Goal: Transaction & Acquisition: Purchase product/service

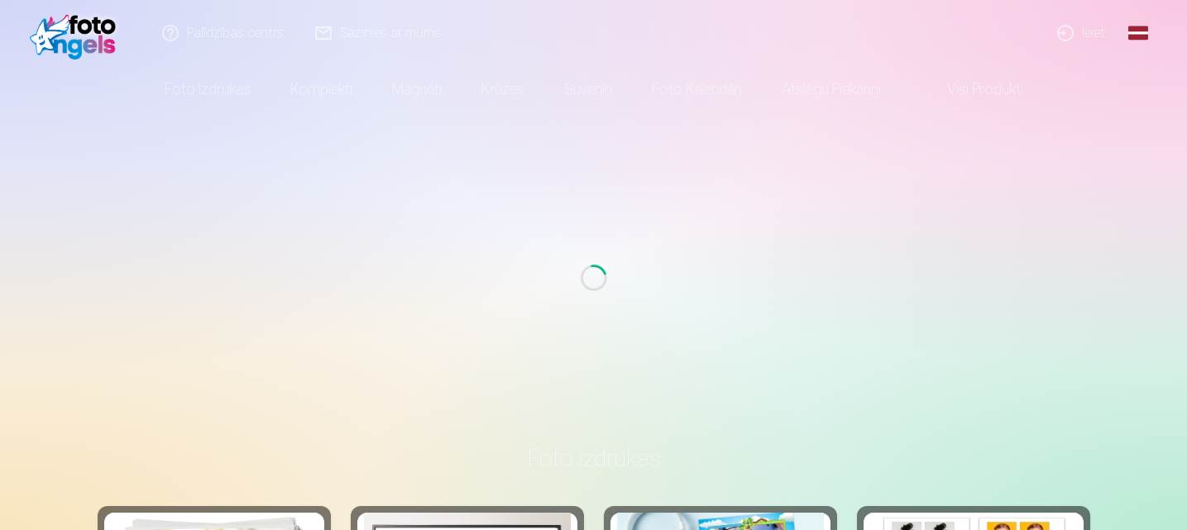
click at [1074, 36] on link "Ieiet" at bounding box center [1081, 33] width 79 height 66
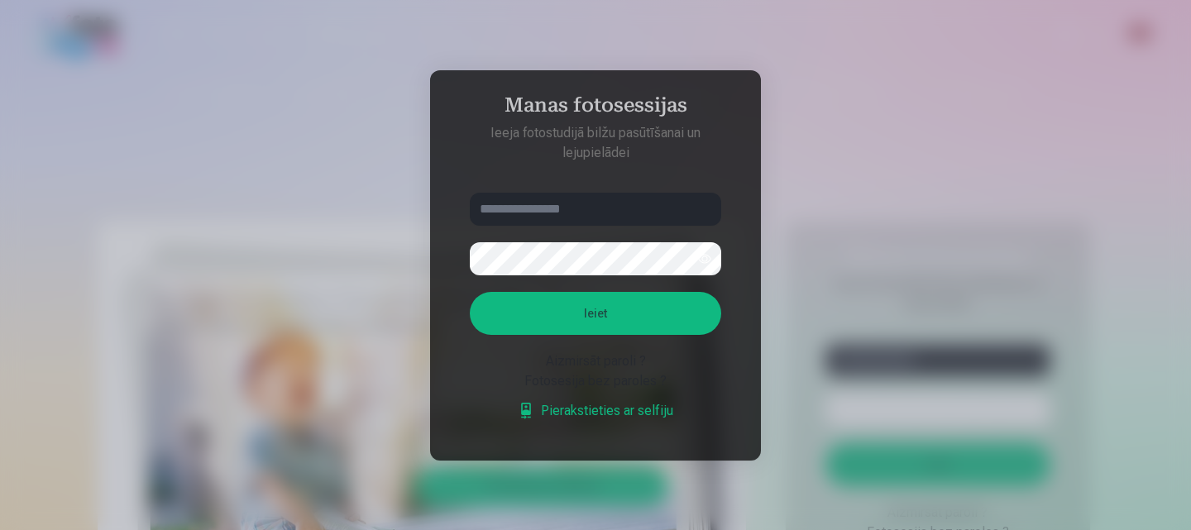
click at [515, 204] on input "text" at bounding box center [596, 209] width 252 height 33
type input "**********"
click at [580, 310] on button "Ieiet" at bounding box center [596, 313] width 252 height 43
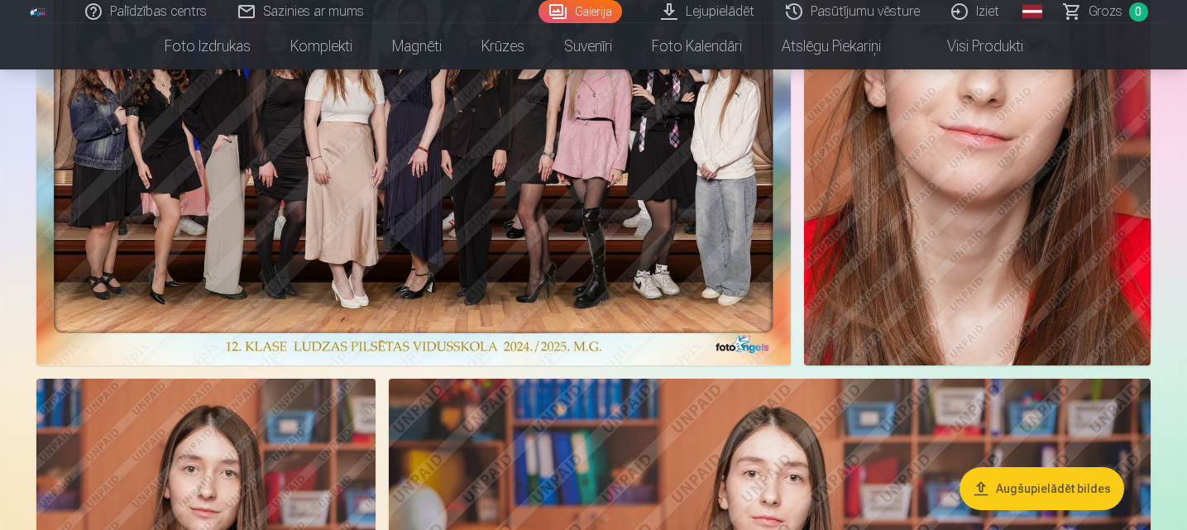
scroll to position [1125, 0]
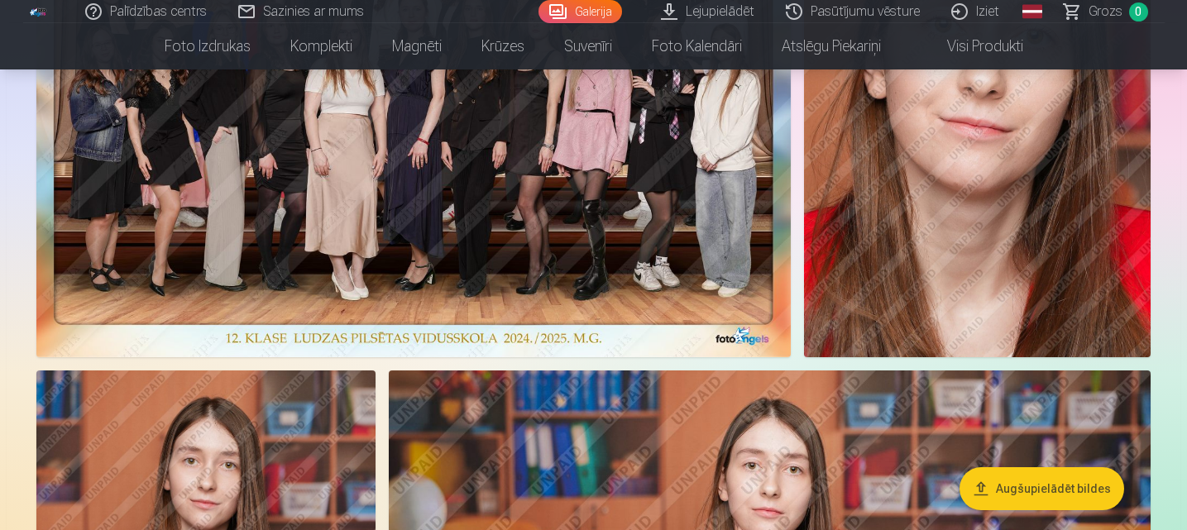
click at [1019, 491] on button "Augšupielādēt bildes" at bounding box center [1042, 488] width 165 height 43
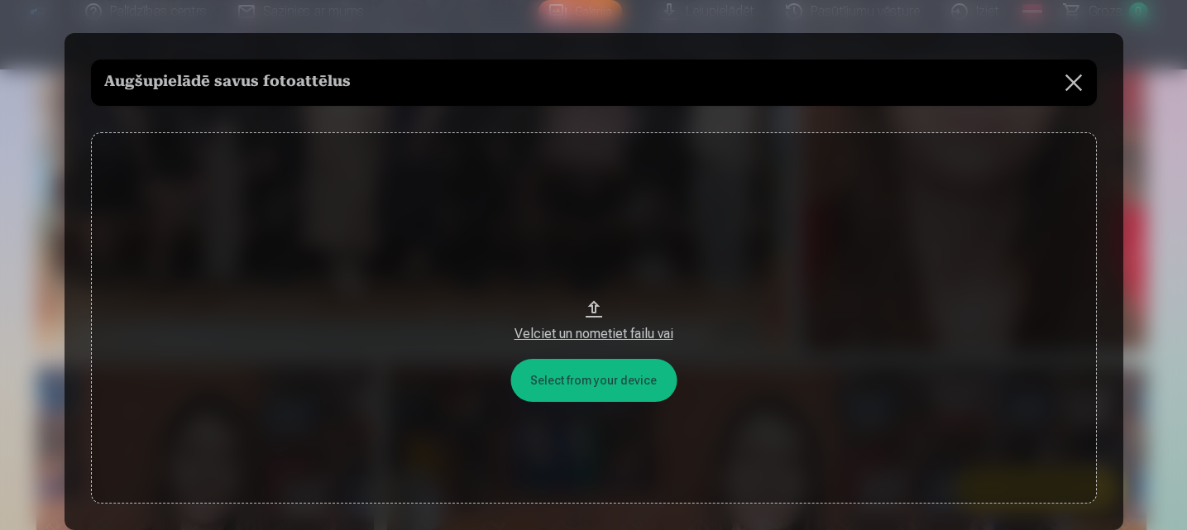
scroll to position [1128, 0]
click at [609, 383] on button "Velciet un nometiet failu vai" at bounding box center [596, 317] width 1006 height 371
click at [1074, 83] on button at bounding box center [1075, 83] width 46 height 46
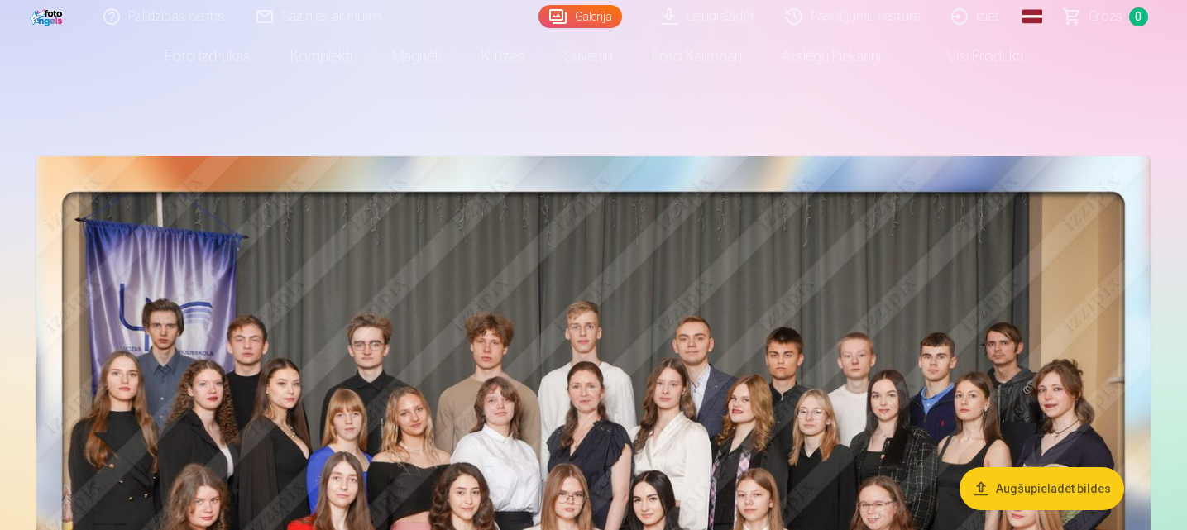
scroll to position [33, 0]
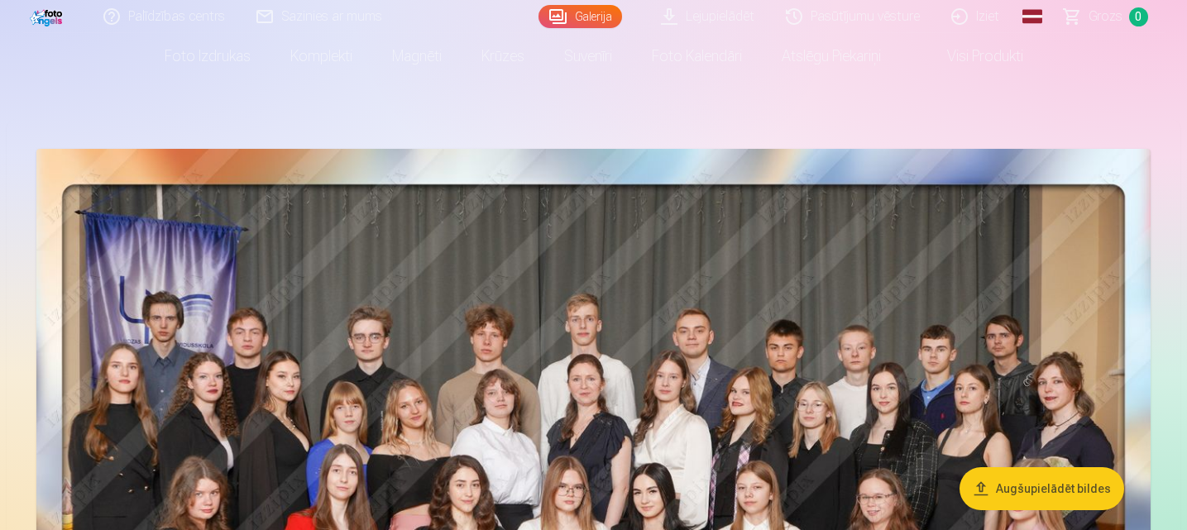
click at [558, 259] on img at bounding box center [593, 533] width 1114 height 768
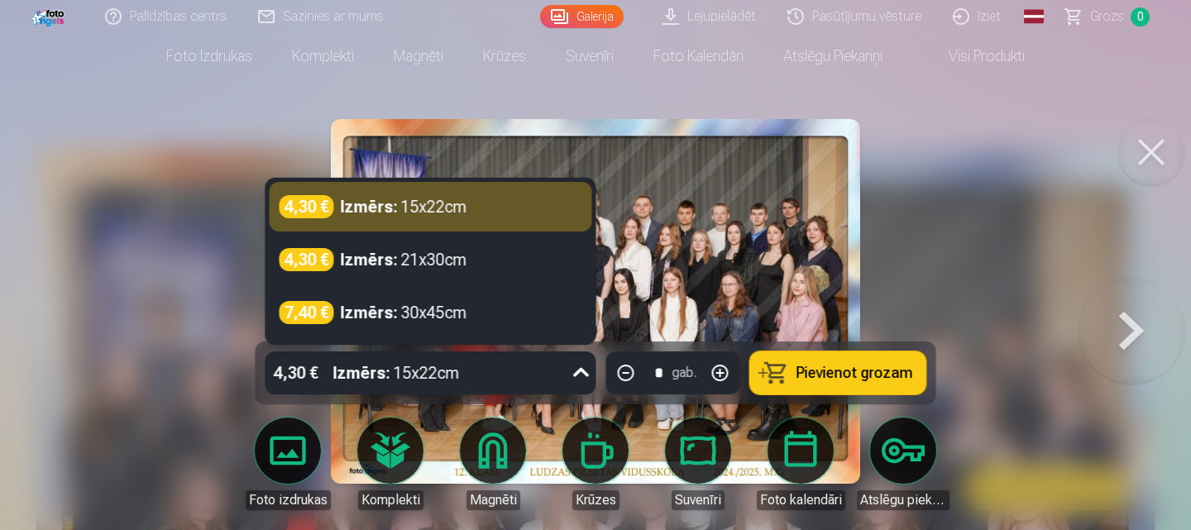
click at [567, 379] on div at bounding box center [582, 373] width 30 height 43
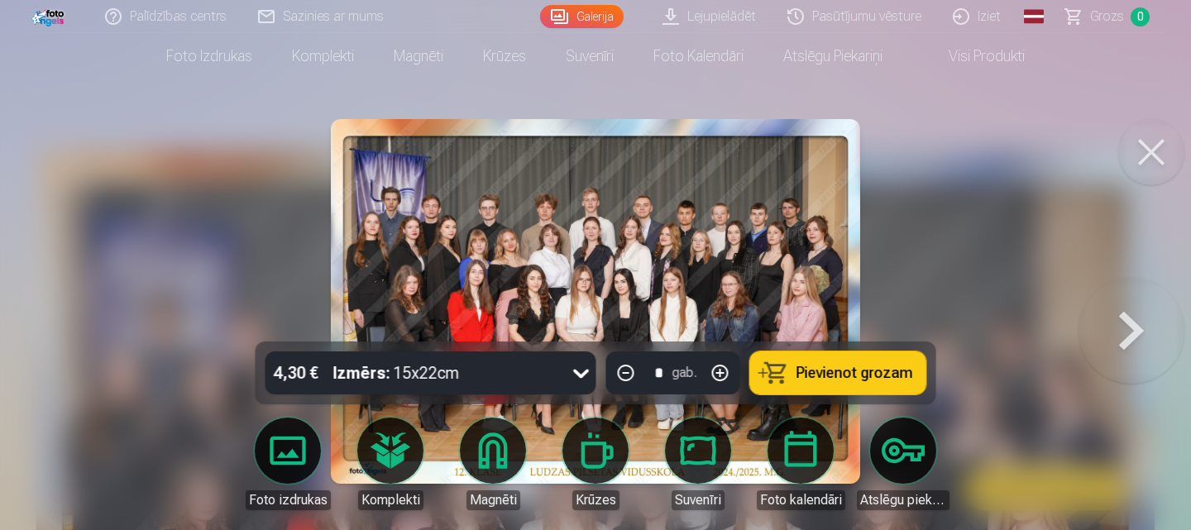
click at [206, 342] on div at bounding box center [595, 265] width 1191 height 530
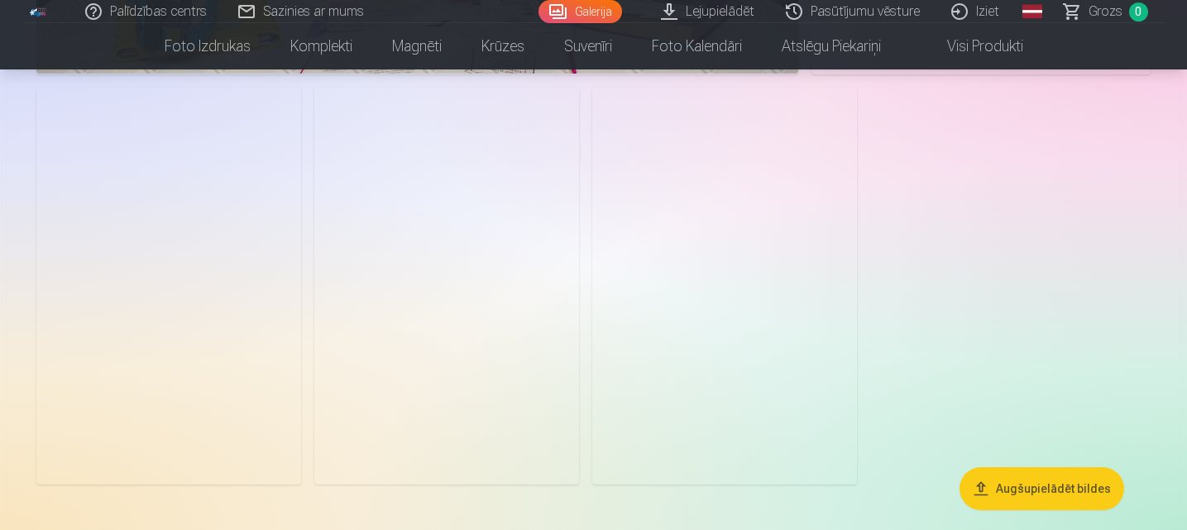
scroll to position [8638, 0]
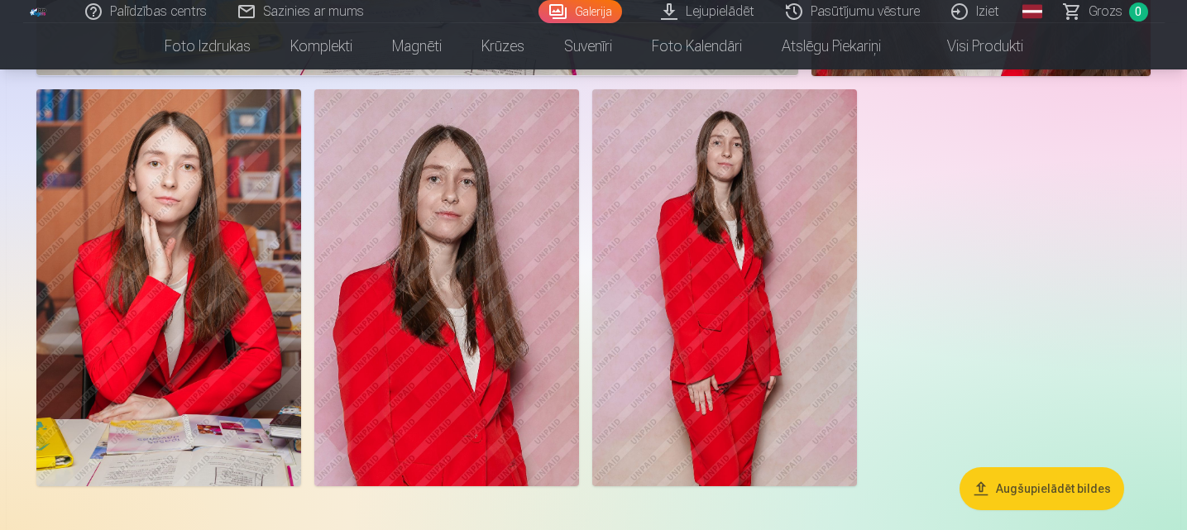
click at [716, 334] on img at bounding box center [724, 287] width 265 height 397
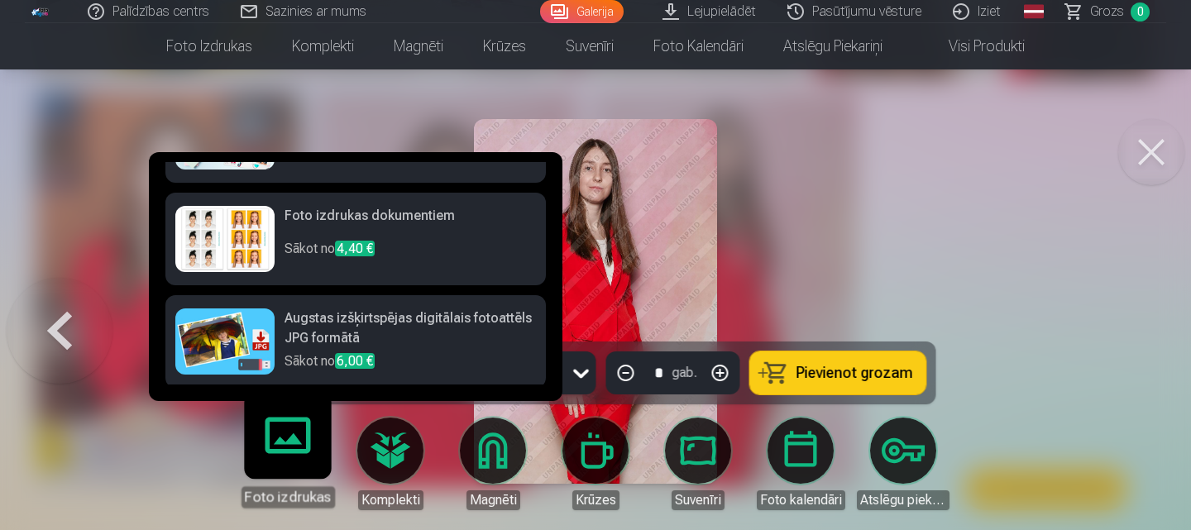
scroll to position [287, 0]
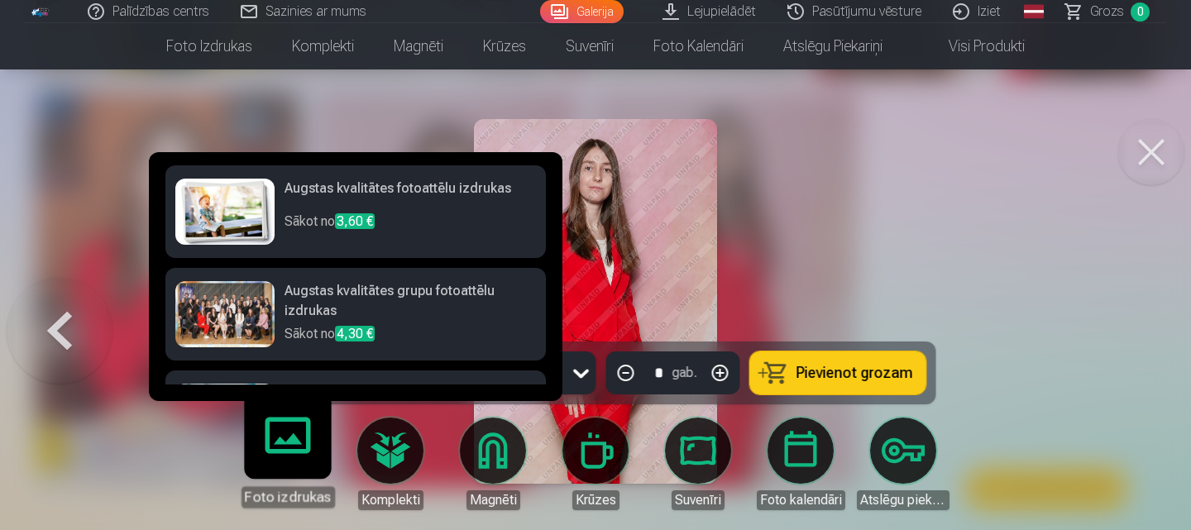
click at [268, 464] on link "Foto izdrukas" at bounding box center [288, 457] width 102 height 102
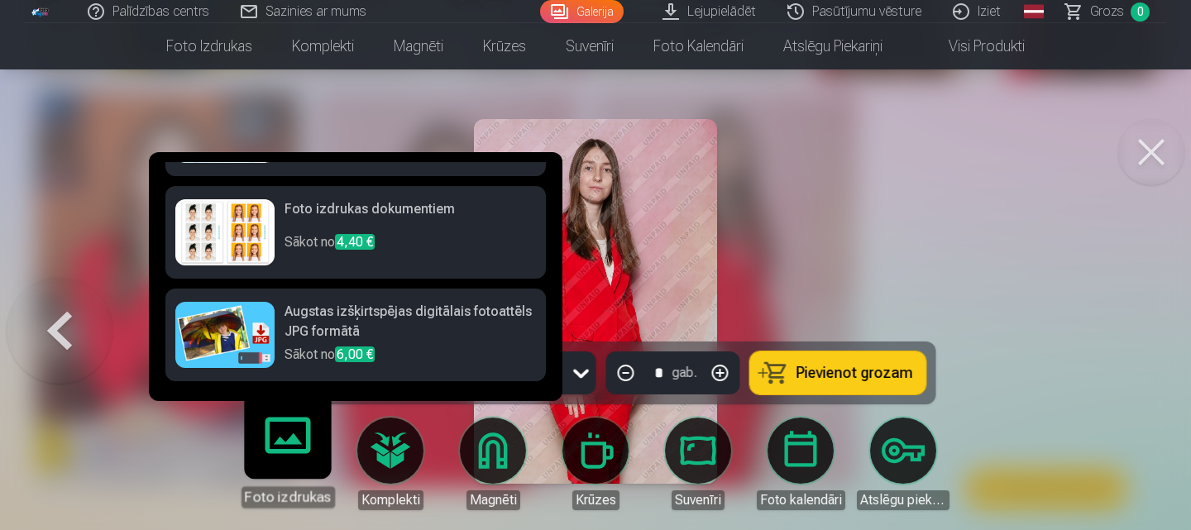
click at [347, 328] on h6 "Augstas izšķirtspējas digitālais fotoattēls JPG formātā" at bounding box center [411, 323] width 252 height 43
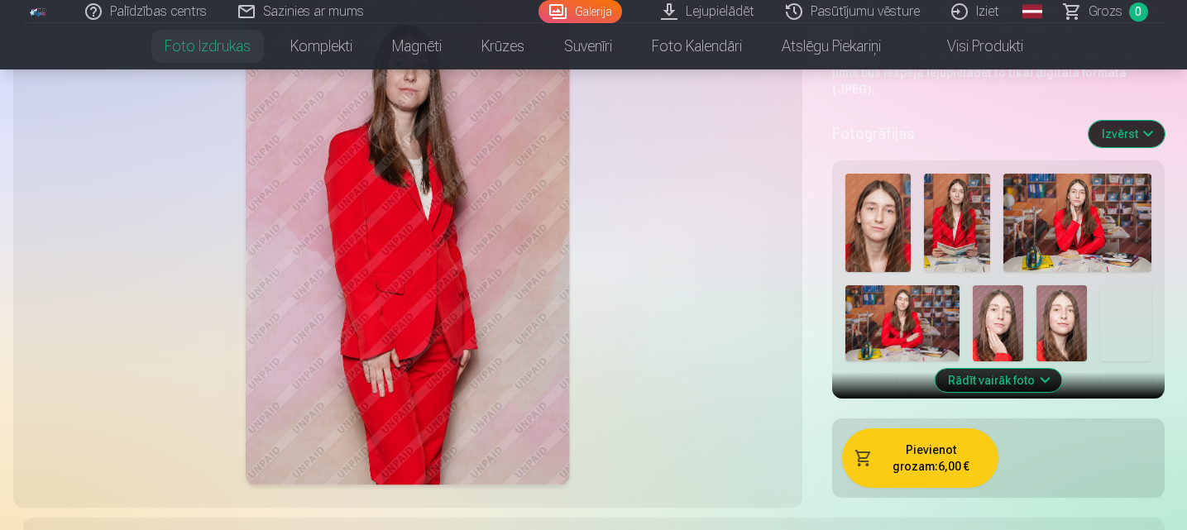
scroll to position [430, 0]
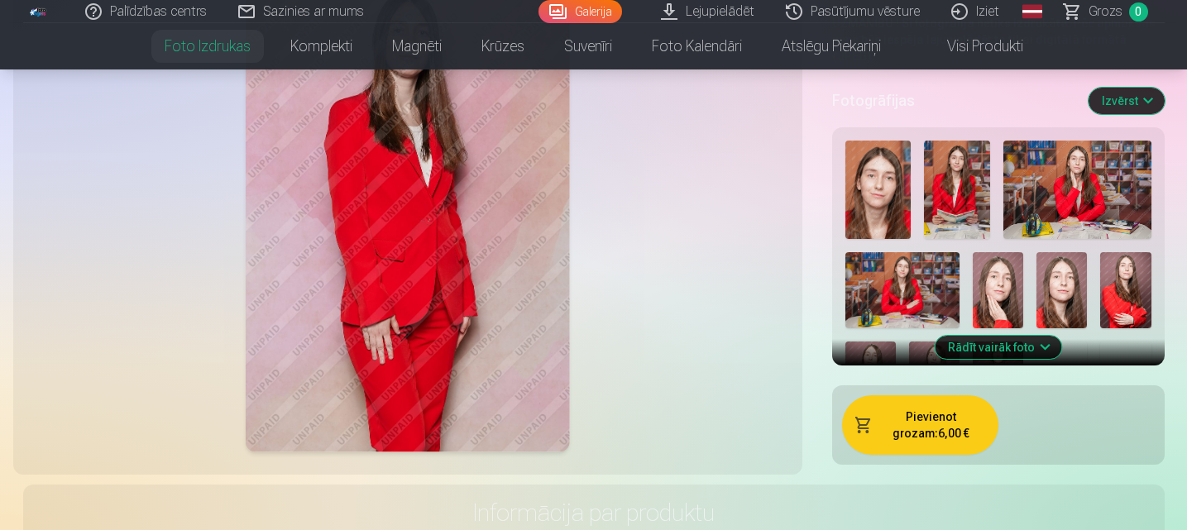
click at [926, 422] on button "Pievienot grozam : 6,00 €" at bounding box center [920, 425] width 156 height 60
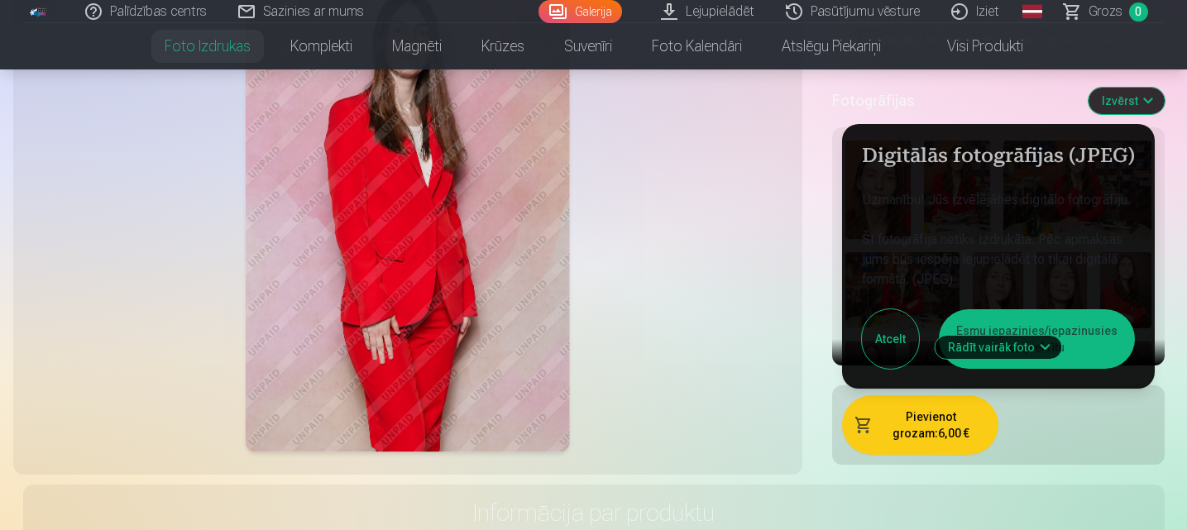
click at [1086, 309] on button "Esmu iepazinies/iepazinusies un piekrītu" at bounding box center [1037, 339] width 196 height 60
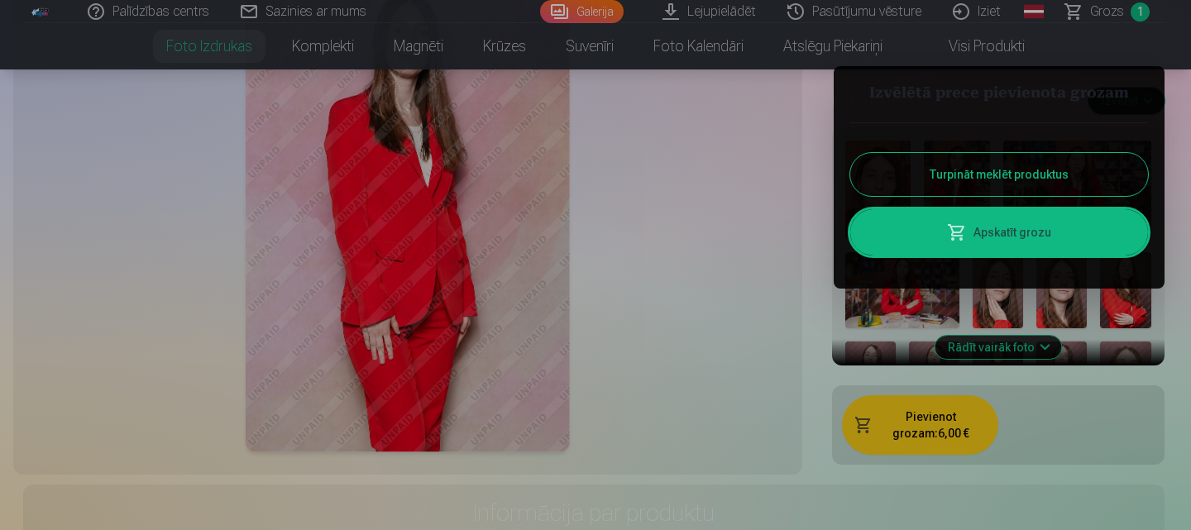
click at [1058, 434] on div at bounding box center [595, 265] width 1191 height 530
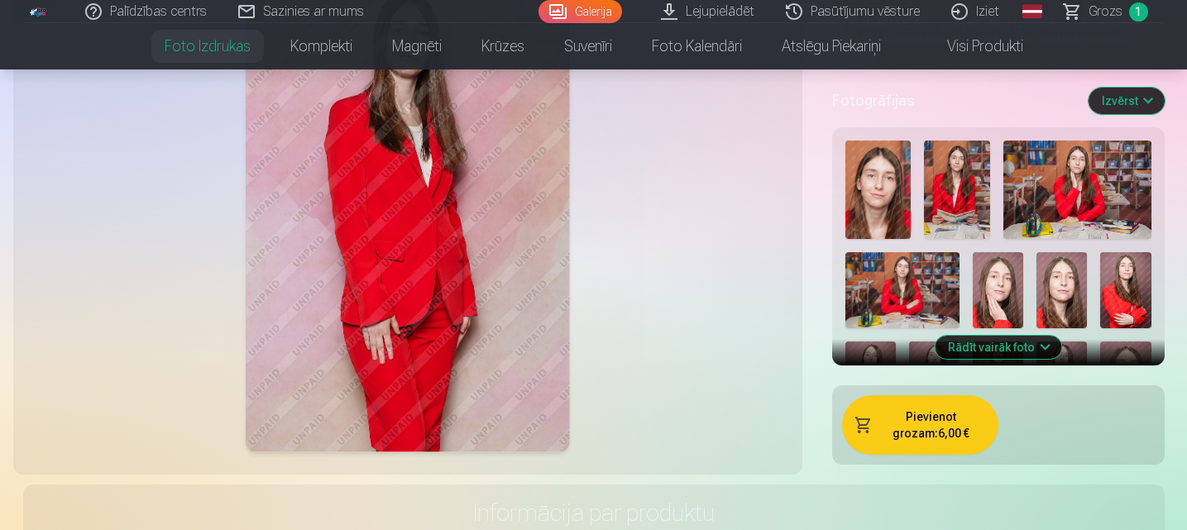
click at [1057, 336] on button "Rādīt vairāk foto" at bounding box center [998, 347] width 127 height 23
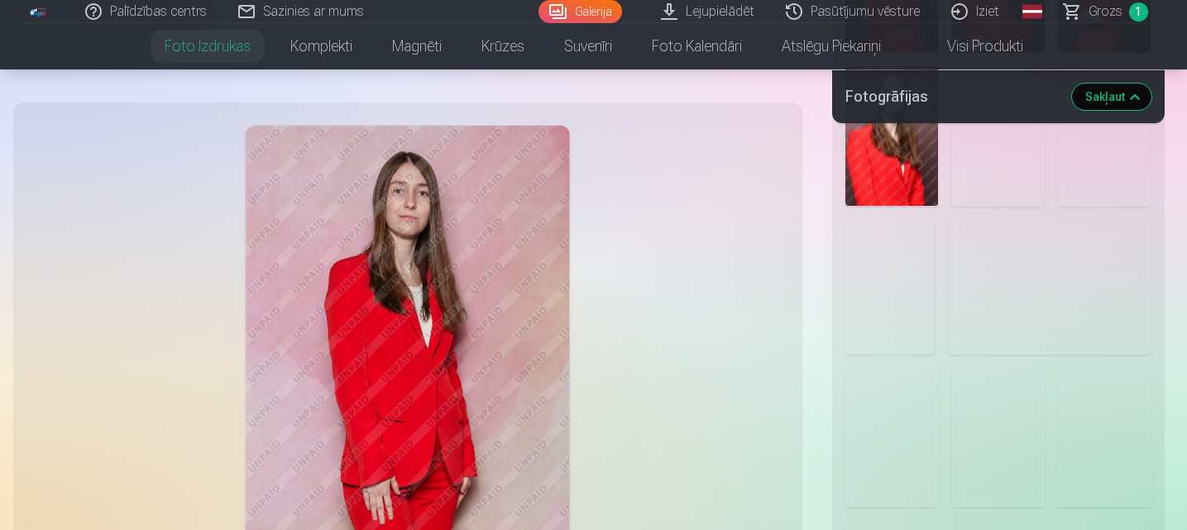
scroll to position [1721, 0]
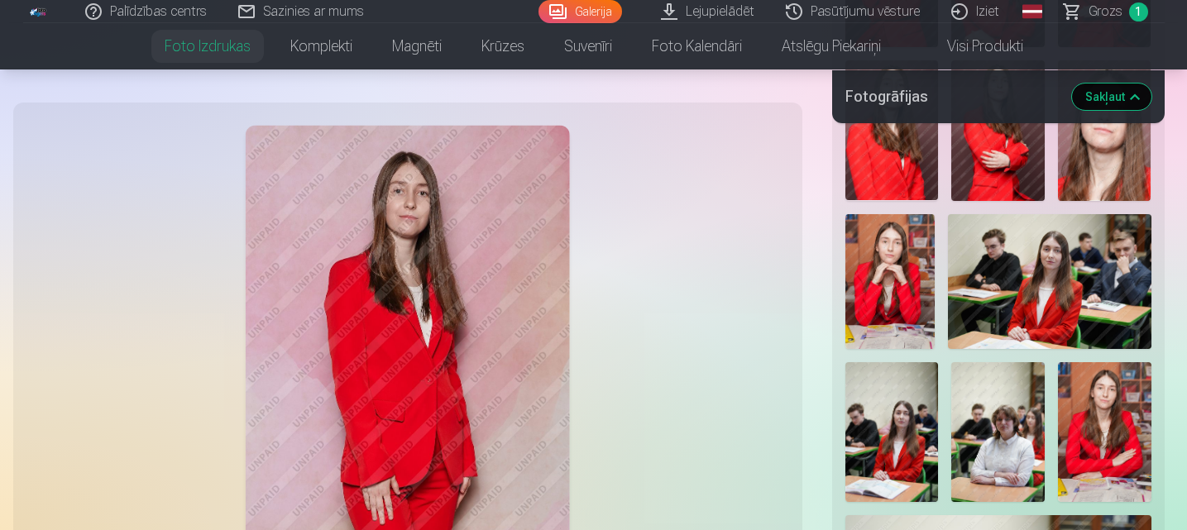
click at [992, 274] on img at bounding box center [1049, 281] width 203 height 135
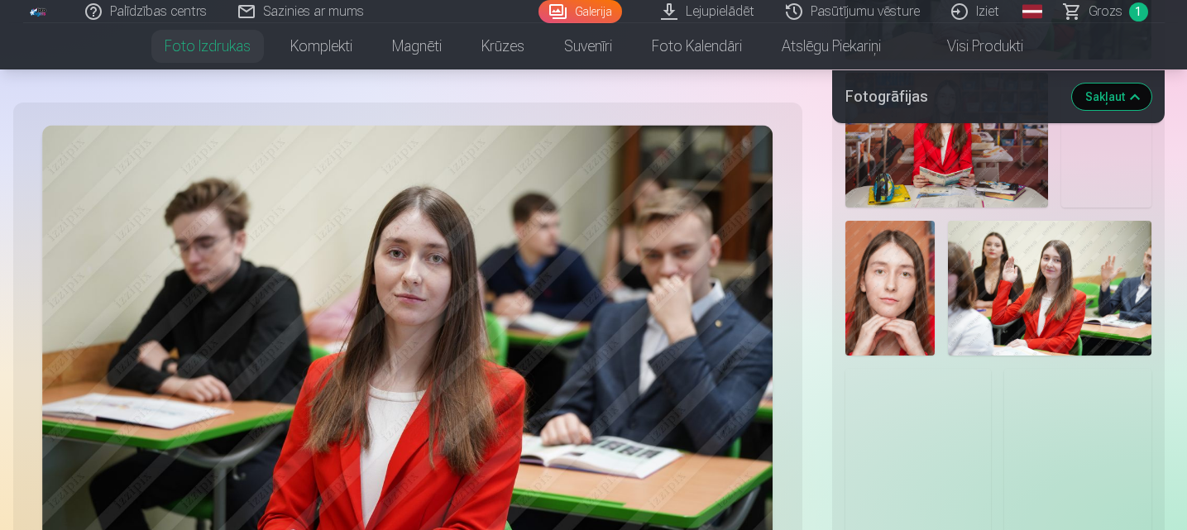
scroll to position [2383, 0]
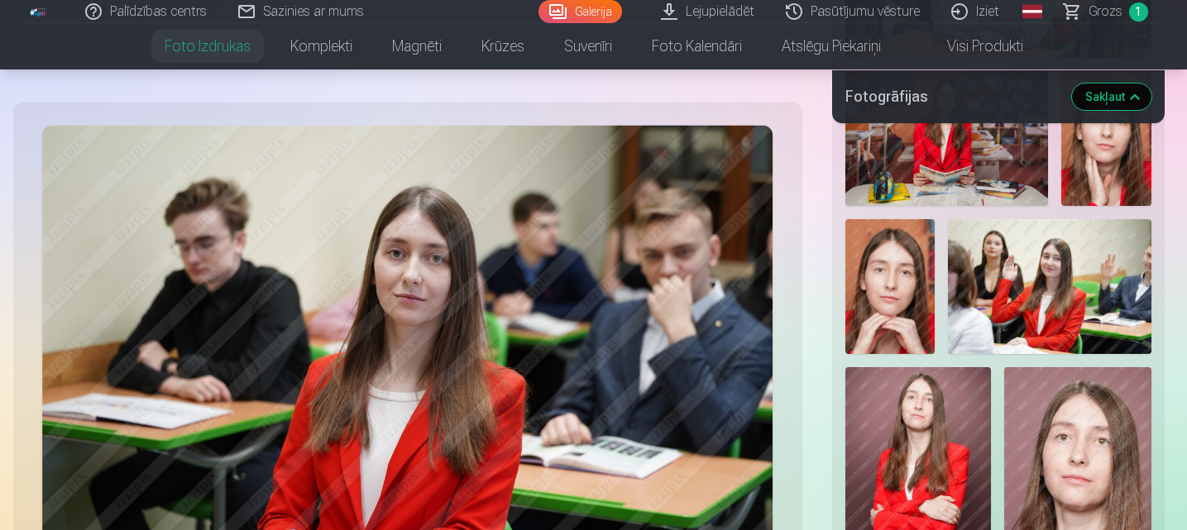
click at [1010, 279] on img at bounding box center [1049, 286] width 203 height 135
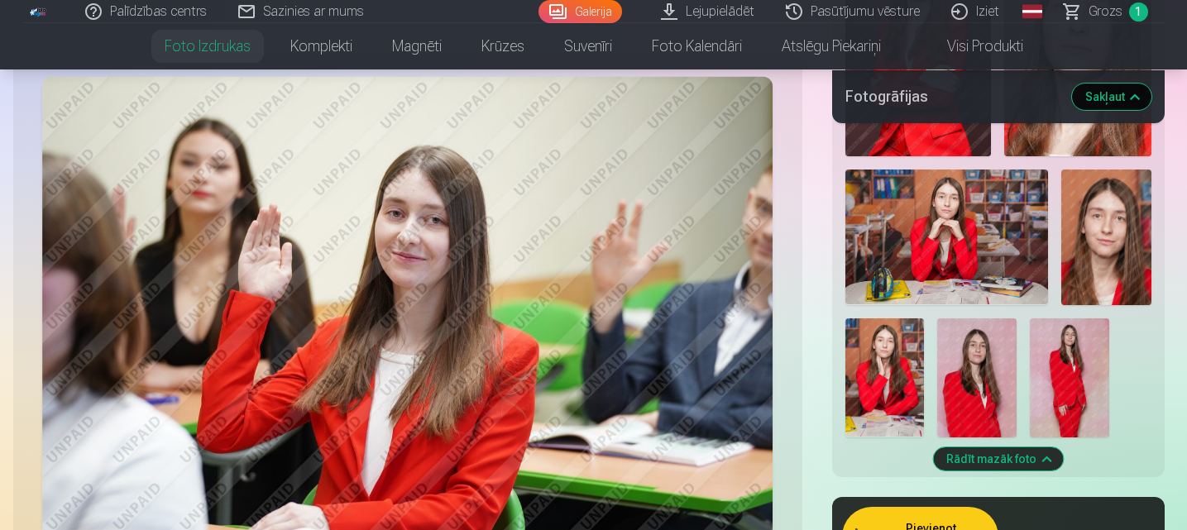
scroll to position [2800, 0]
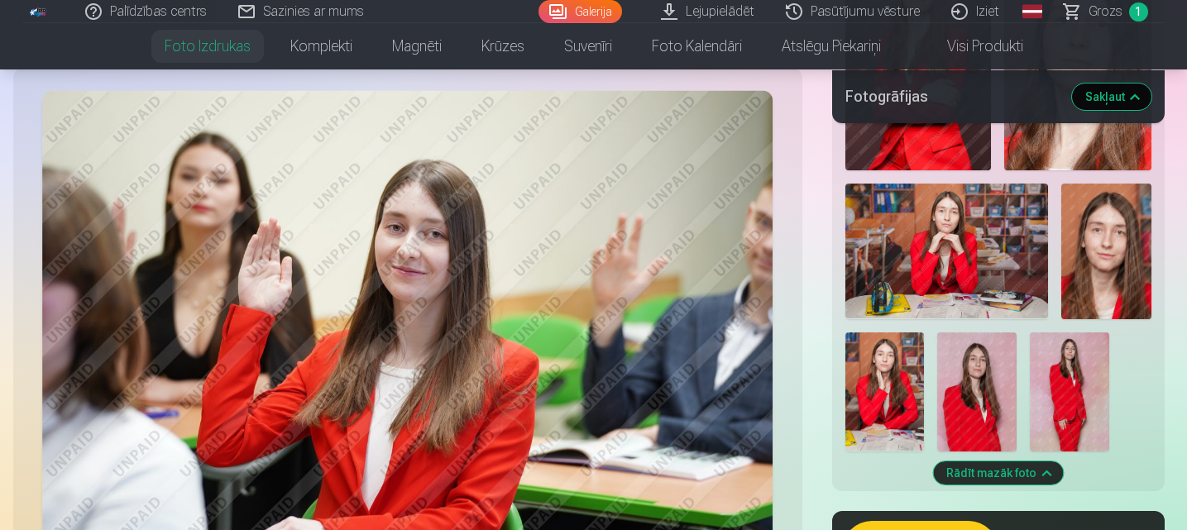
click at [1104, 13] on span "Grozs" at bounding box center [1106, 12] width 34 height 20
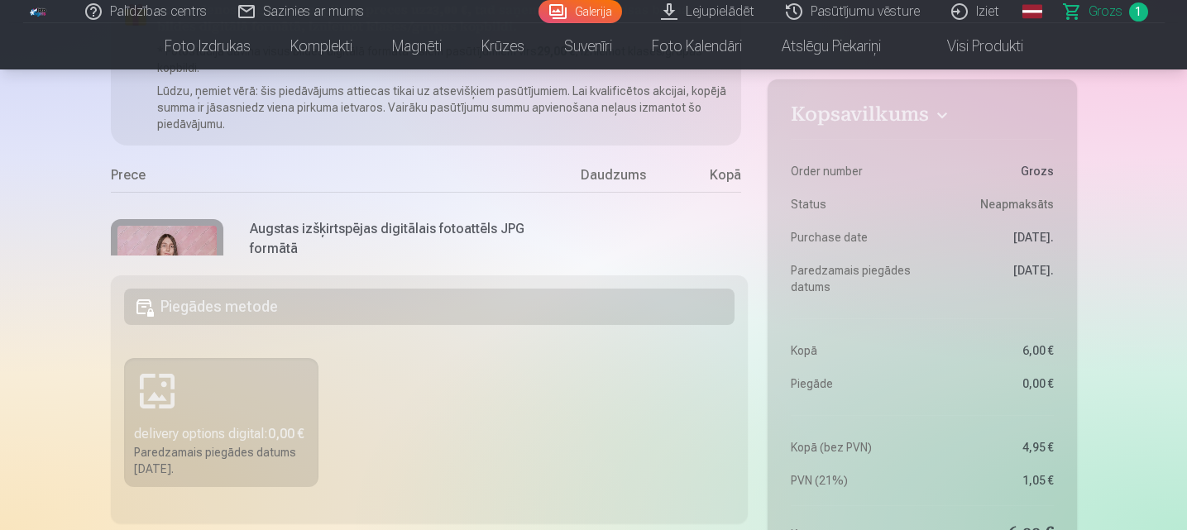
scroll to position [0, 40]
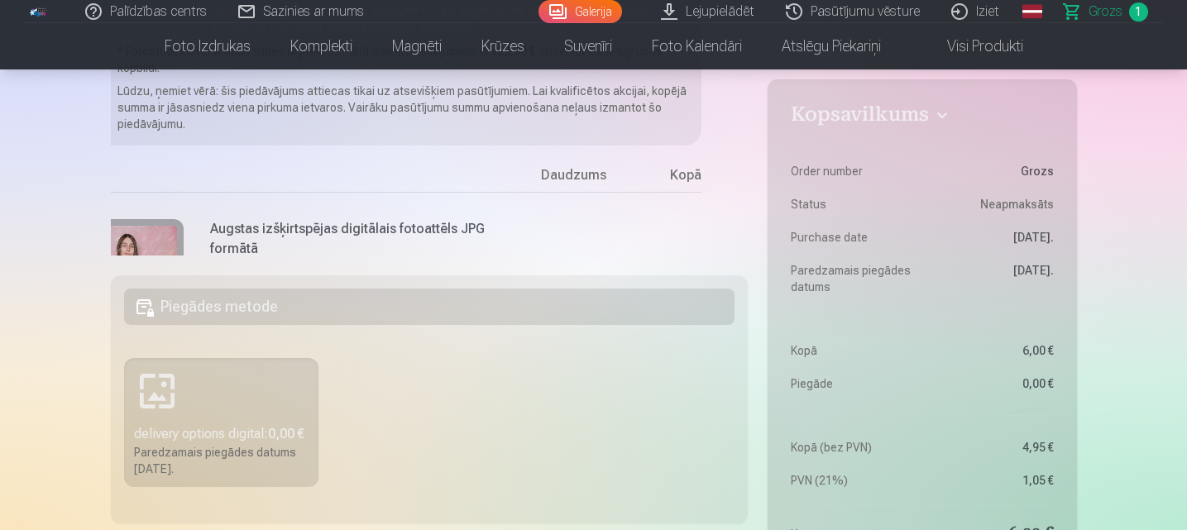
click at [745, 132] on div "Ja pievienosiet grozam papildus preces uz 23,00 € , tad saņemsiet dāvanā visas …" at bounding box center [430, 123] width 638 height 266
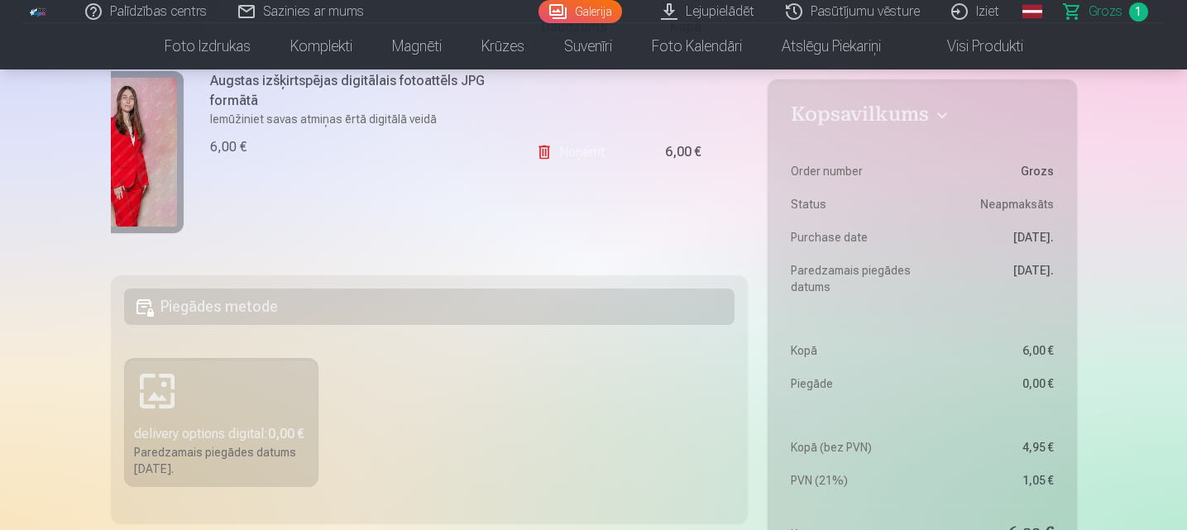
scroll to position [156, 40]
click at [550, 146] on link "Noņemt" at bounding box center [573, 148] width 75 height 33
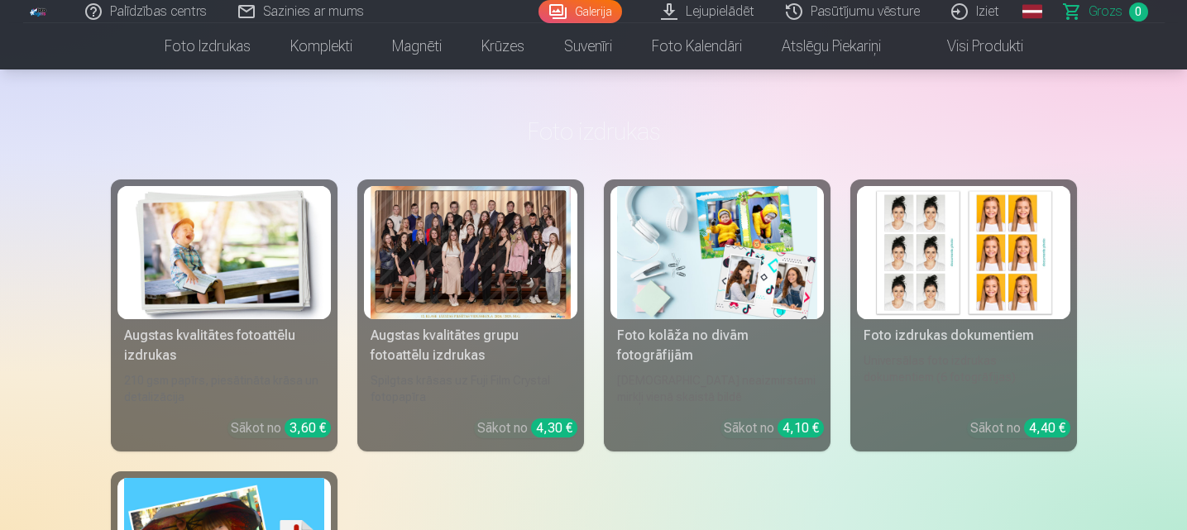
scroll to position [430, 0]
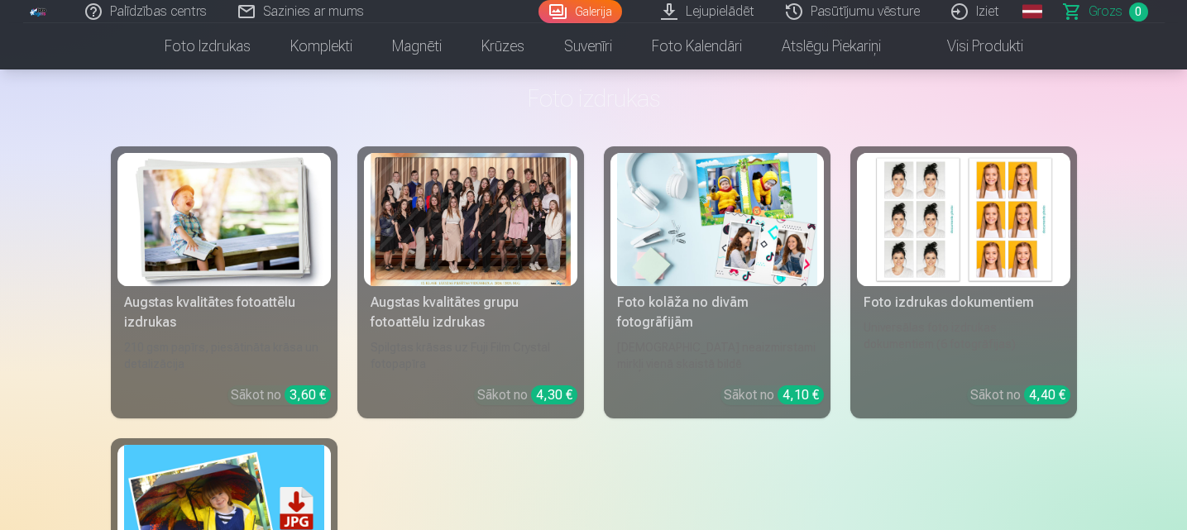
click at [156, 312] on div "Augstas kvalitātes fotoattēlu izdrukas" at bounding box center [223, 313] width 213 height 40
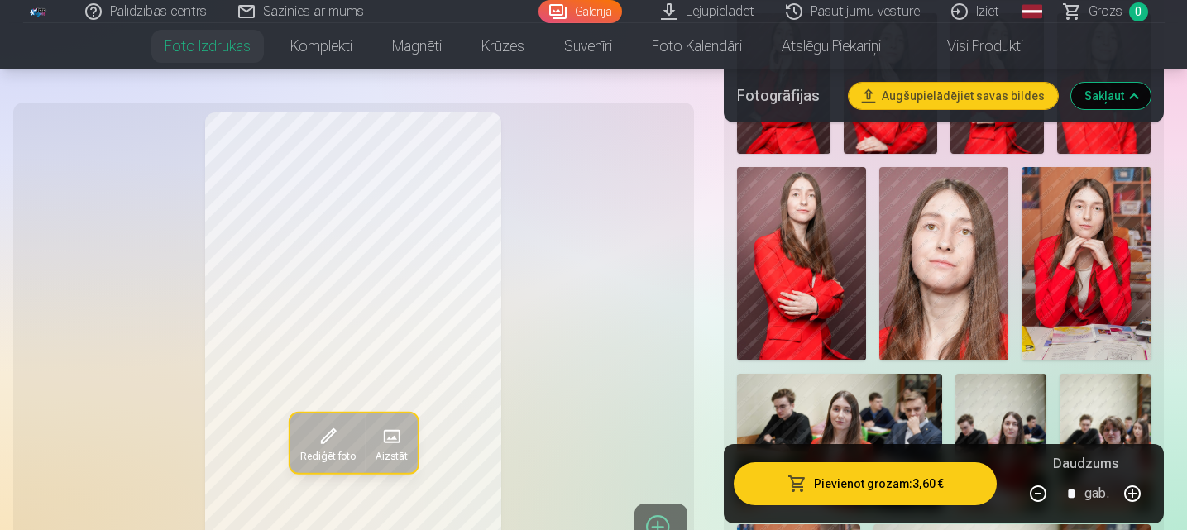
scroll to position [1655, 0]
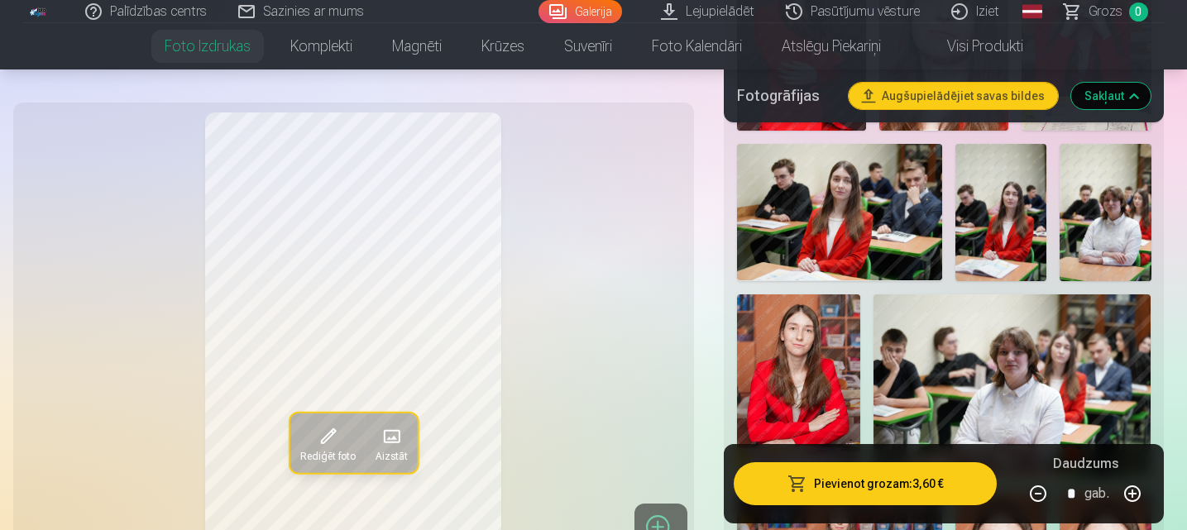
click at [837, 249] on img at bounding box center [839, 212] width 205 height 137
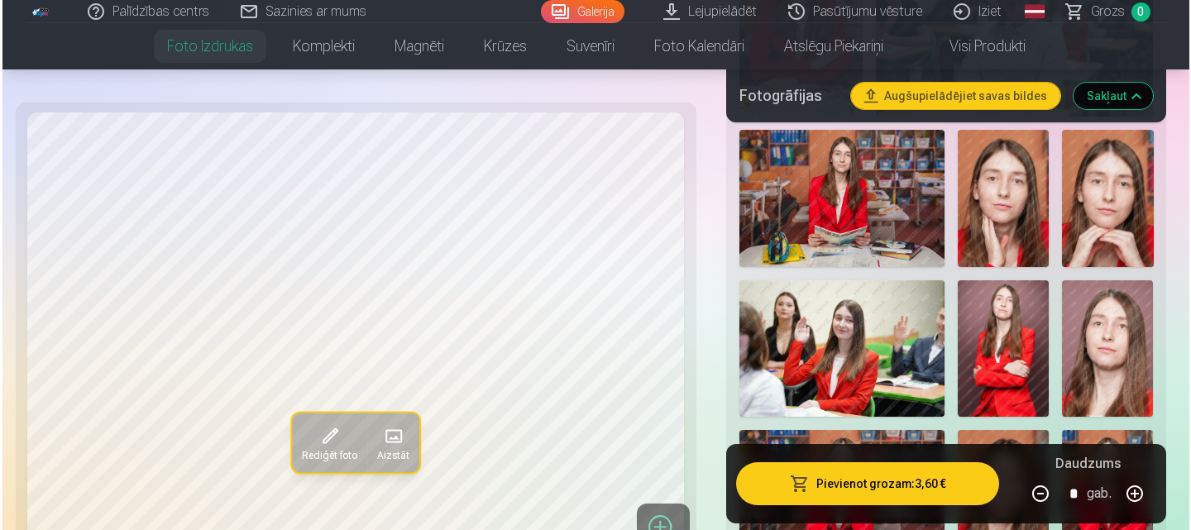
scroll to position [2019, 0]
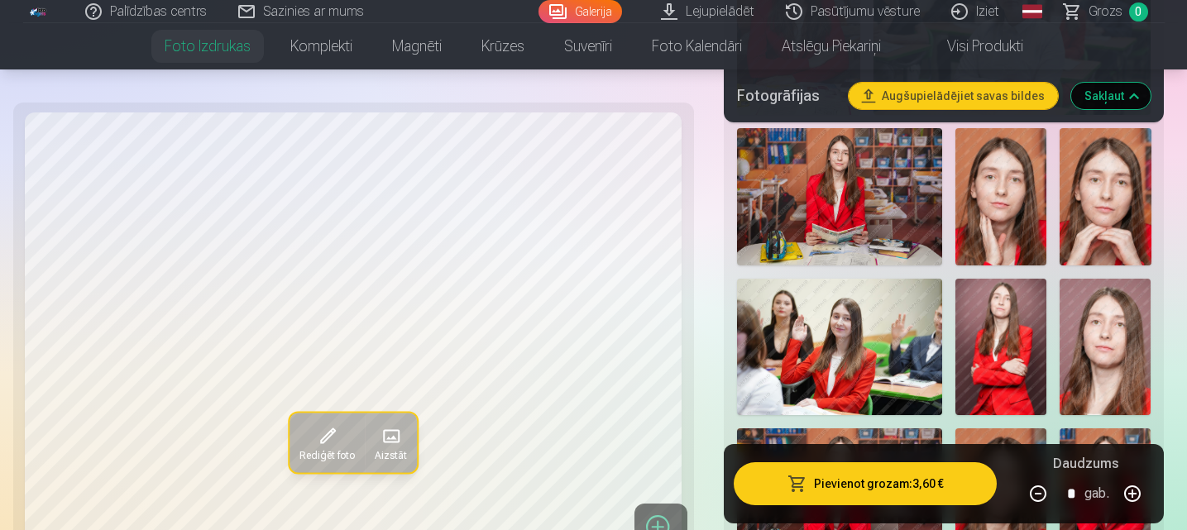
click at [870, 357] on img at bounding box center [839, 347] width 205 height 137
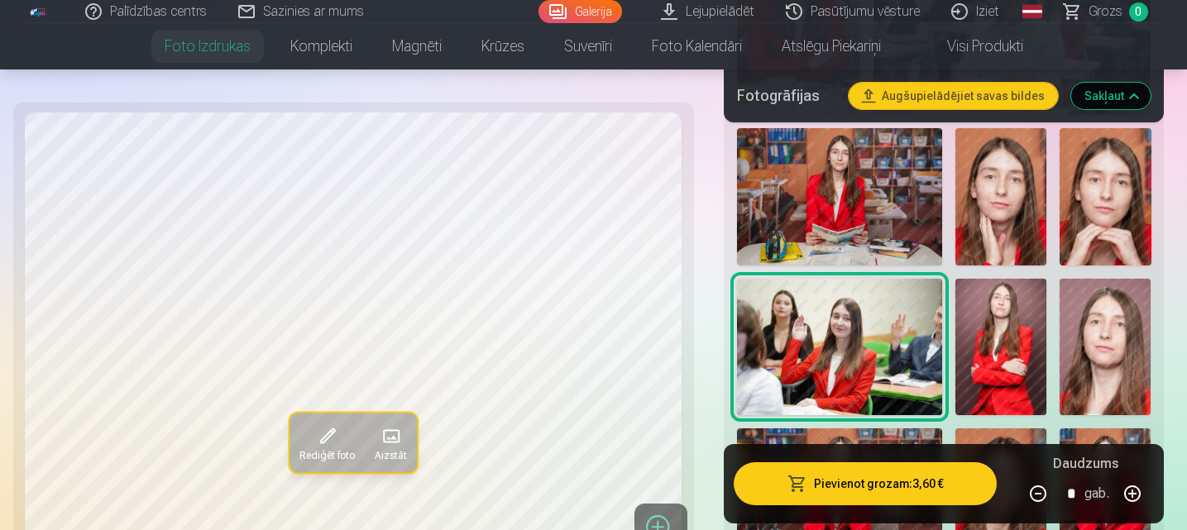
click at [335, 438] on span at bounding box center [327, 437] width 26 height 26
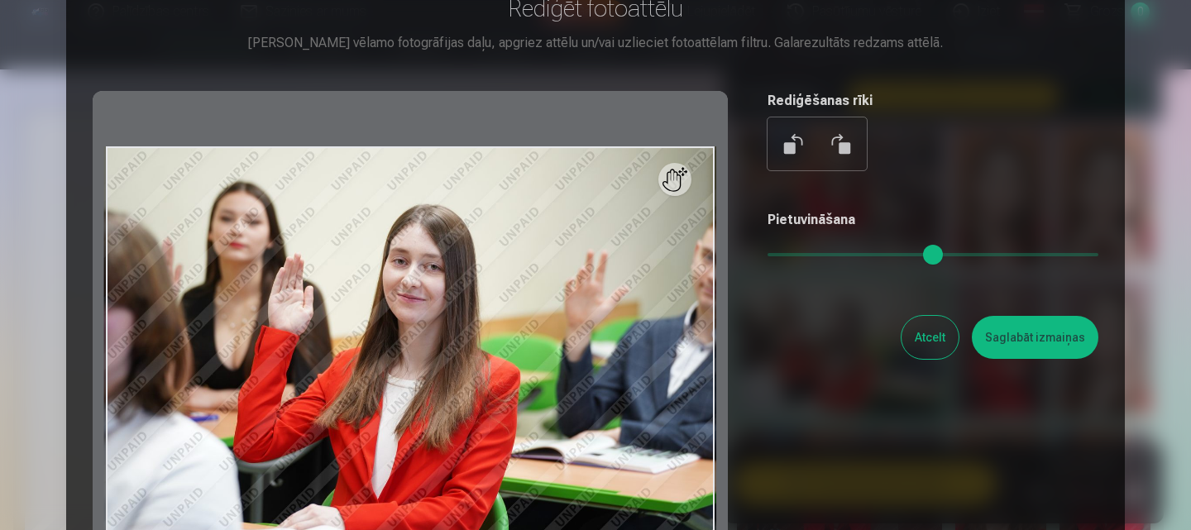
scroll to position [99, 0]
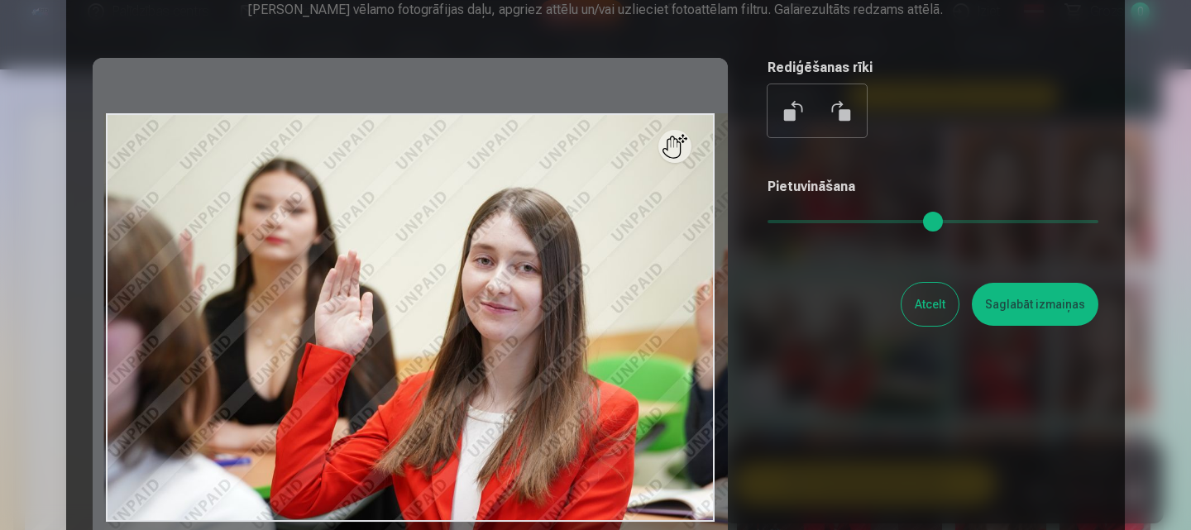
drag, startPoint x: 772, startPoint y: 229, endPoint x: 818, endPoint y: 223, distance: 46.7
click at [818, 223] on input "range" at bounding box center [933, 221] width 331 height 3
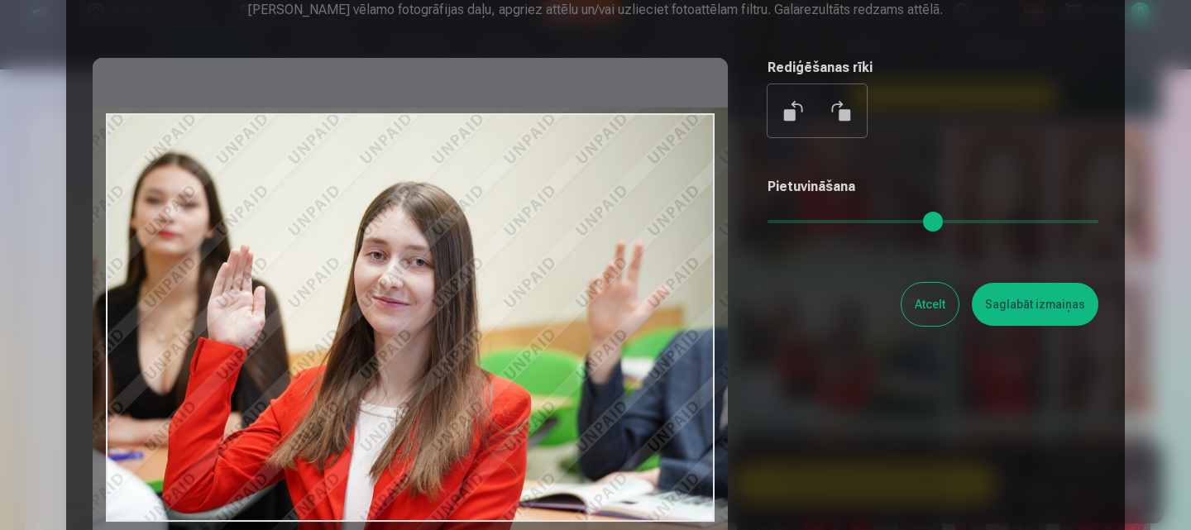
drag, startPoint x: 566, startPoint y: 323, endPoint x: 458, endPoint y: 318, distance: 107.7
click at [458, 318] on div at bounding box center [410, 318] width 635 height 520
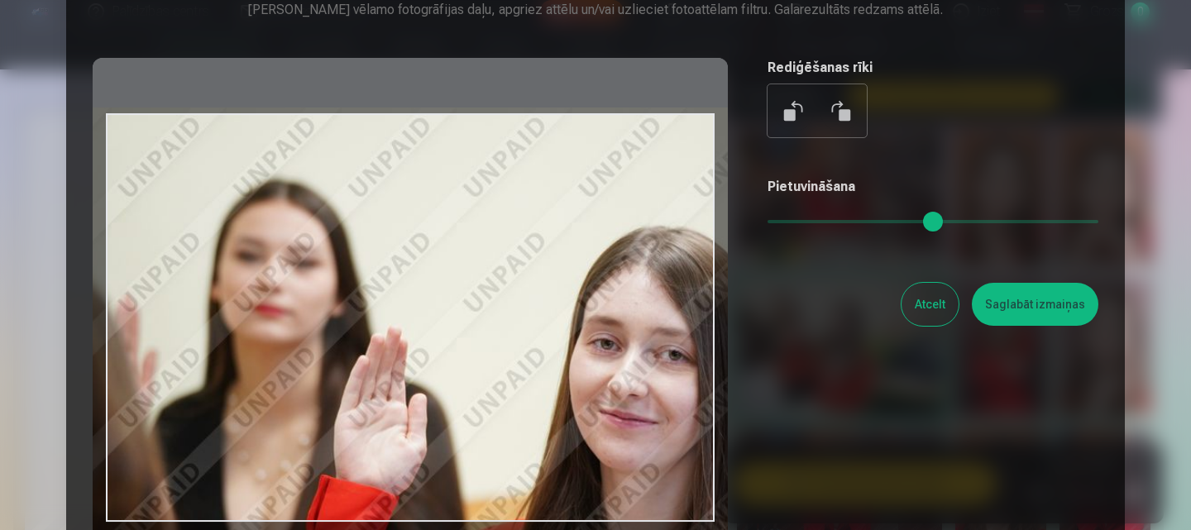
drag, startPoint x: 822, startPoint y: 217, endPoint x: 938, endPoint y: 193, distance: 119.1
click at [938, 220] on input "range" at bounding box center [933, 221] width 331 height 3
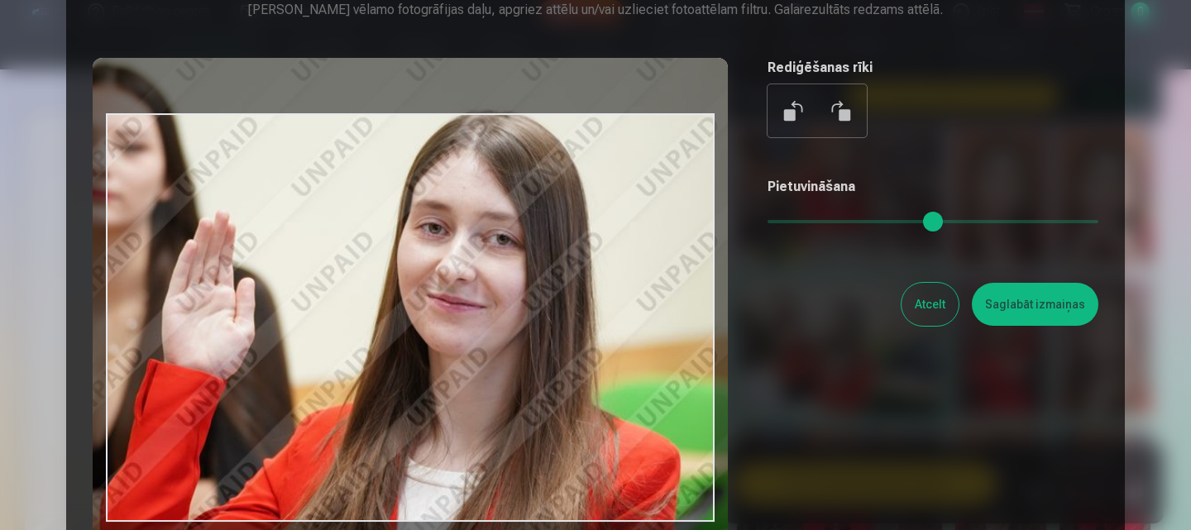
drag, startPoint x: 518, startPoint y: 346, endPoint x: 346, endPoint y: 230, distance: 207.4
click at [346, 230] on div at bounding box center [410, 318] width 635 height 520
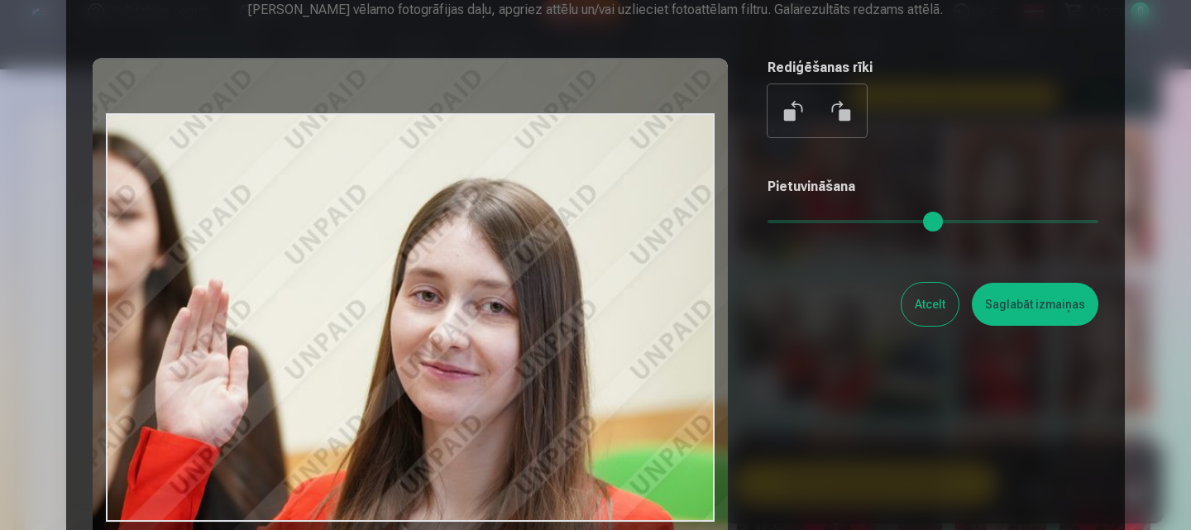
drag, startPoint x: 346, startPoint y: 230, endPoint x: 339, endPoint y: 298, distance: 68.2
click at [339, 298] on div at bounding box center [410, 318] width 635 height 520
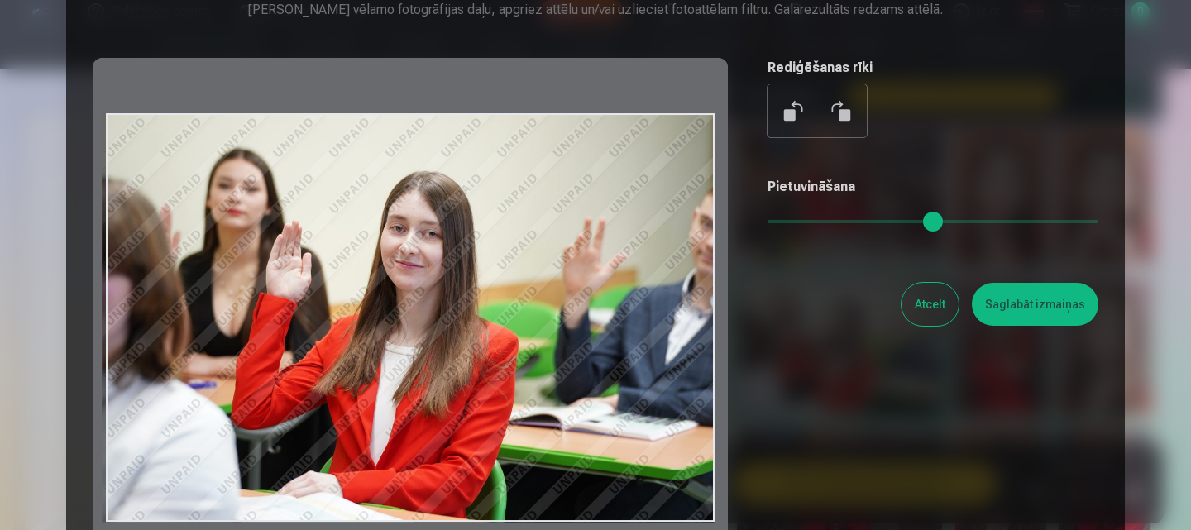
drag, startPoint x: 942, startPoint y: 216, endPoint x: 726, endPoint y: 260, distance: 220.3
click at [768, 223] on input "range" at bounding box center [933, 221] width 331 height 3
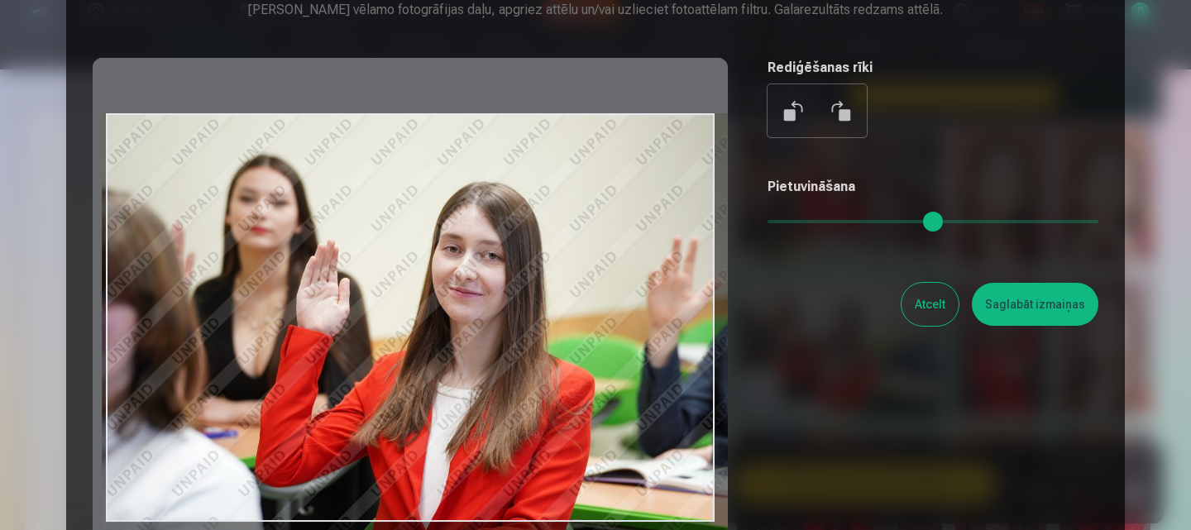
drag, startPoint x: 782, startPoint y: 228, endPoint x: 806, endPoint y: 222, distance: 24.9
click at [806, 222] on input "range" at bounding box center [933, 221] width 331 height 3
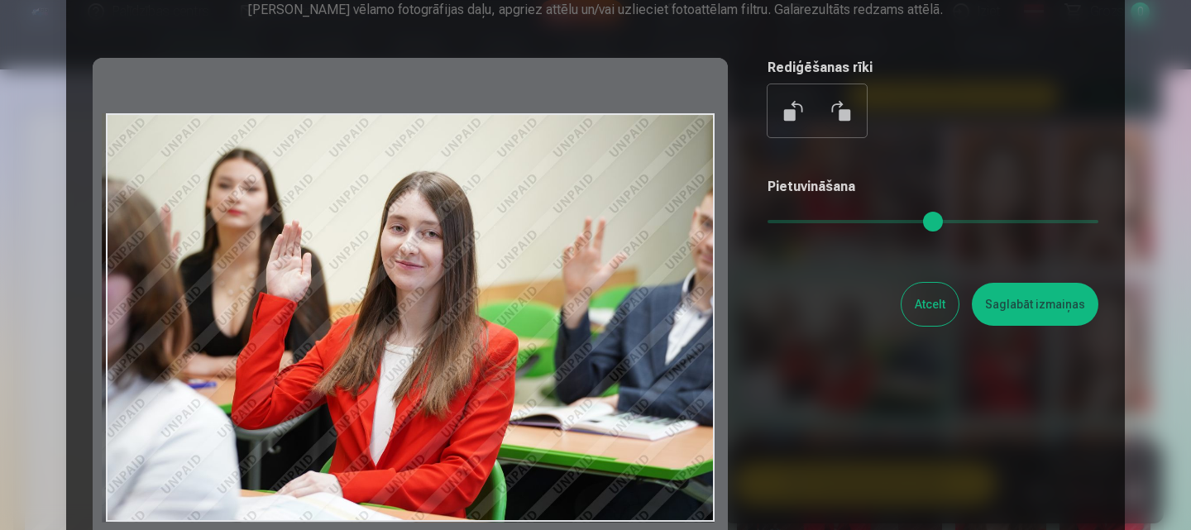
drag, startPoint x: 806, startPoint y: 222, endPoint x: 704, endPoint y: 228, distance: 101.9
type input "*"
click at [768, 223] on input "range" at bounding box center [933, 221] width 331 height 3
click at [913, 298] on button "Atcelt" at bounding box center [930, 304] width 57 height 43
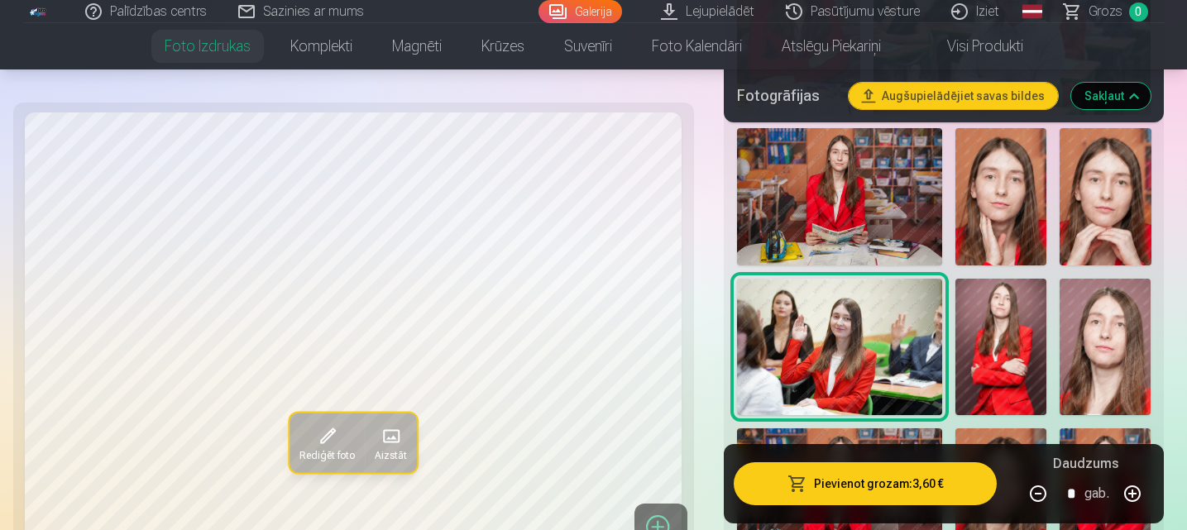
click at [933, 101] on button "Augšupielādējiet savas bildes" at bounding box center [953, 96] width 209 height 26
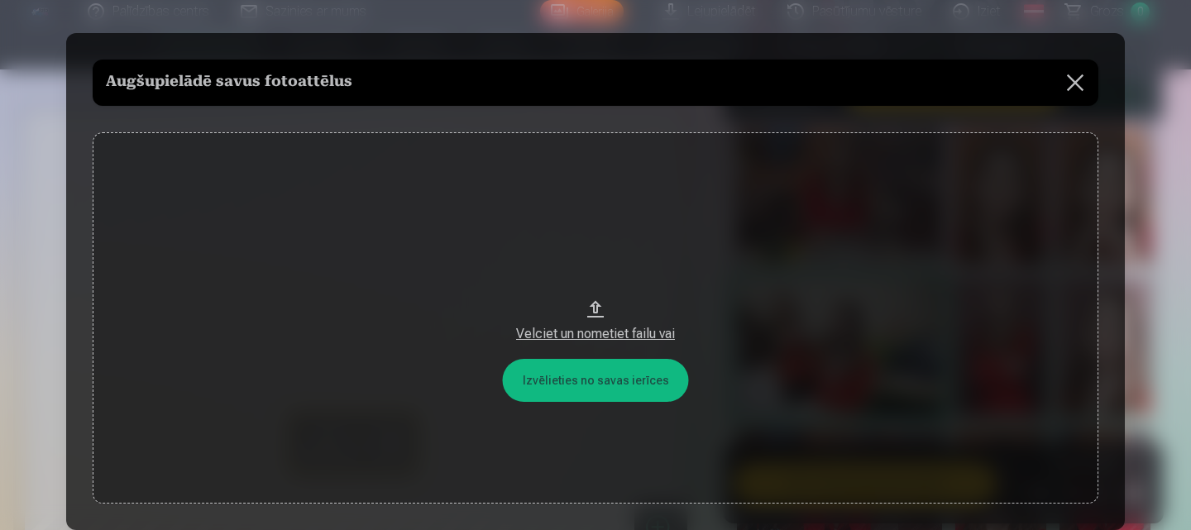
click at [1075, 83] on button at bounding box center [1075, 83] width 46 height 46
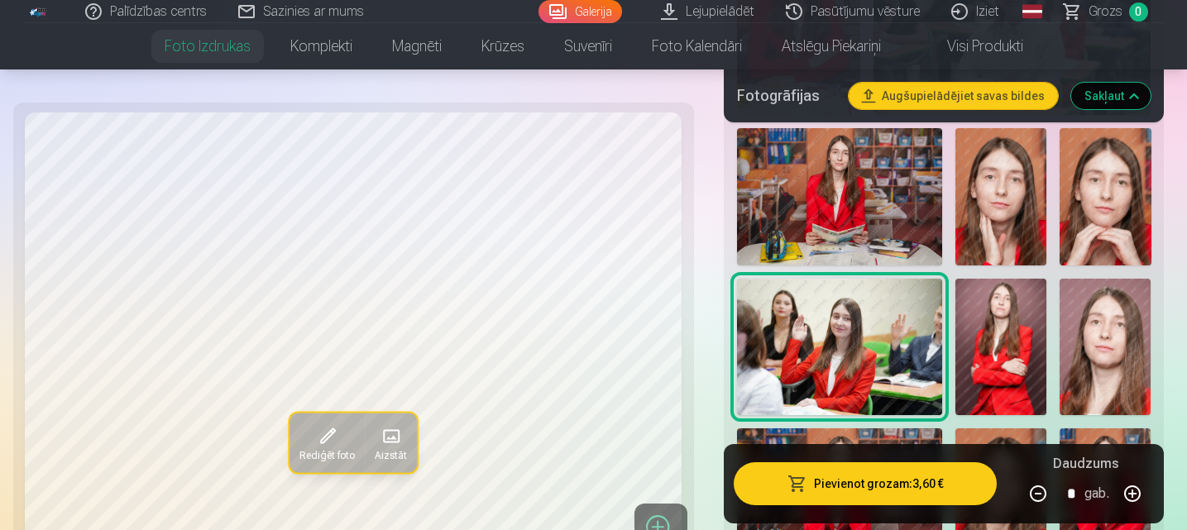
click at [892, 481] on button "Pievienot grozam : 3,60 €" at bounding box center [866, 483] width 264 height 43
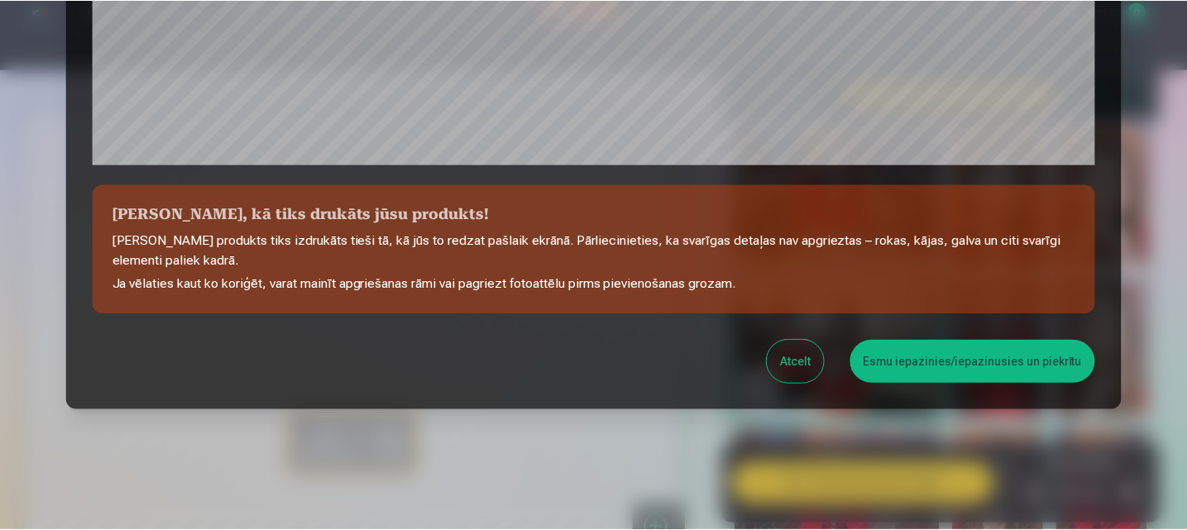
scroll to position [661, 0]
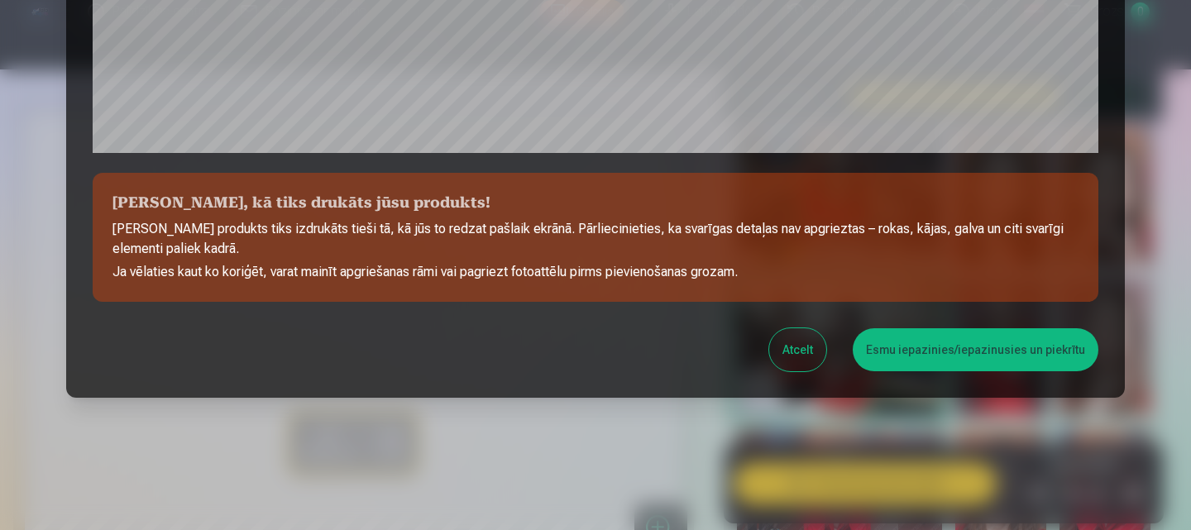
click at [911, 343] on button "Esmu iepazinies/iepazinusies un piekrītu" at bounding box center [976, 349] width 246 height 43
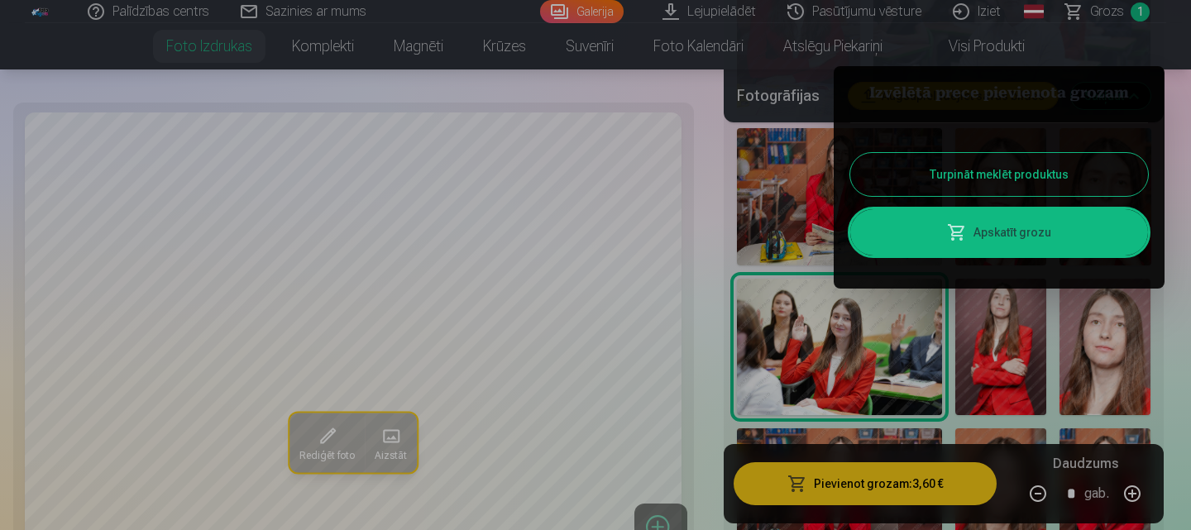
click at [712, 375] on div at bounding box center [595, 265] width 1191 height 530
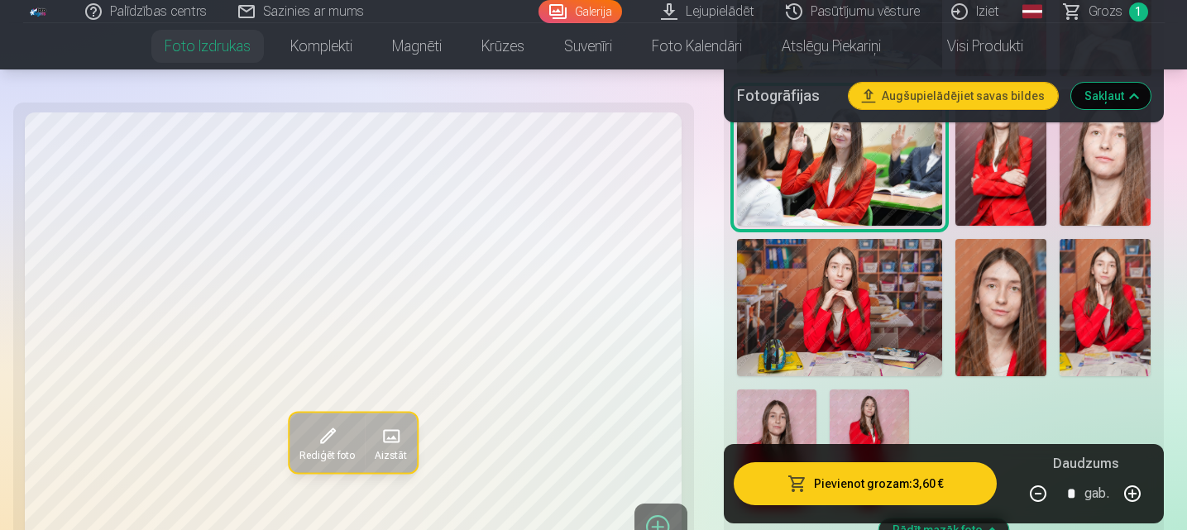
scroll to position [2201, 0]
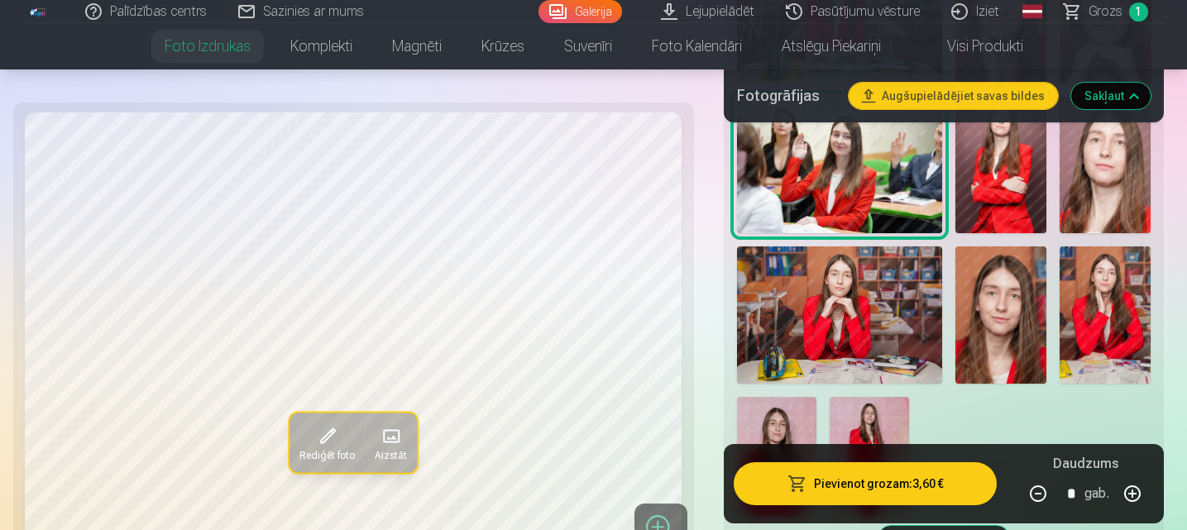
click at [1111, 297] on img at bounding box center [1105, 315] width 91 height 137
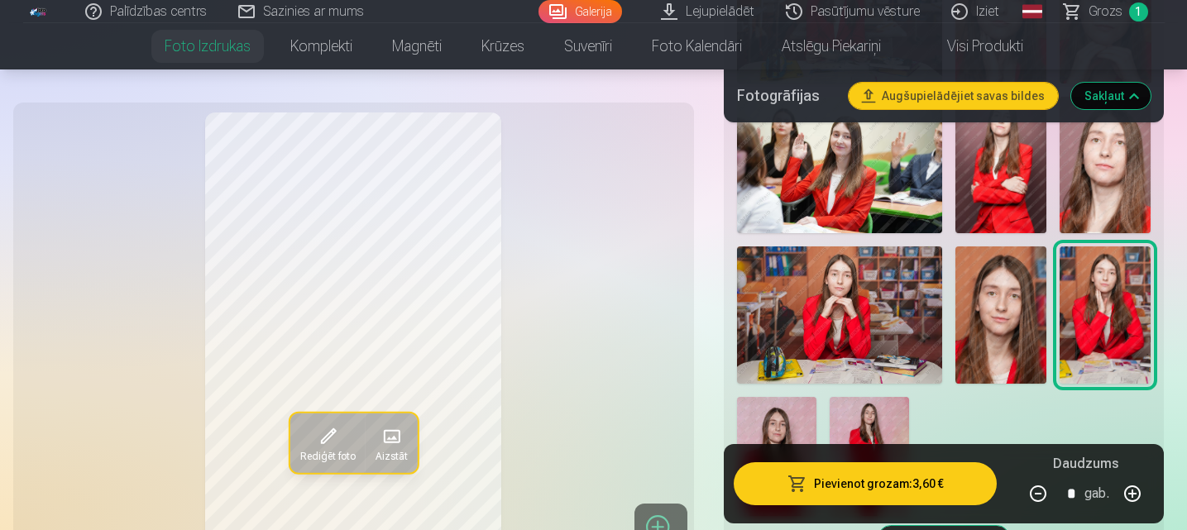
click at [1021, 308] on img at bounding box center [1001, 315] width 91 height 137
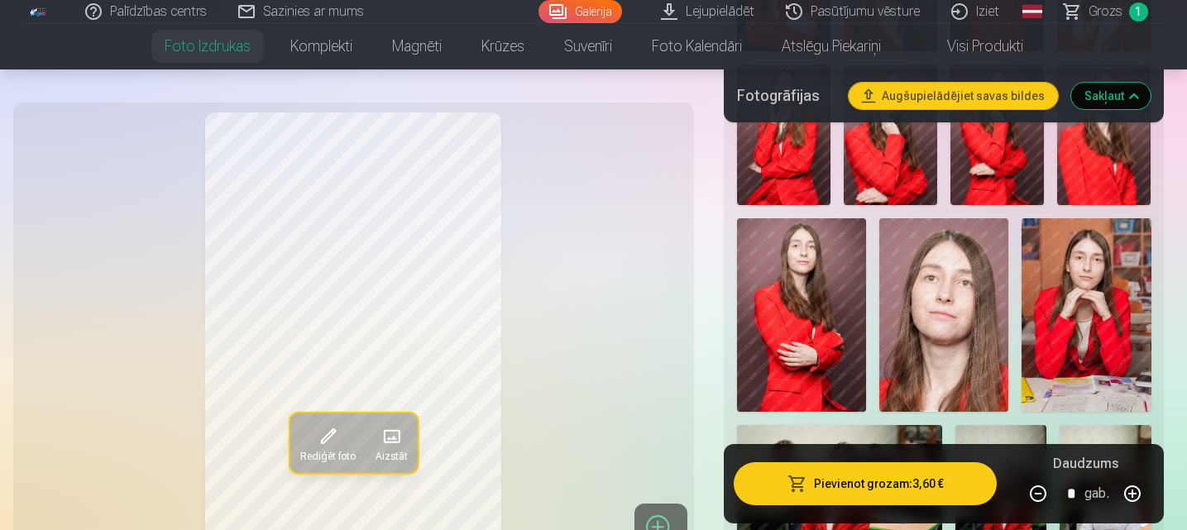
scroll to position [1340, 0]
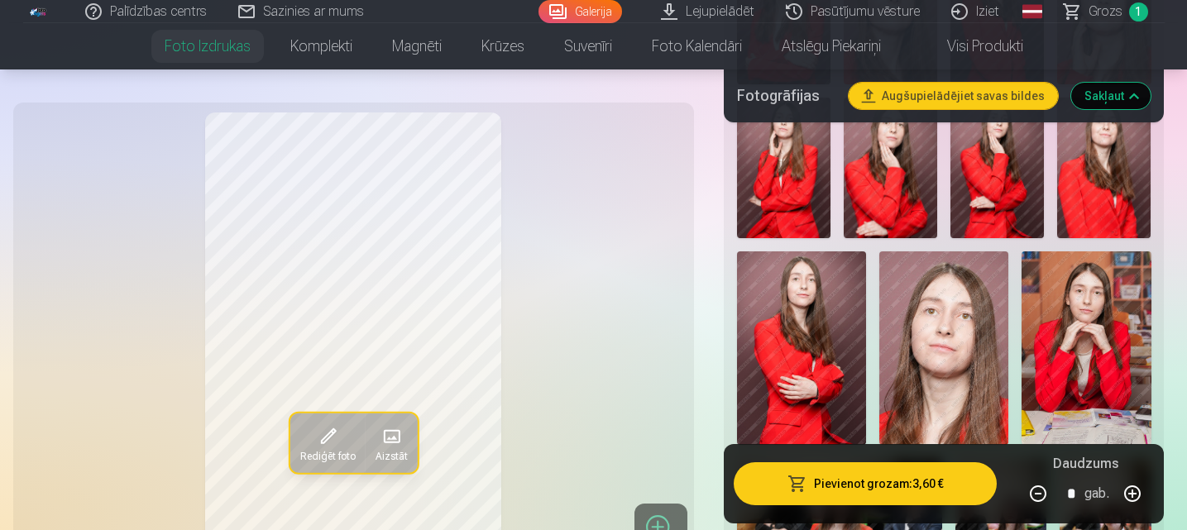
click at [1071, 323] on img at bounding box center [1086, 349] width 129 height 194
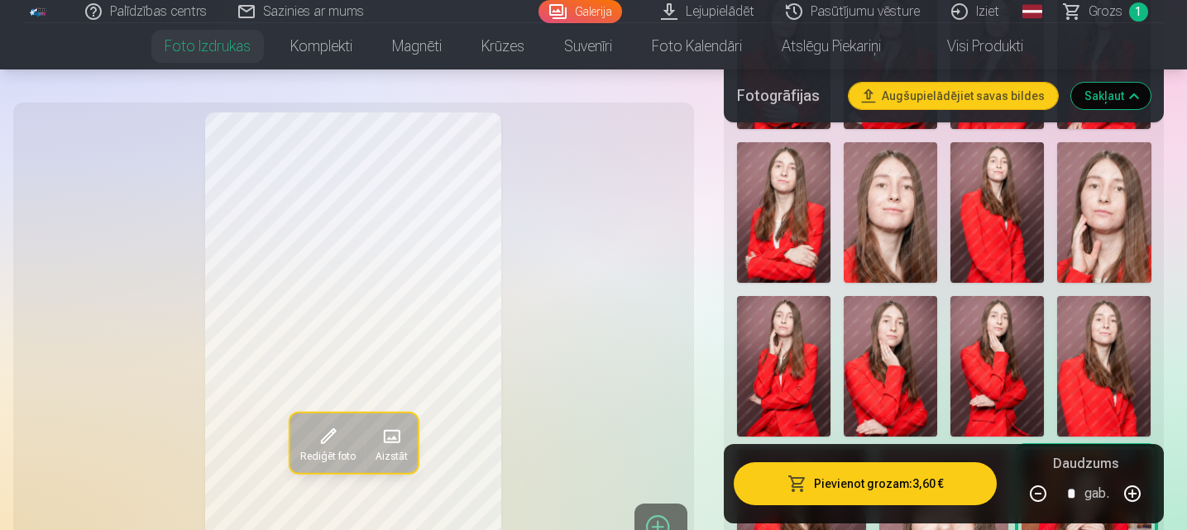
scroll to position [1142, 0]
click at [1071, 323] on img at bounding box center [1103, 366] width 93 height 141
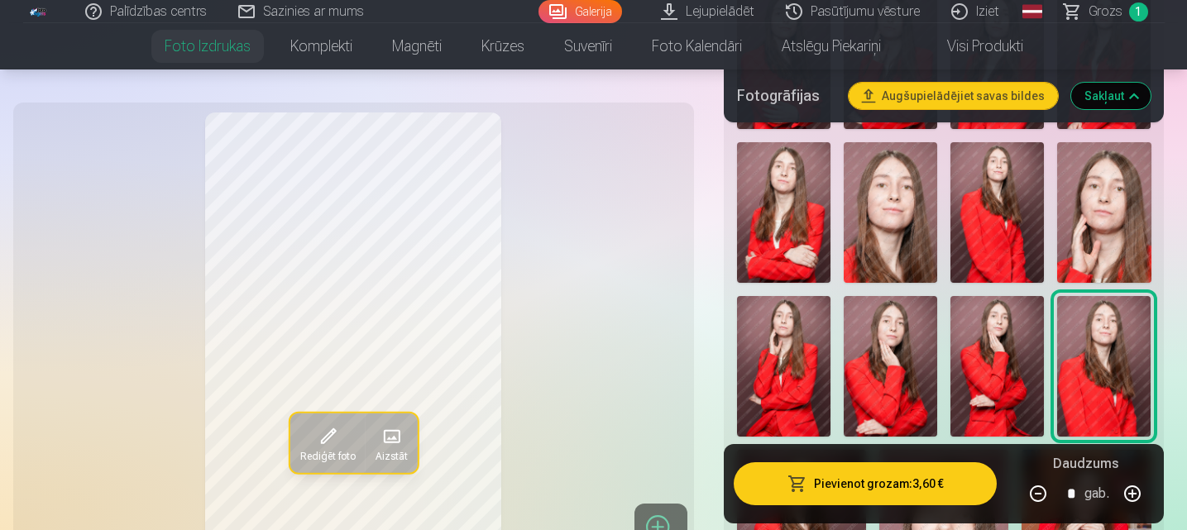
click at [1016, 337] on img at bounding box center [997, 366] width 93 height 141
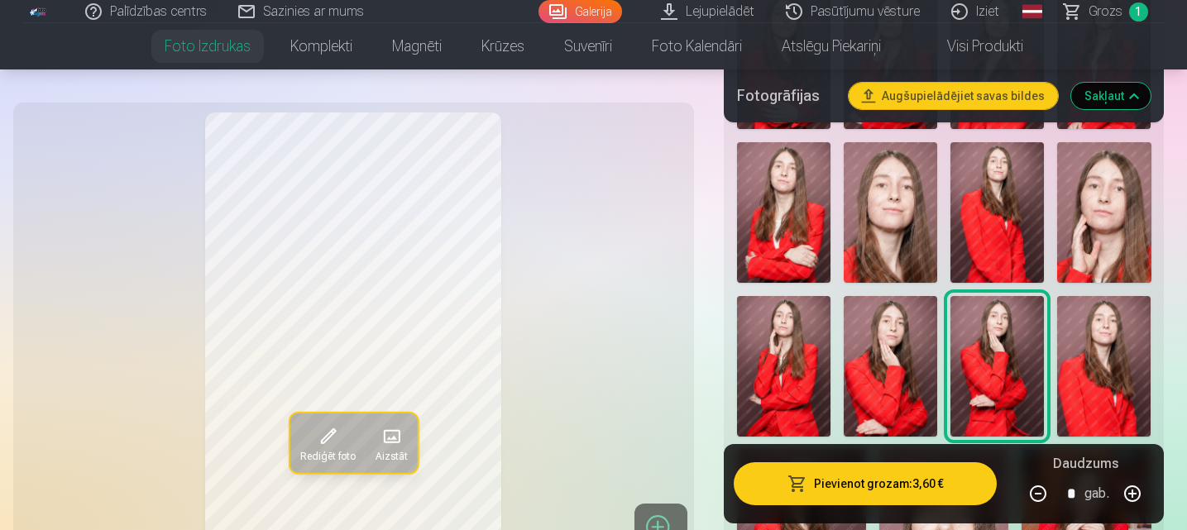
click at [884, 365] on img at bounding box center [890, 366] width 93 height 141
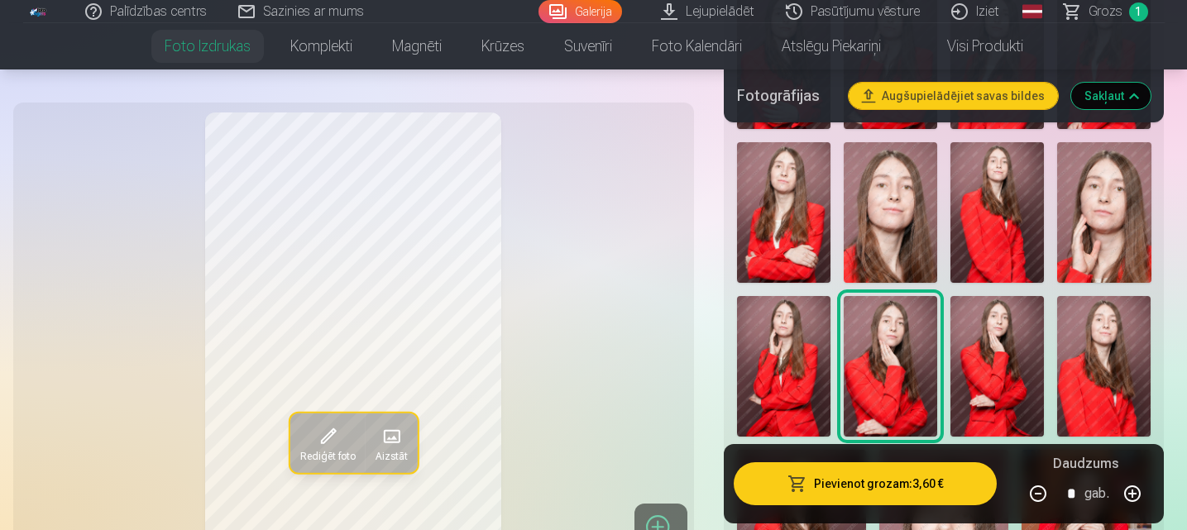
click at [745, 361] on img at bounding box center [783, 366] width 93 height 141
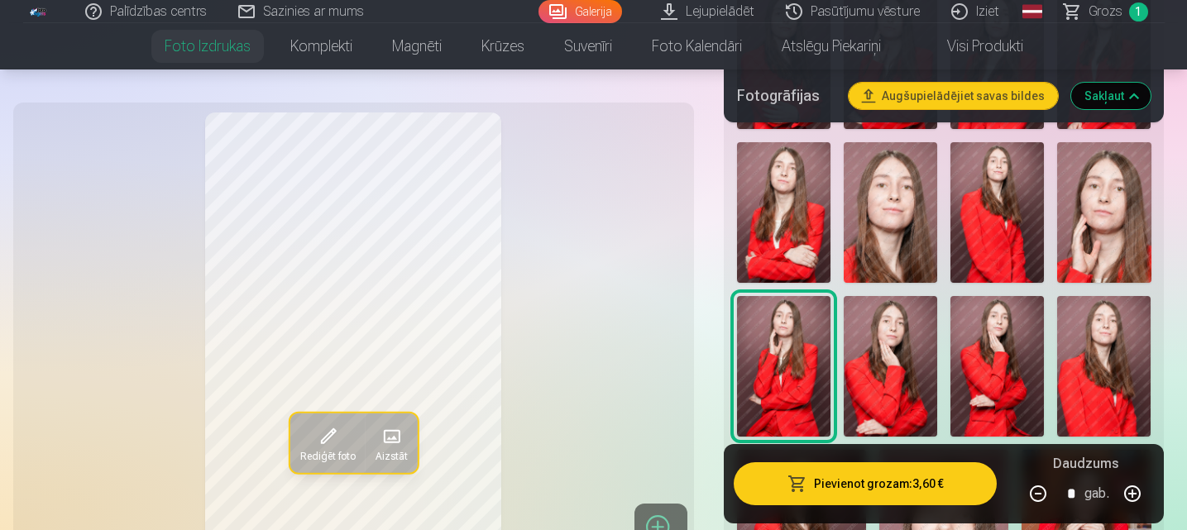
click at [765, 262] on img at bounding box center [783, 212] width 93 height 141
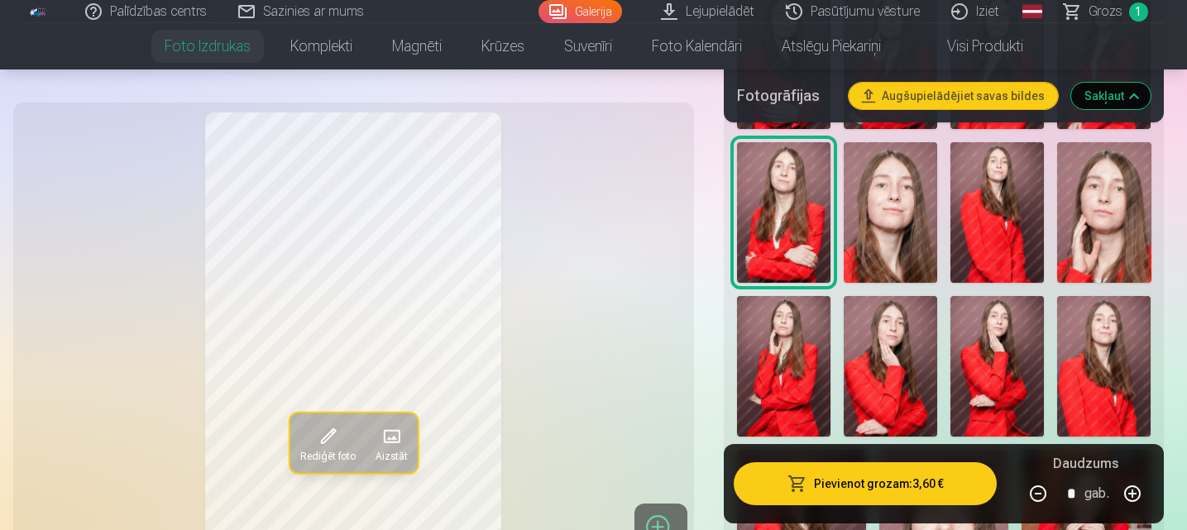
click at [887, 234] on img at bounding box center [890, 212] width 93 height 141
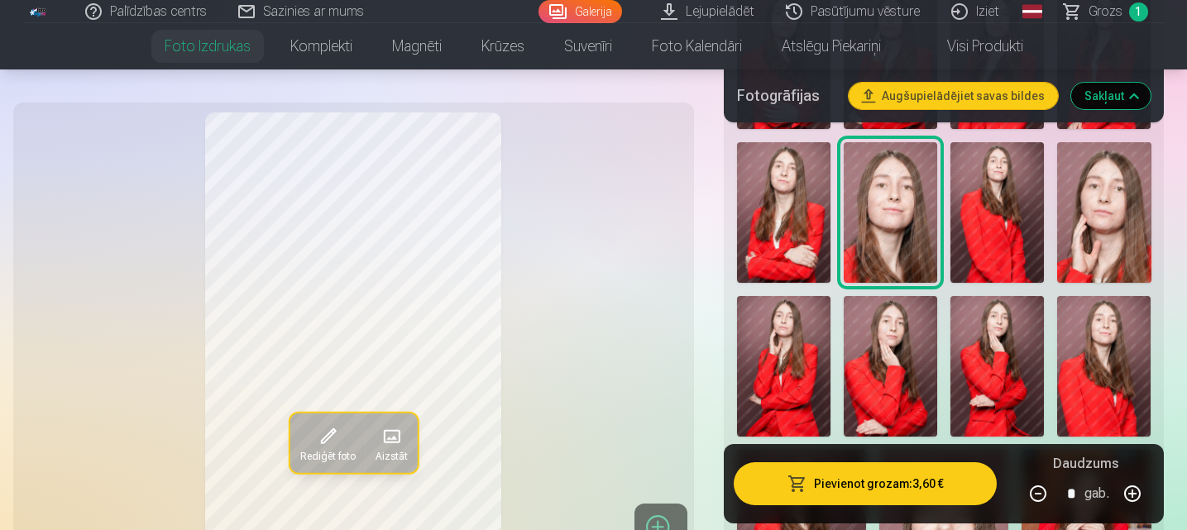
click at [1017, 223] on img at bounding box center [997, 212] width 93 height 141
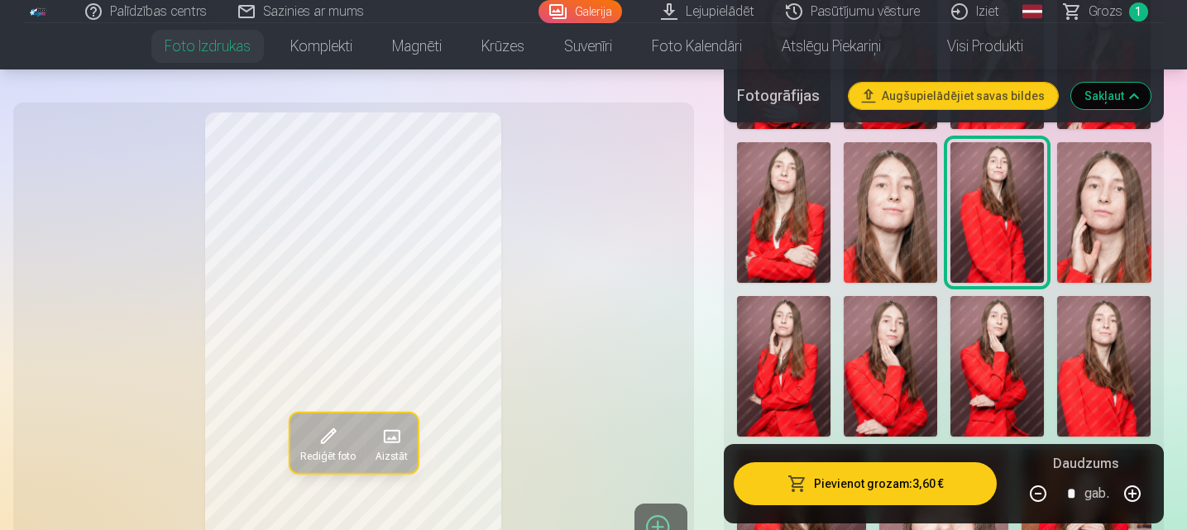
click at [1109, 208] on img at bounding box center [1103, 212] width 93 height 141
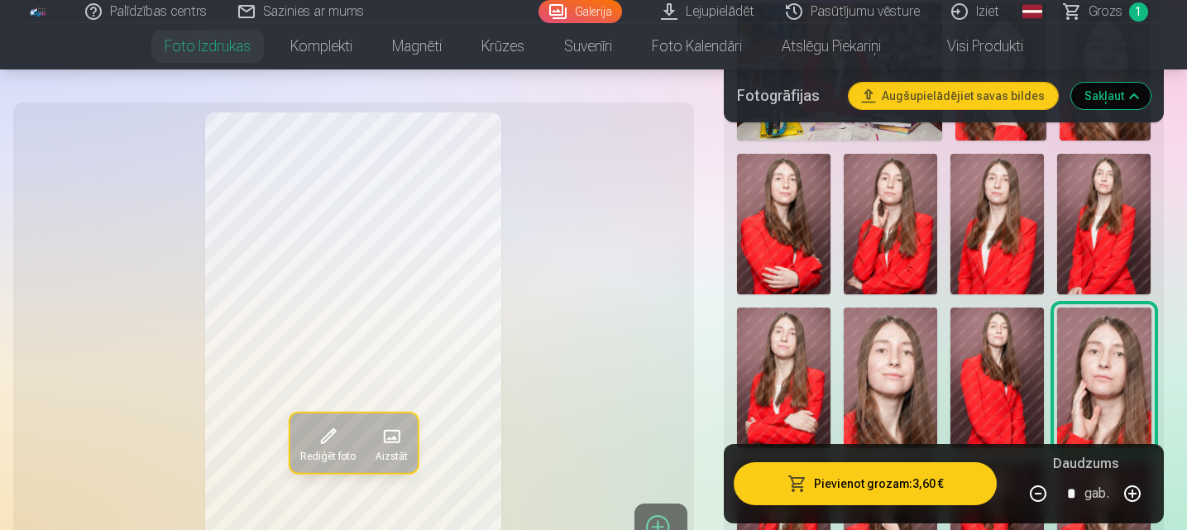
scroll to position [943, 0]
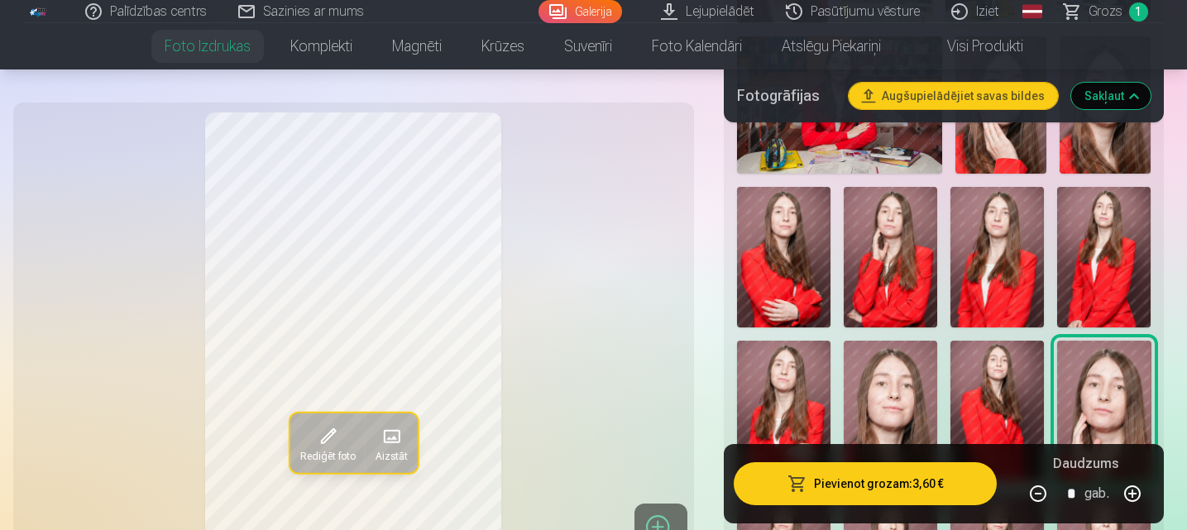
click at [1109, 208] on img at bounding box center [1103, 257] width 93 height 141
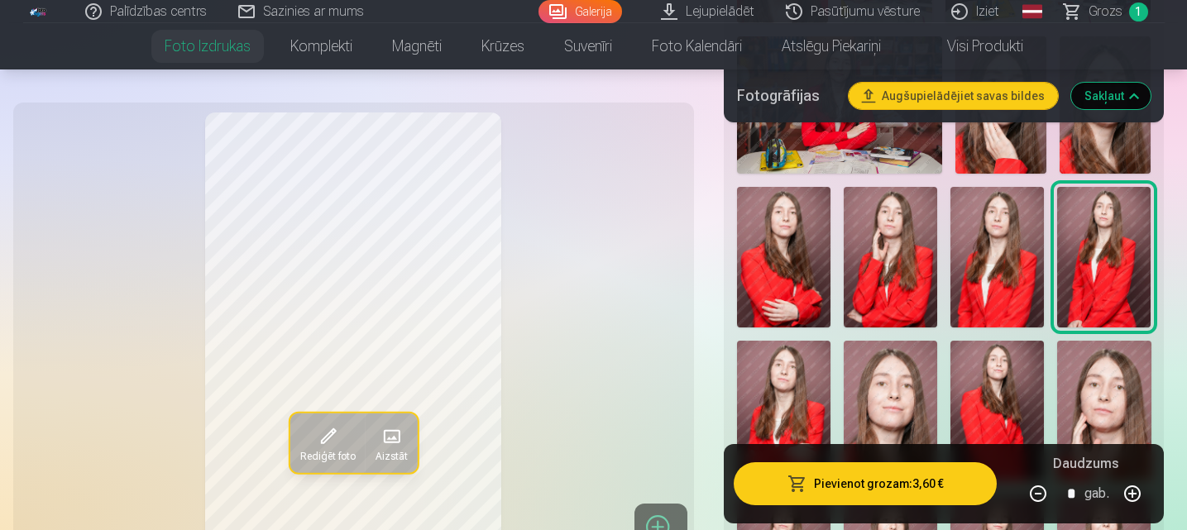
click at [991, 221] on img at bounding box center [997, 257] width 93 height 141
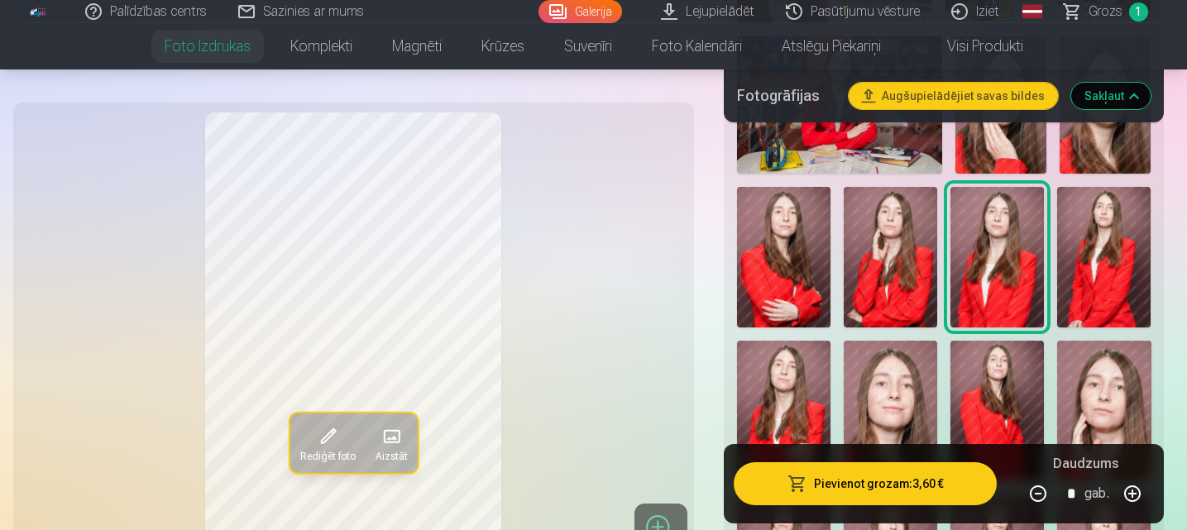
click at [866, 227] on img at bounding box center [890, 257] width 93 height 141
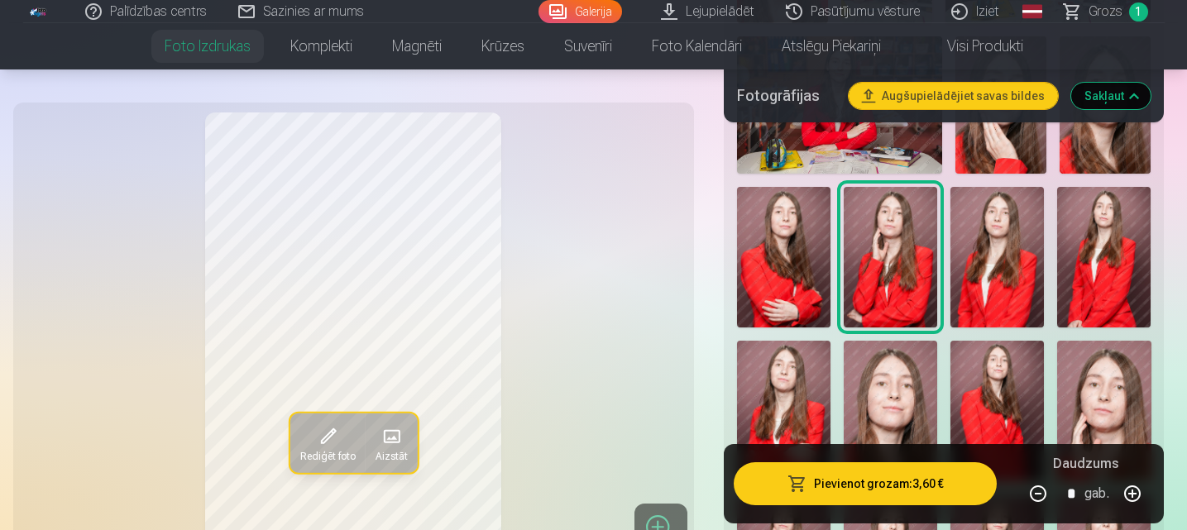
click at [814, 240] on img at bounding box center [783, 257] width 93 height 141
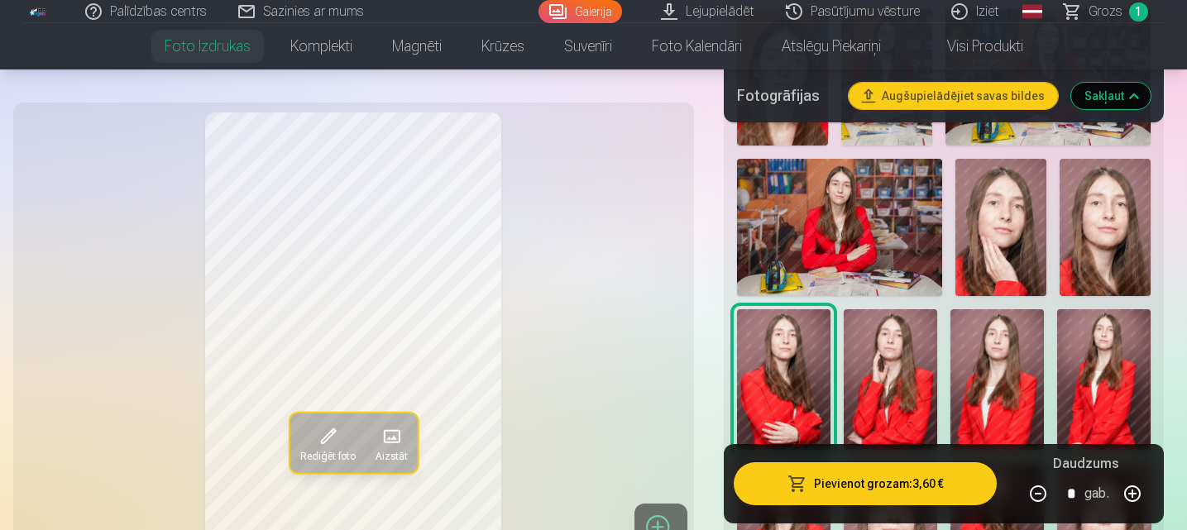
scroll to position [811, 0]
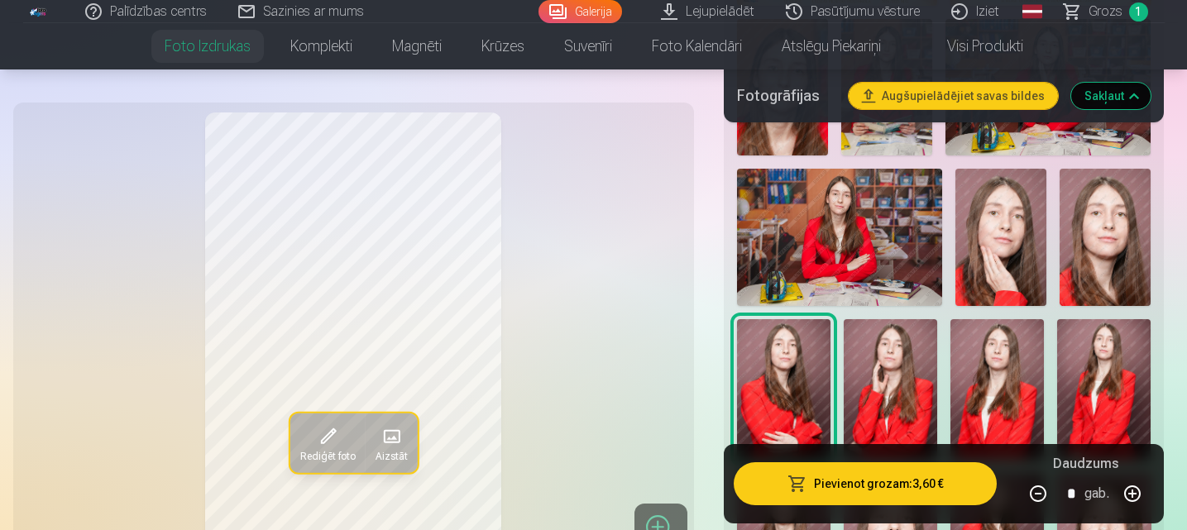
click at [1030, 246] on img at bounding box center [1001, 237] width 91 height 137
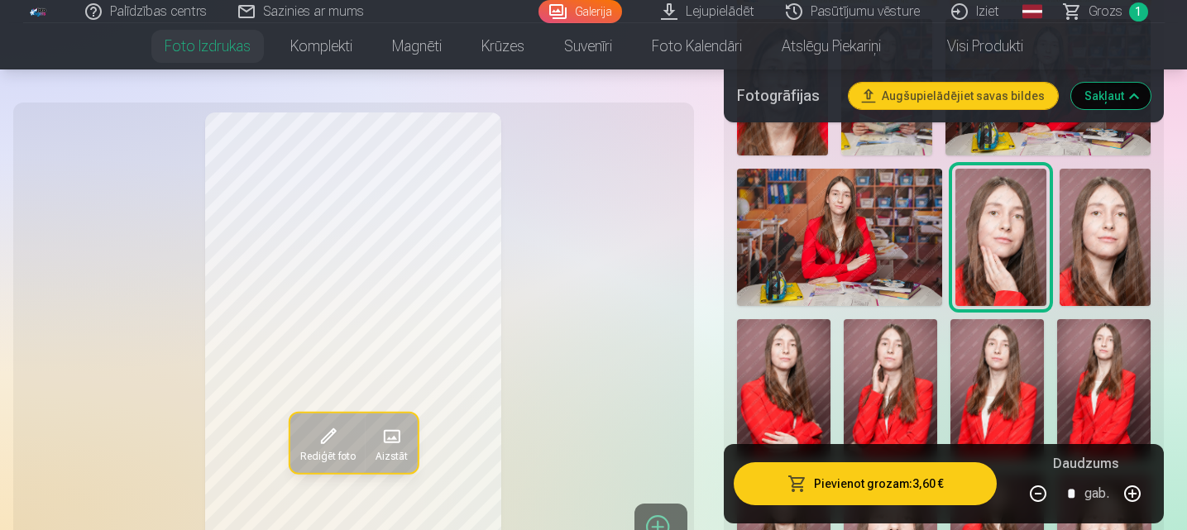
click at [913, 257] on img at bounding box center [839, 237] width 205 height 137
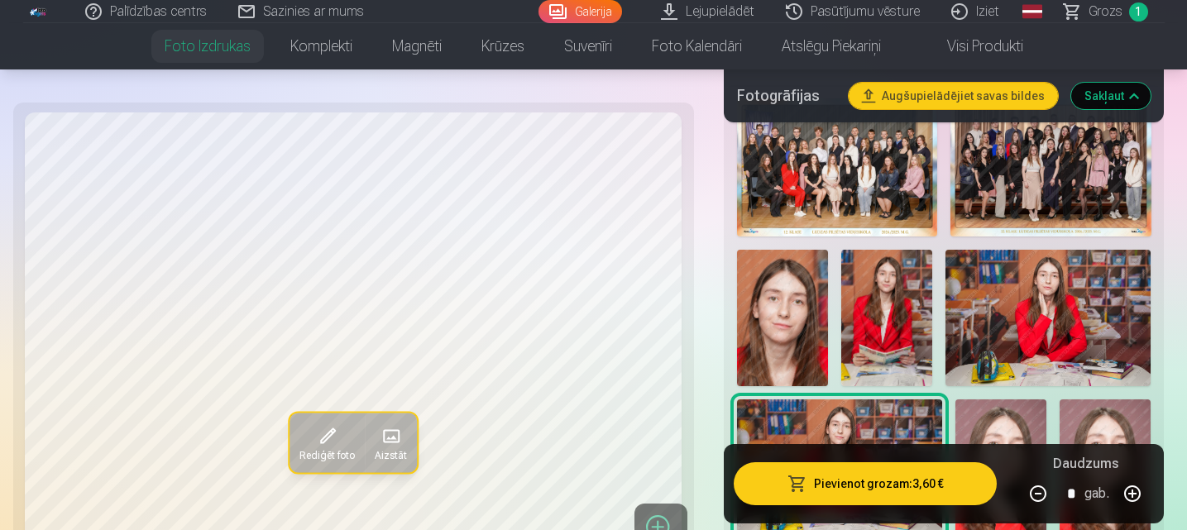
scroll to position [579, 0]
click at [908, 307] on img at bounding box center [886, 319] width 91 height 137
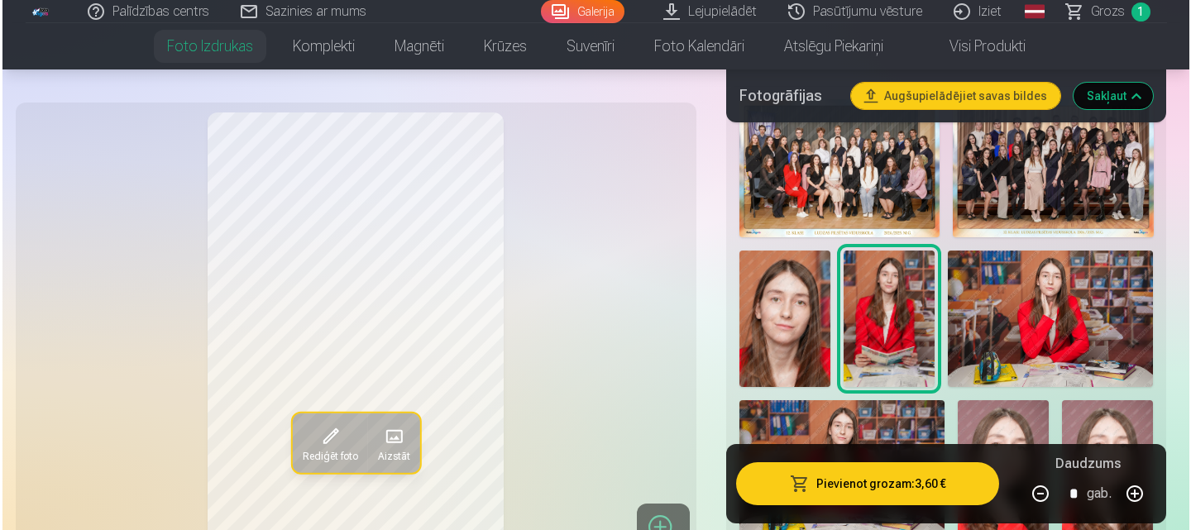
scroll to position [582, 0]
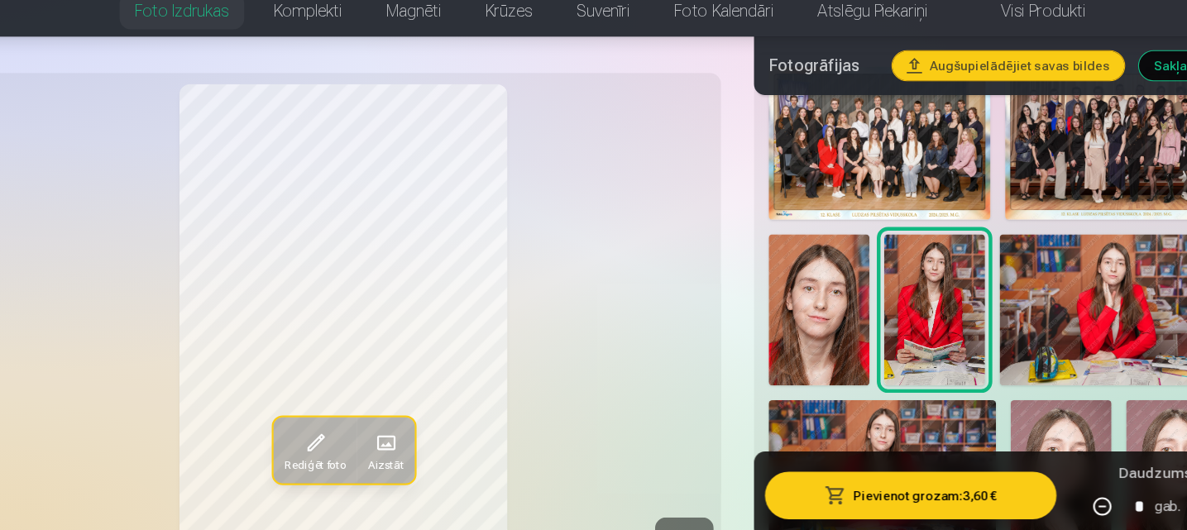
click at [870, 480] on button "Pievienot grozam : 3,60 €" at bounding box center [866, 483] width 264 height 43
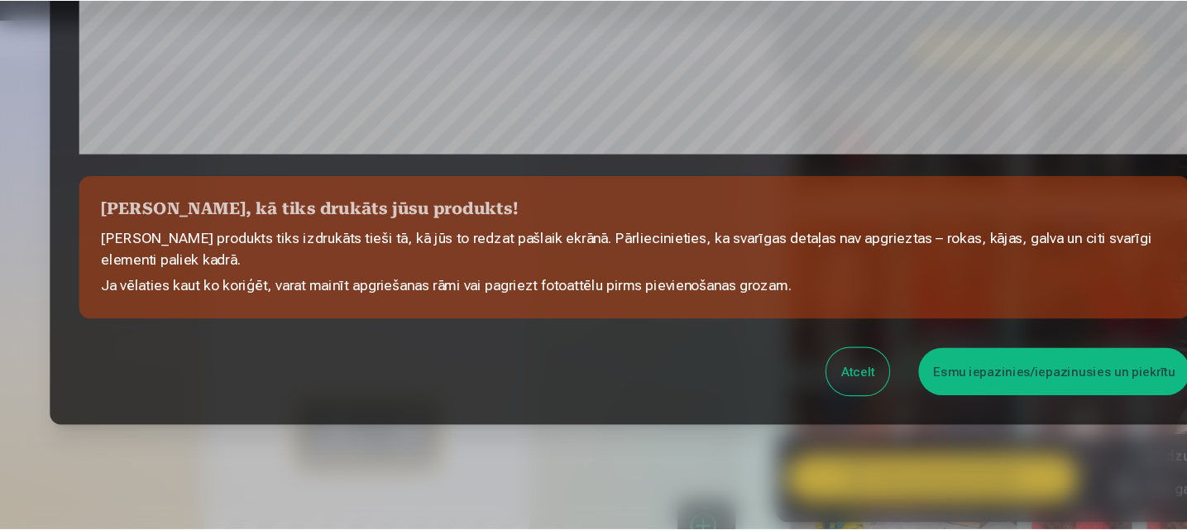
scroll to position [661, 0]
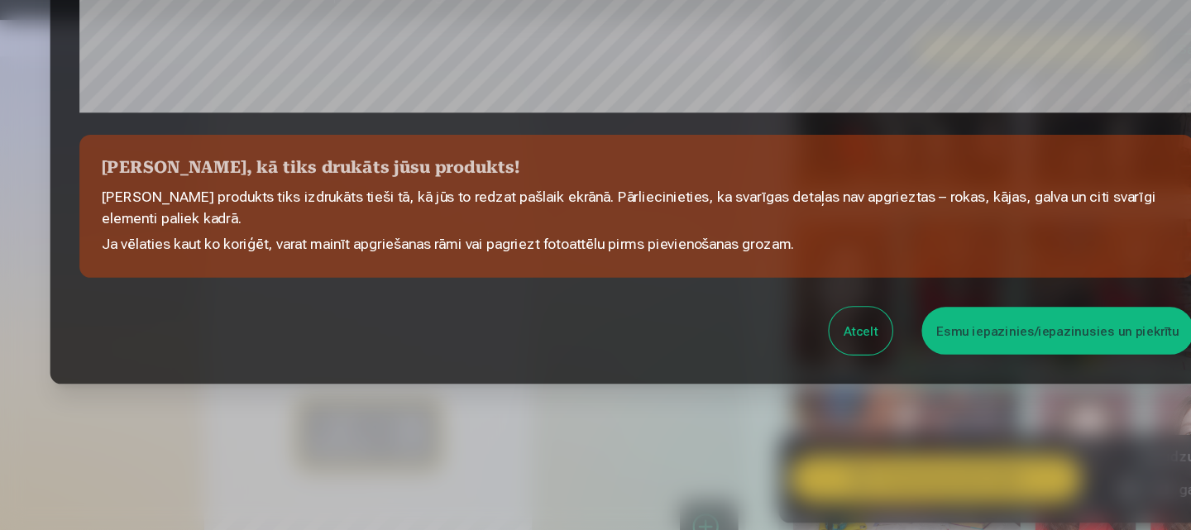
click at [934, 347] on button "Esmu iepazinies/iepazinusies un piekrītu" at bounding box center [976, 349] width 246 height 43
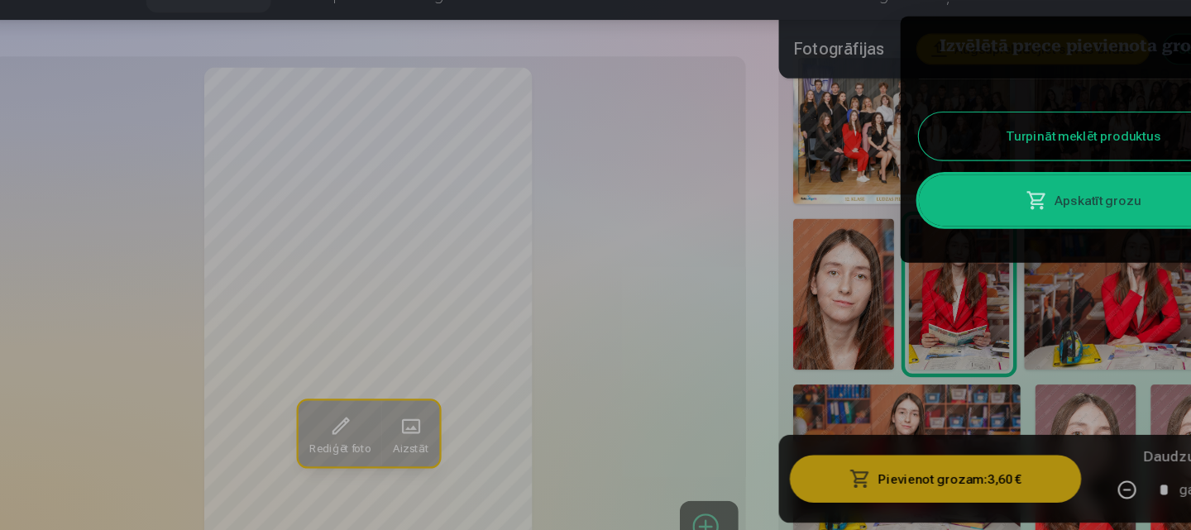
click at [893, 179] on button "Turpināt meklēt produktus" at bounding box center [1000, 174] width 298 height 43
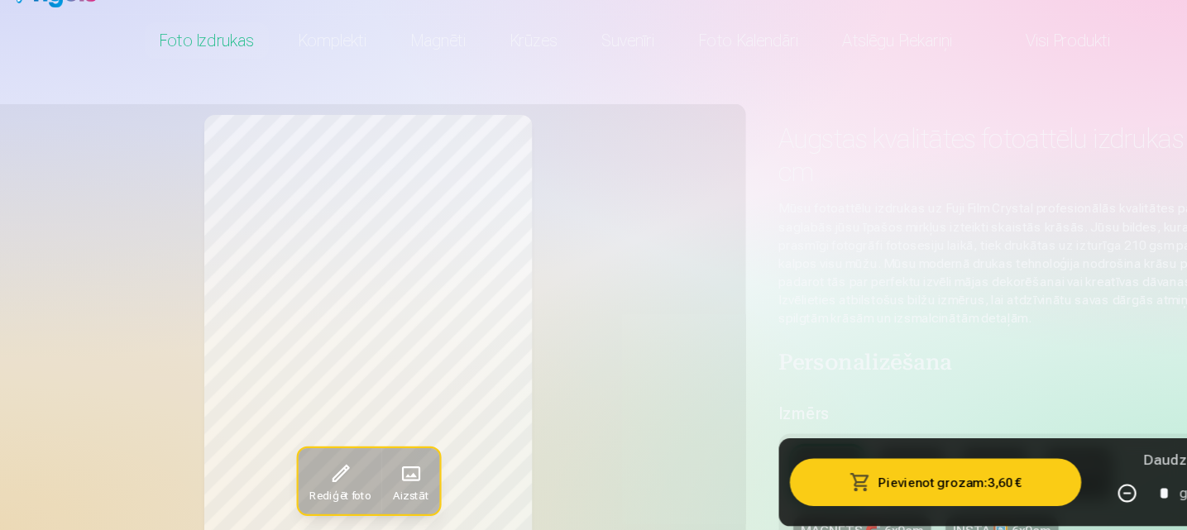
scroll to position [62, 0]
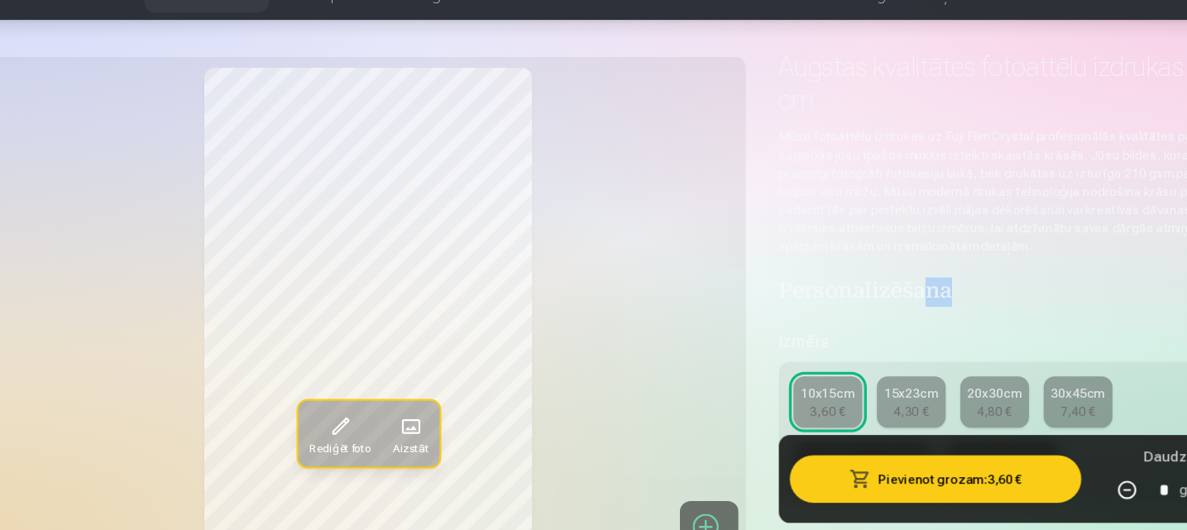
drag, startPoint x: 906, startPoint y: 304, endPoint x: 854, endPoint y: 312, distance: 52.7
click at [854, 312] on h4 "Personalizēšana" at bounding box center [944, 315] width 441 height 26
click at [834, 411] on div "15x23cm" at bounding box center [843, 406] width 49 height 17
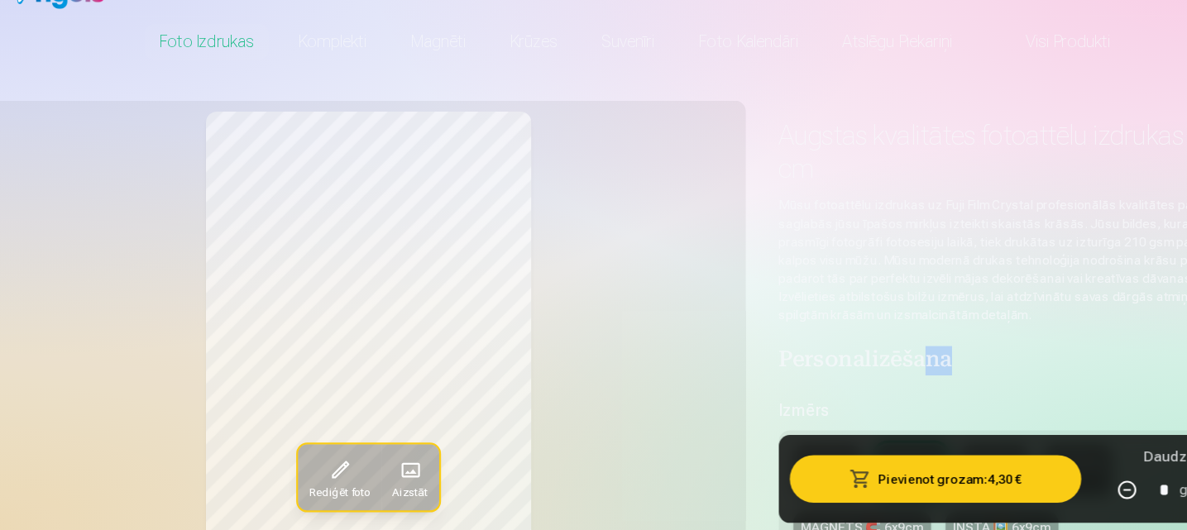
click at [884, 480] on button "Pievienot grozam : 4,30 €" at bounding box center [866, 483] width 264 height 43
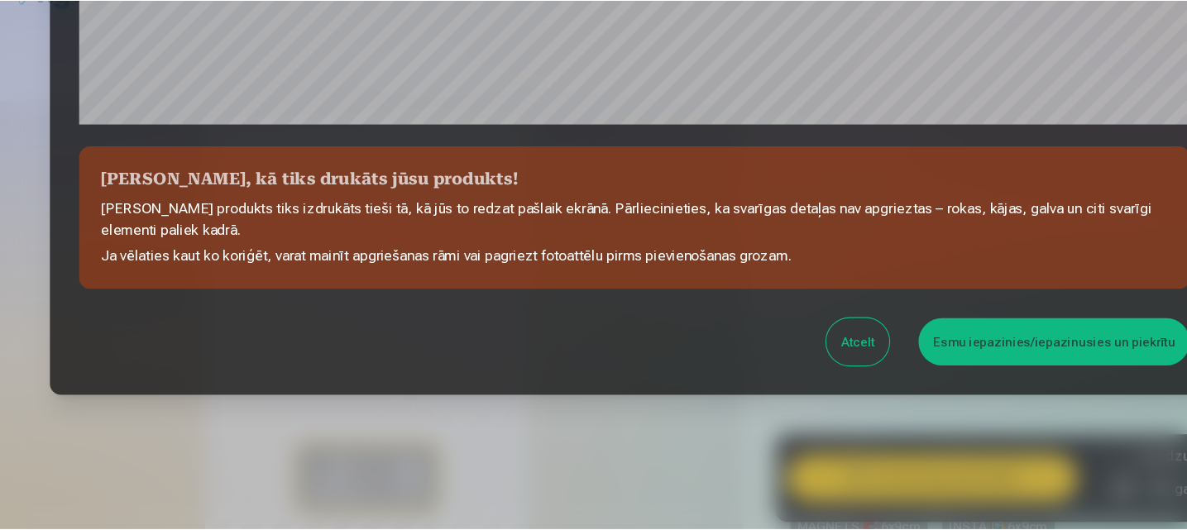
scroll to position [661, 0]
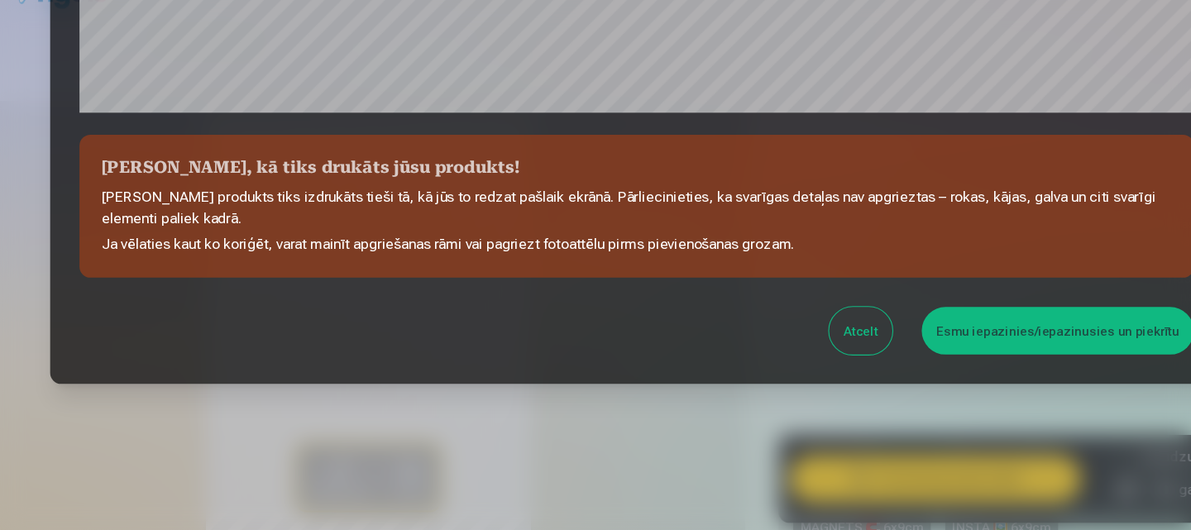
click at [909, 357] on button "Esmu iepazinies/iepazinusies un piekrītu" at bounding box center [976, 349] width 246 height 43
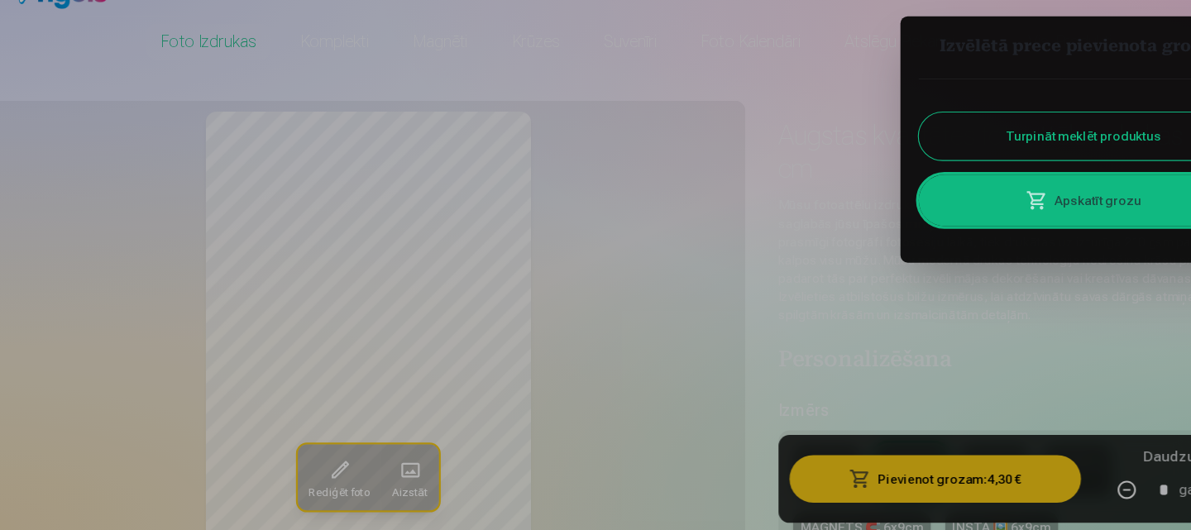
click at [963, 232] on span at bounding box center [957, 233] width 20 height 20
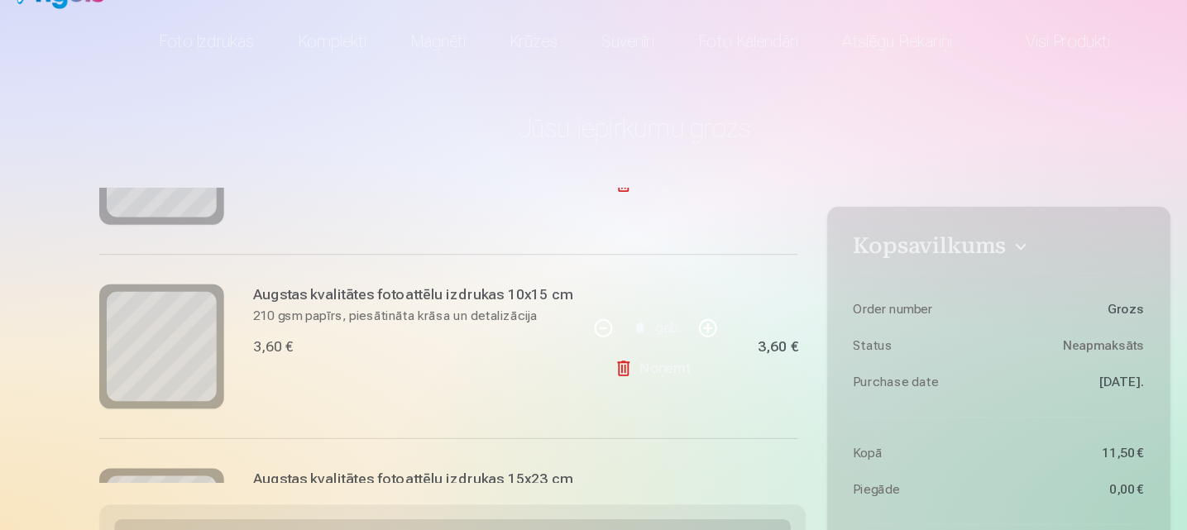
scroll to position [308, 0]
click at [595, 383] on link "Noņemt" at bounding box center [613, 385] width 75 height 33
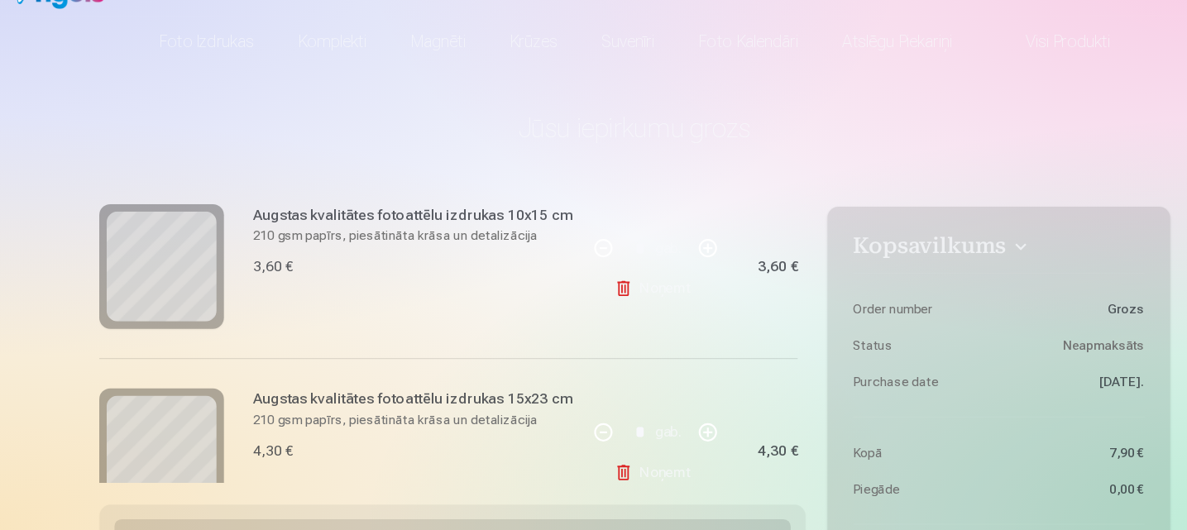
scroll to position [180, 0]
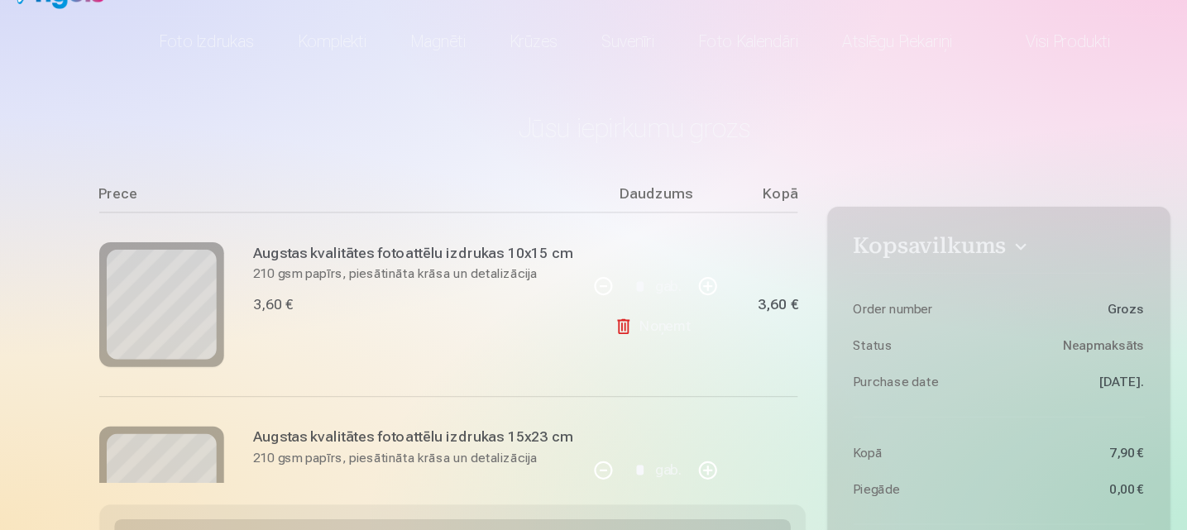
click at [440, 280] on h6 "Augstas kvalitātes fotoattēlu izdrukas 10x15 cm" at bounding box center [394, 281] width 289 height 20
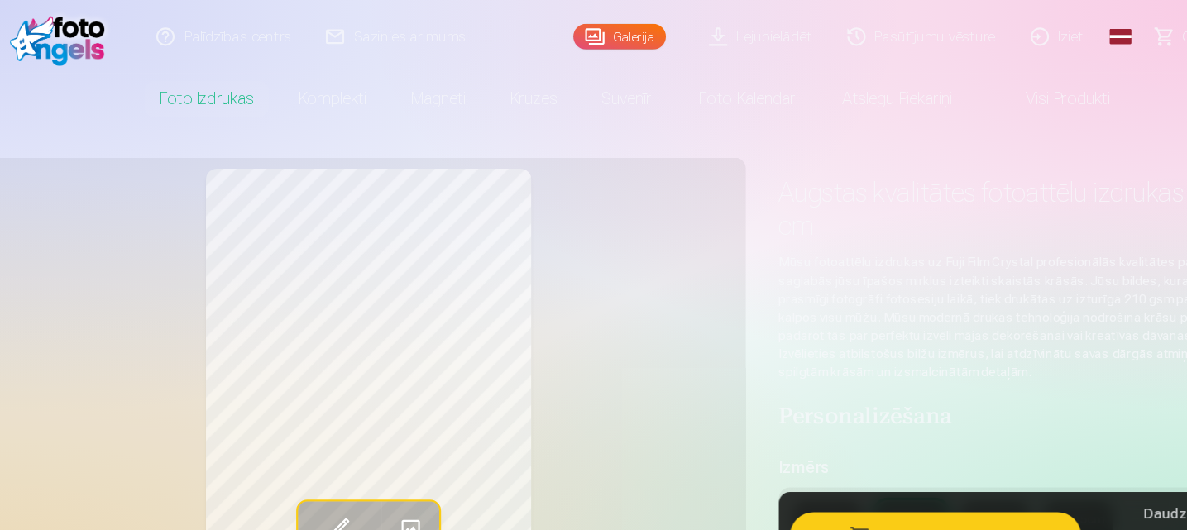
click at [1090, 38] on span "Grozs" at bounding box center [1106, 33] width 34 height 20
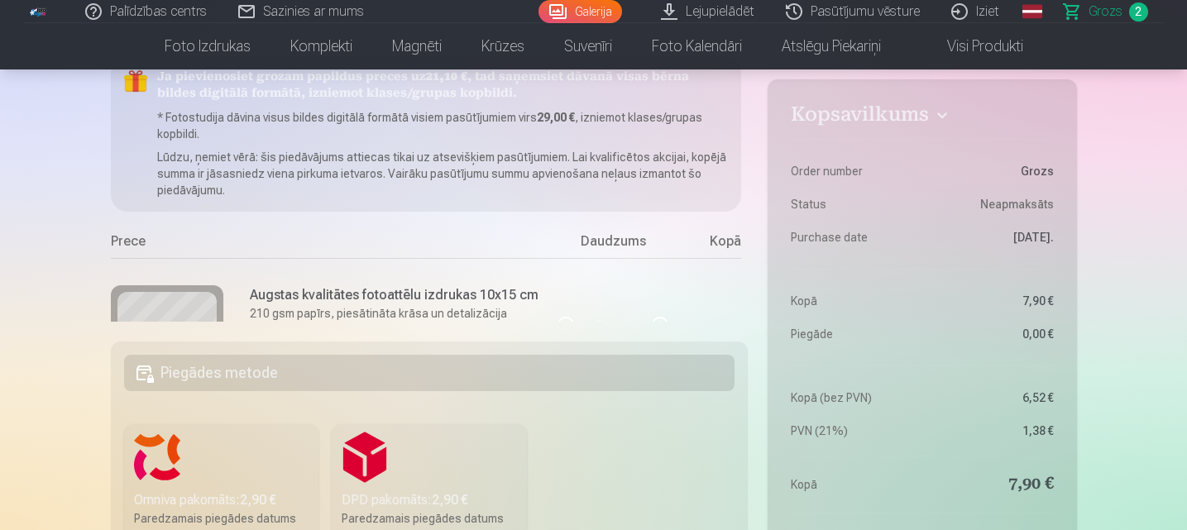
scroll to position [132, 0]
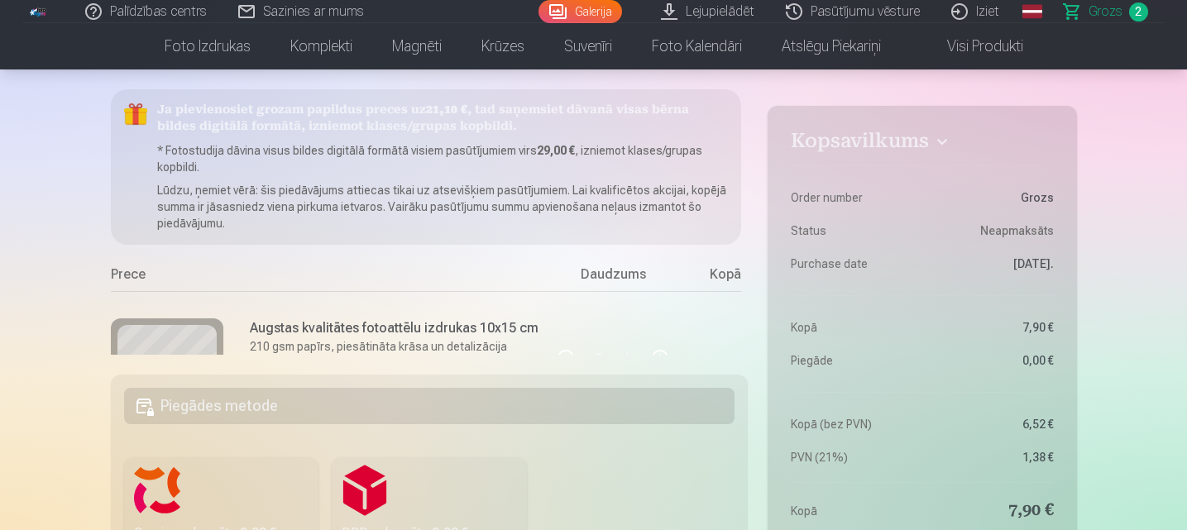
click at [1124, 12] on link "Grozs 2" at bounding box center [1107, 11] width 116 height 23
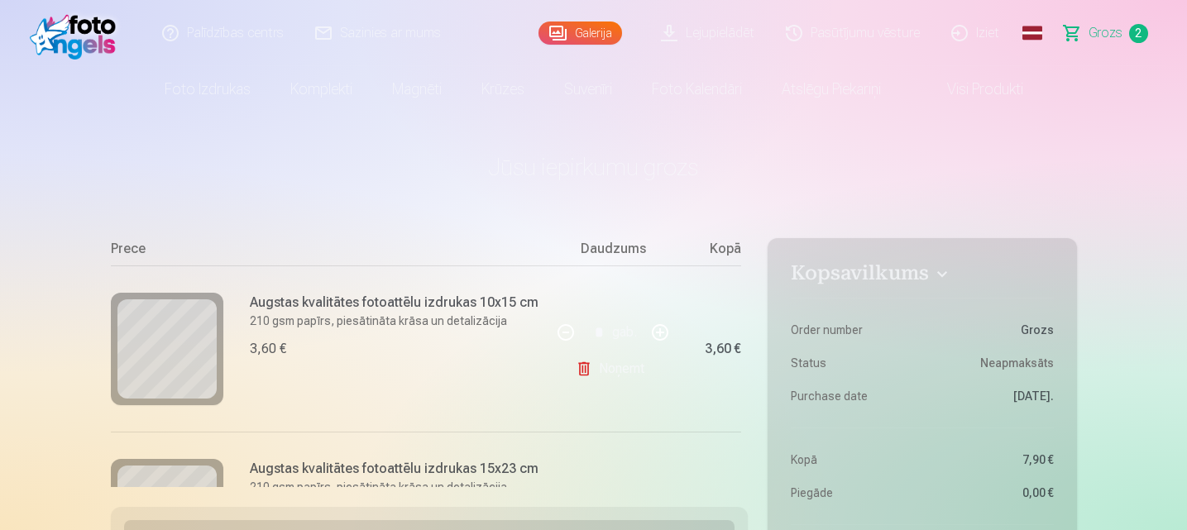
scroll to position [140, 0]
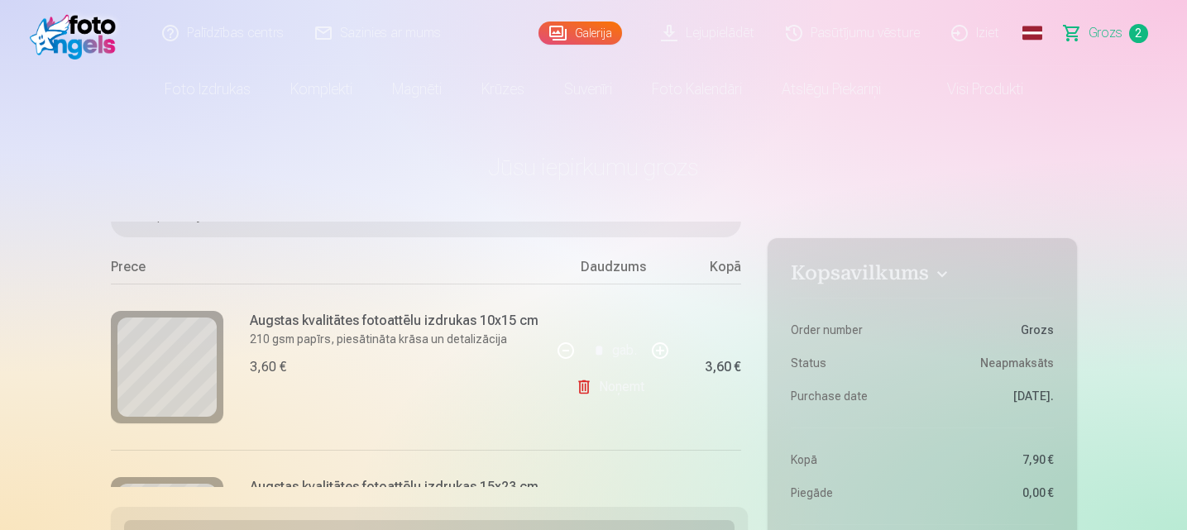
click at [602, 395] on link "Noņemt" at bounding box center [613, 387] width 75 height 33
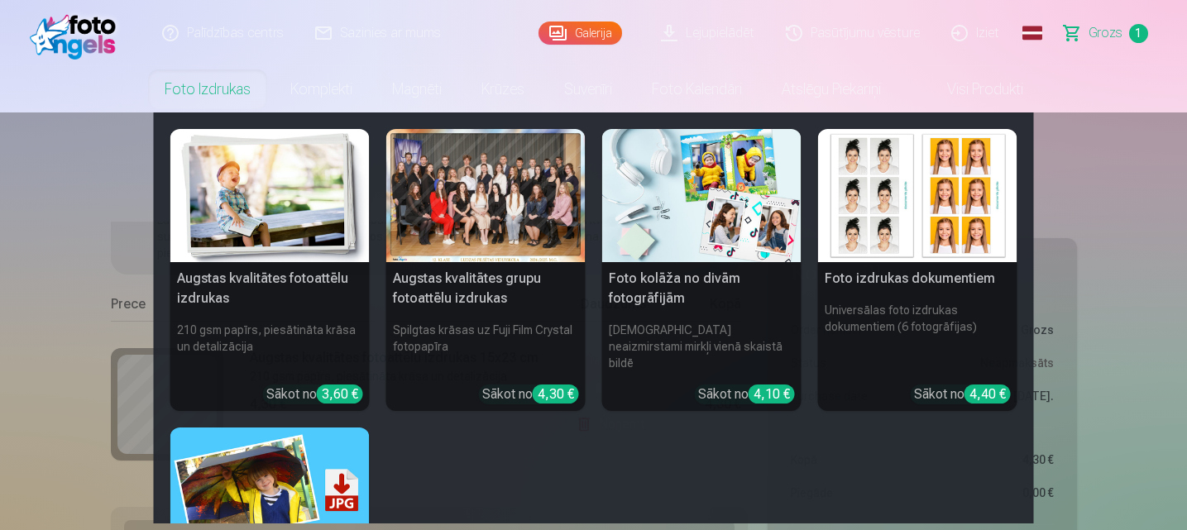
click at [227, 265] on h5 "Augstas kvalitātes fotoattēlu izdrukas" at bounding box center [269, 288] width 199 height 53
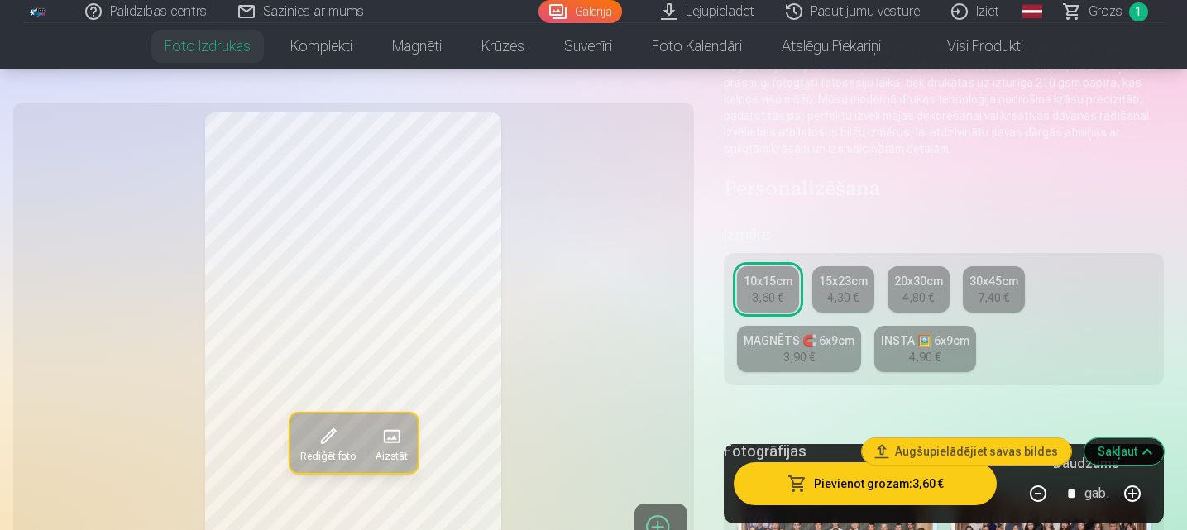
scroll to position [242, 0]
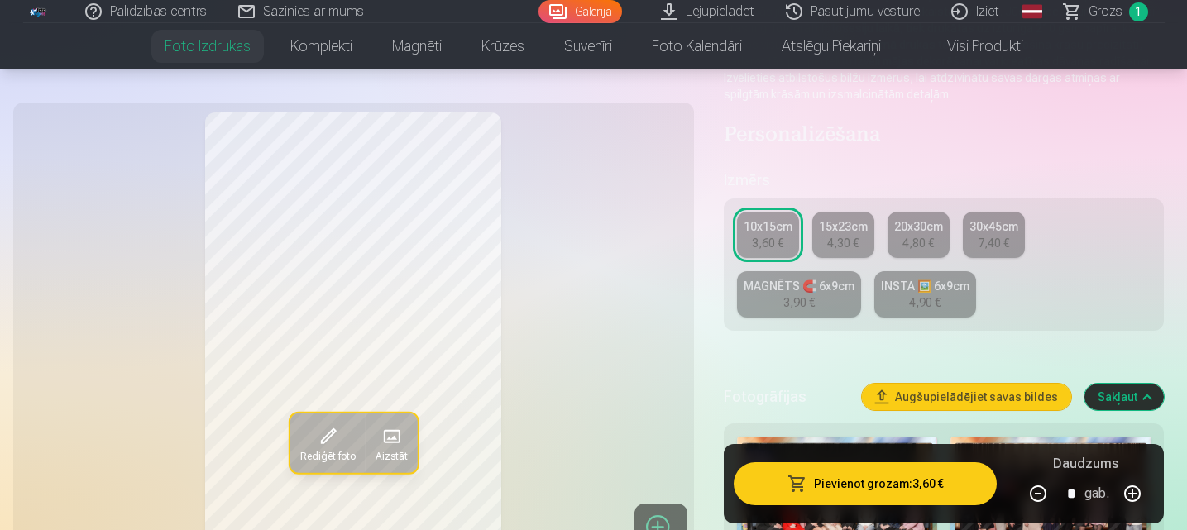
click at [859, 233] on div "15x23cm" at bounding box center [843, 226] width 49 height 17
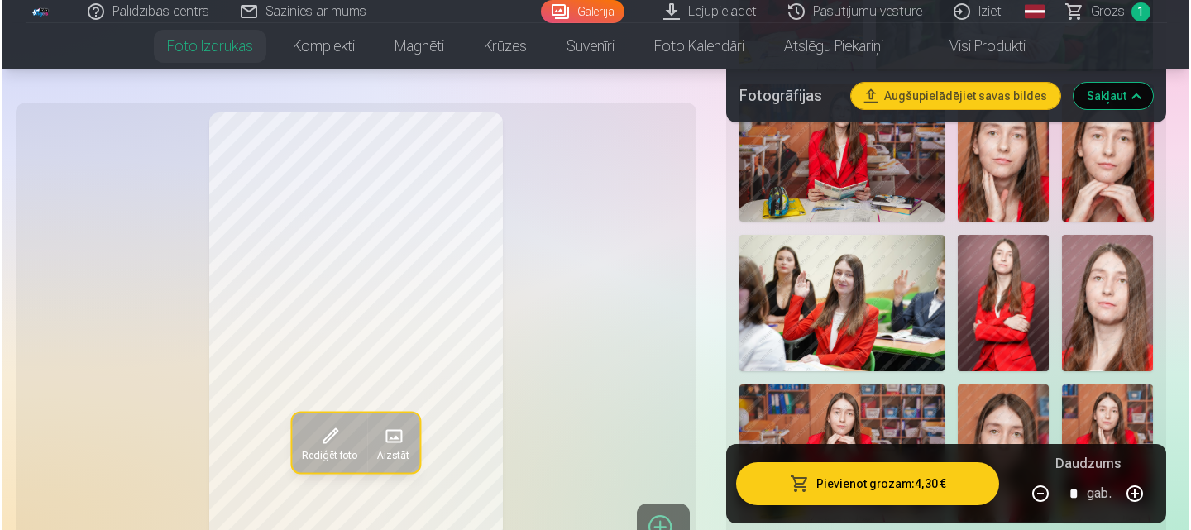
scroll to position [2055, 0]
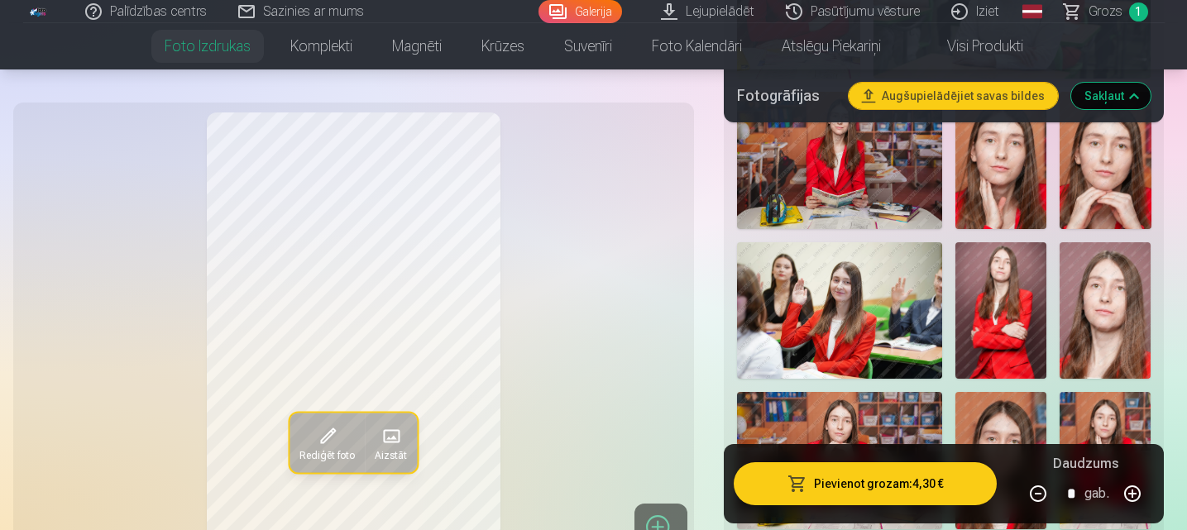
click at [844, 280] on img at bounding box center [839, 310] width 205 height 137
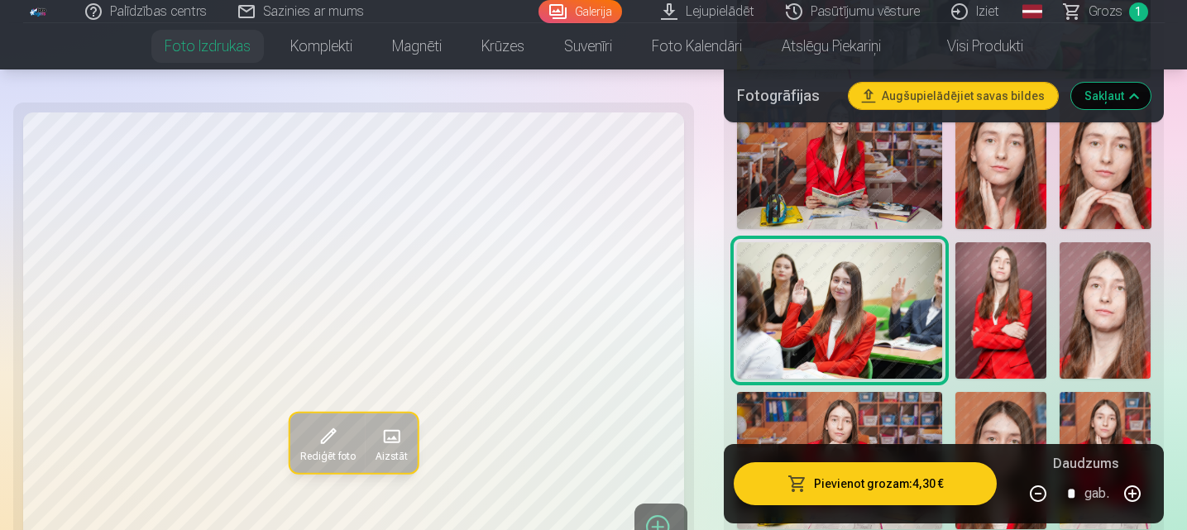
click at [844, 489] on button "Pievienot grozam : 4,30 €" at bounding box center [866, 483] width 264 height 43
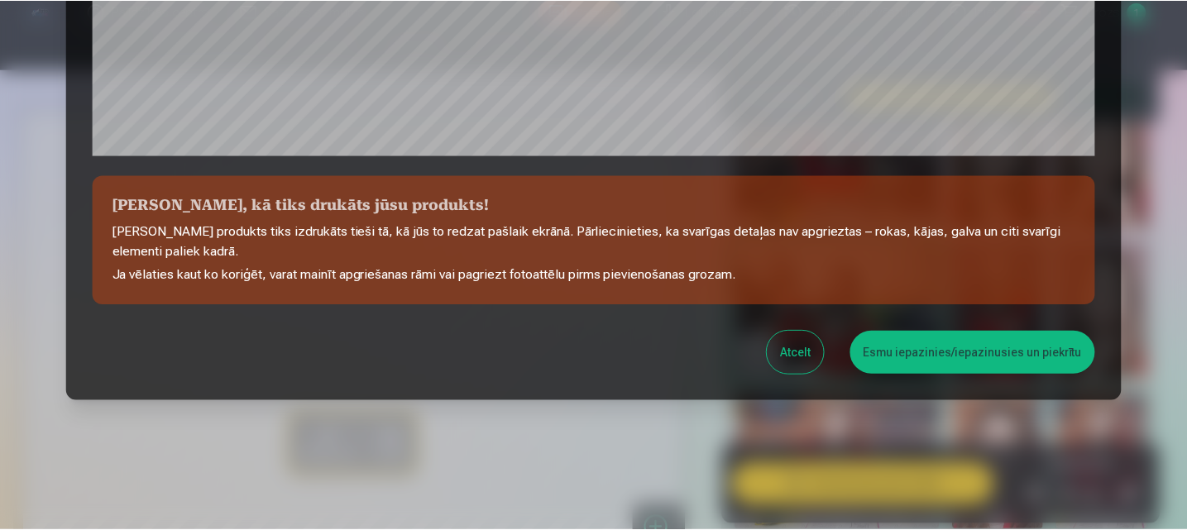
scroll to position [661, 0]
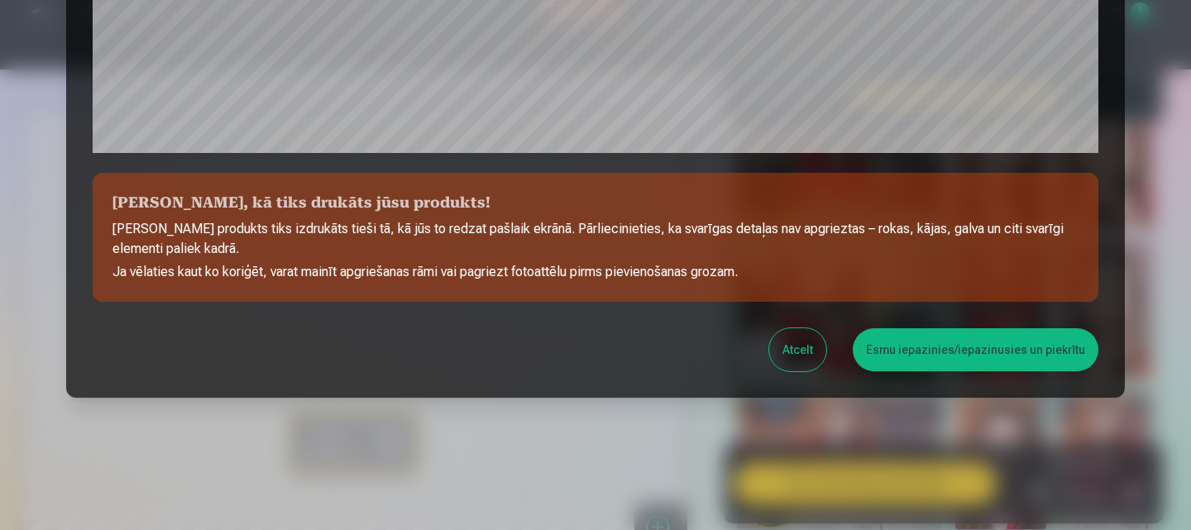
click at [980, 354] on button "Esmu iepazinies/iepazinusies un piekrītu" at bounding box center [976, 349] width 246 height 43
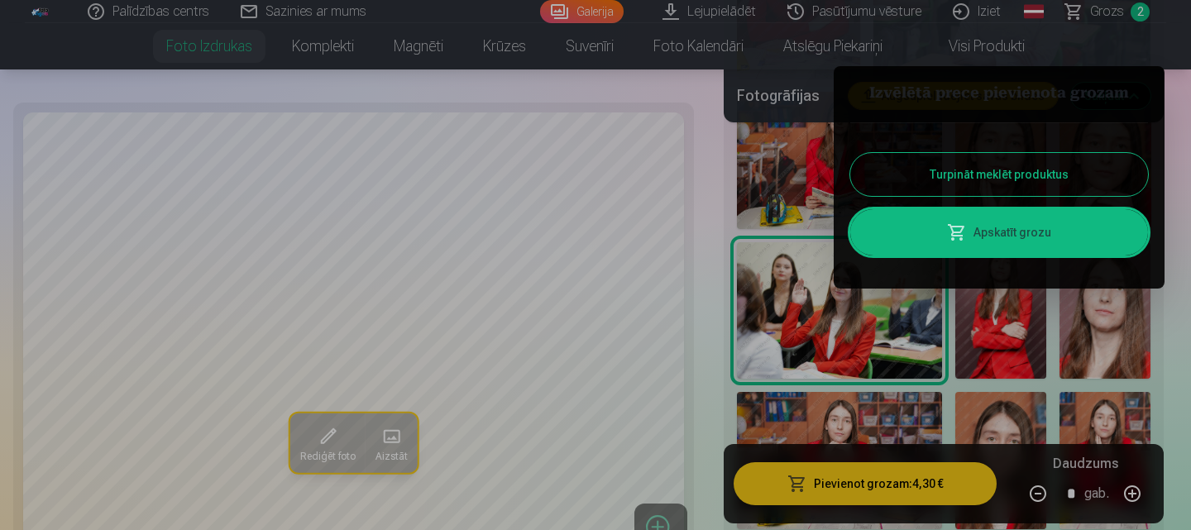
click at [1105, 12] on div at bounding box center [595, 265] width 1191 height 530
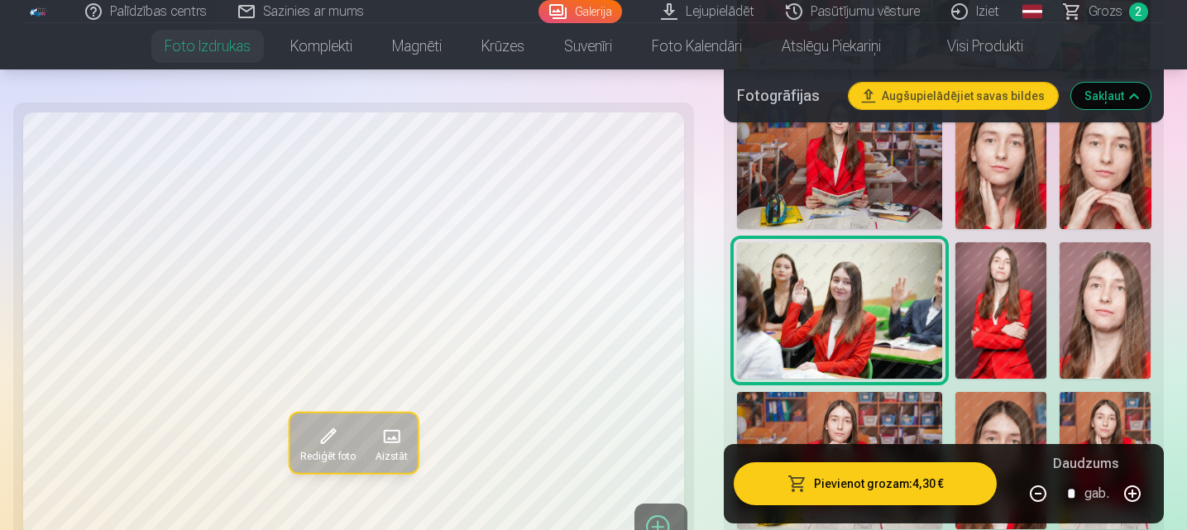
click at [1105, 12] on span "Grozs" at bounding box center [1106, 12] width 34 height 20
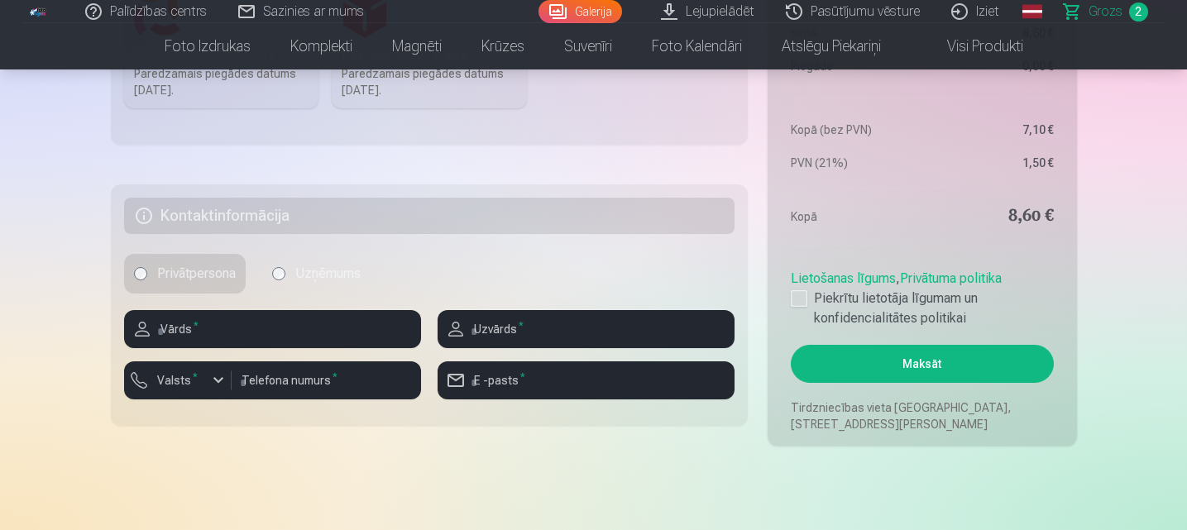
scroll to position [635, 0]
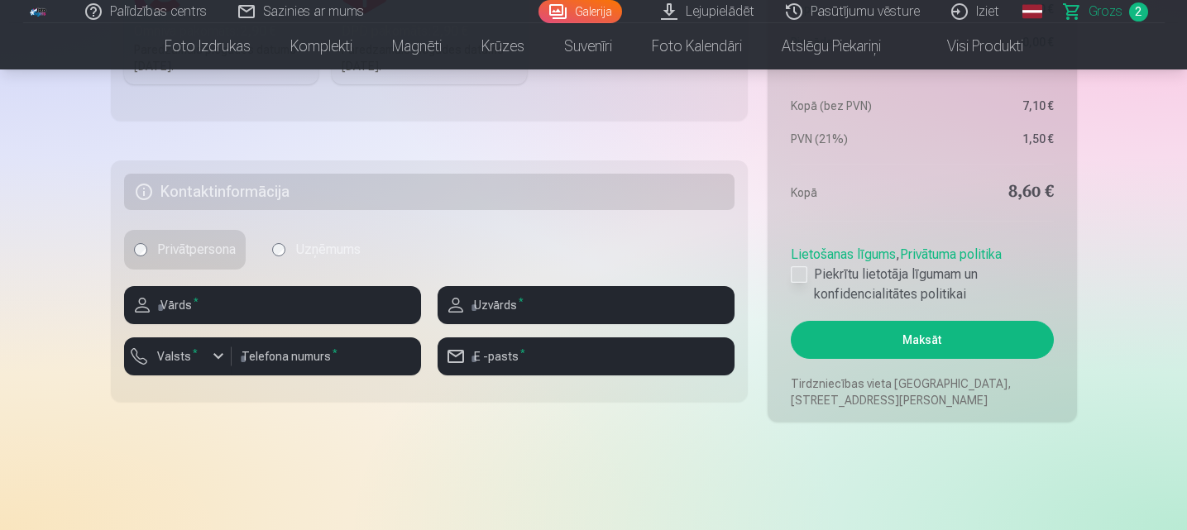
click at [803, 272] on div at bounding box center [799, 274] width 17 height 17
drag, startPoint x: 1186, startPoint y: 102, endPoint x: 1191, endPoint y: 85, distance: 17.1
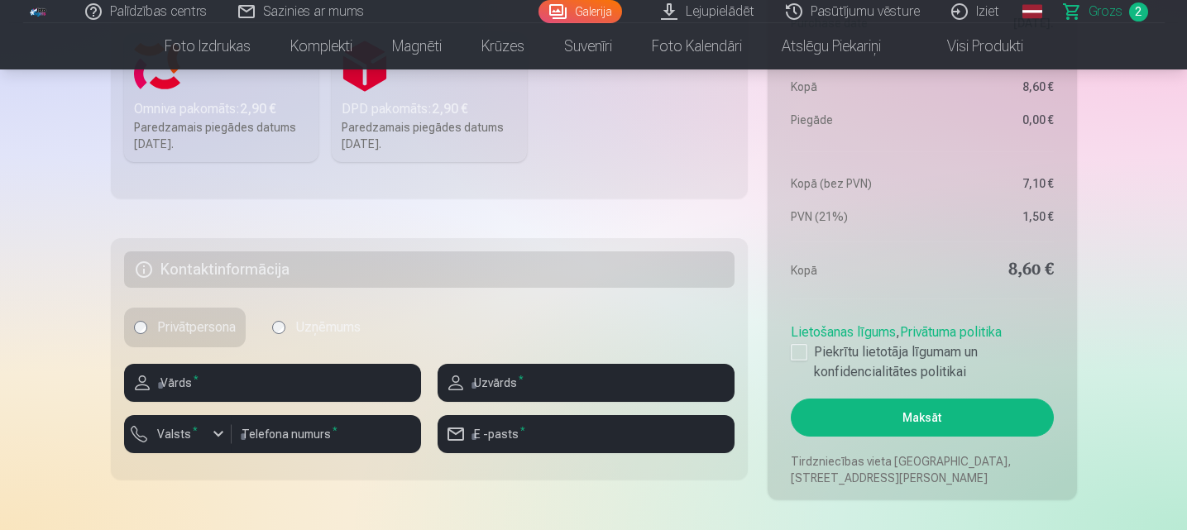
scroll to position [557, 0]
click at [878, 406] on button "Maksāt" at bounding box center [922, 418] width 262 height 38
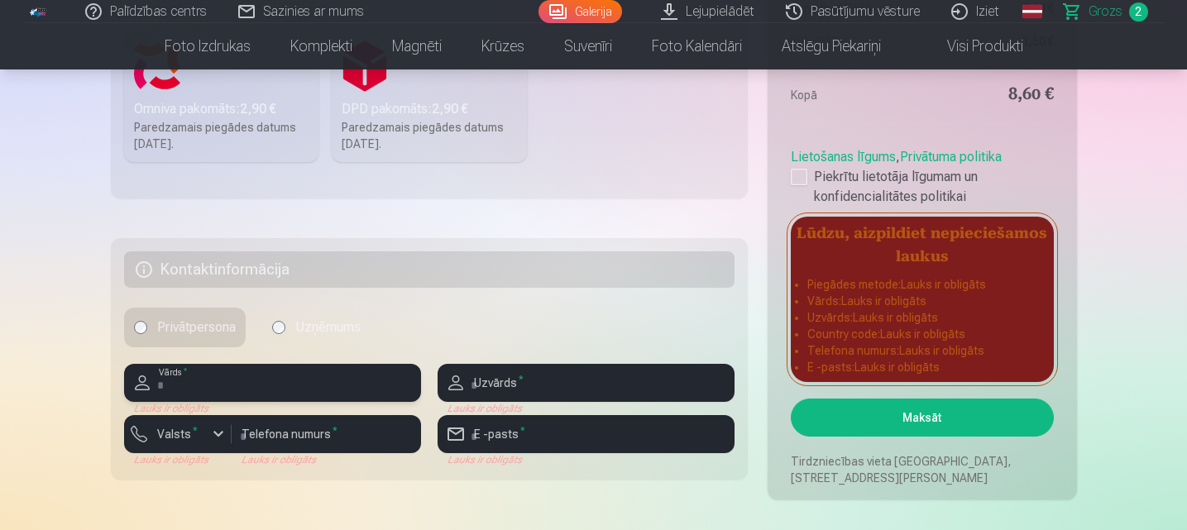
click at [224, 384] on input "text" at bounding box center [272, 383] width 297 height 38
type input "*****"
type input "*********"
type input "********"
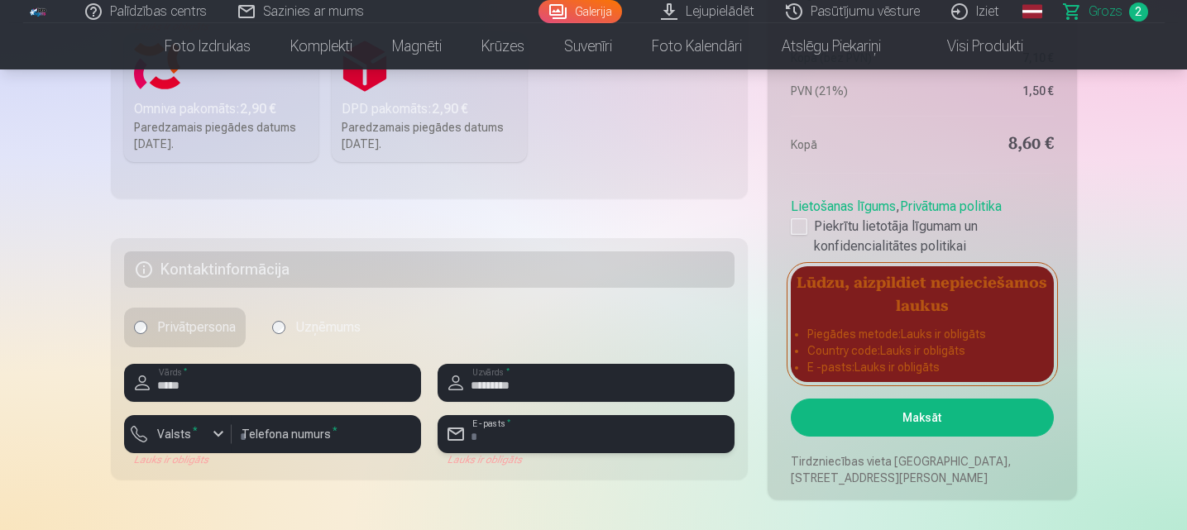
click at [506, 425] on input "email" at bounding box center [586, 434] width 297 height 38
type input "**********"
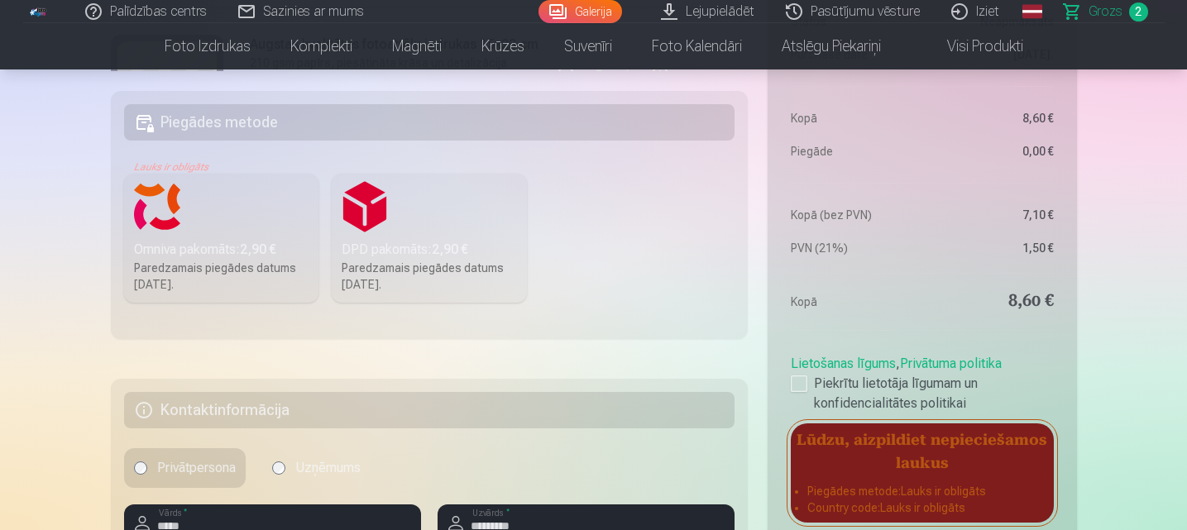
scroll to position [392, 0]
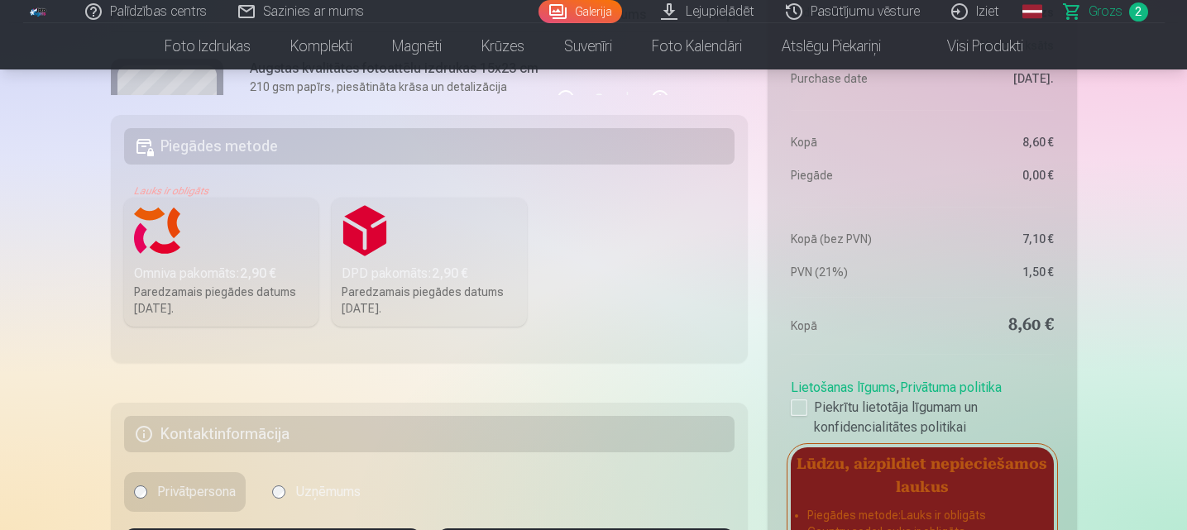
click at [194, 274] on div "Omniva pakomāts : 2,90 €" at bounding box center [221, 274] width 175 height 20
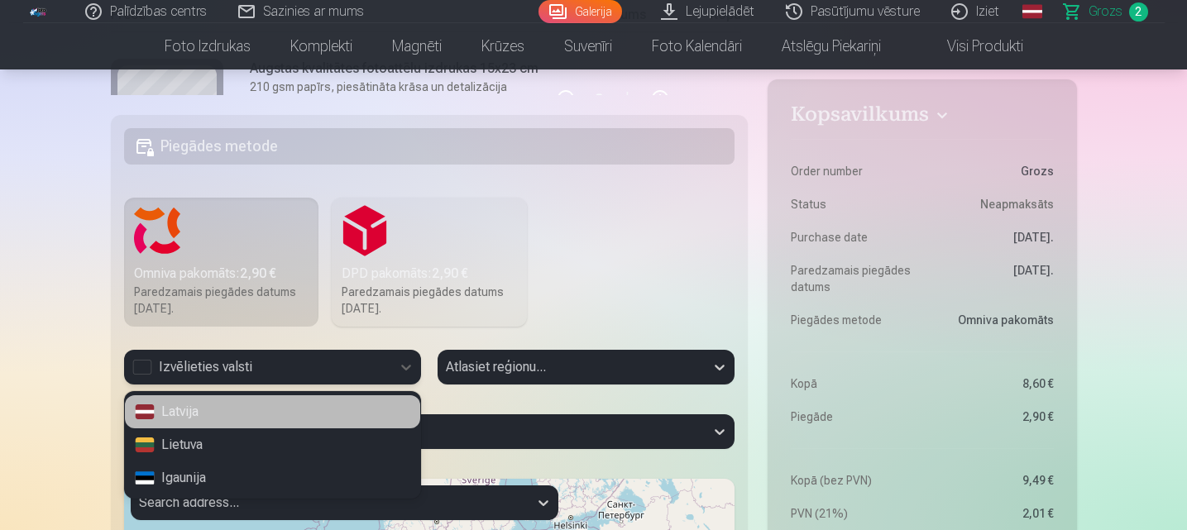
click at [163, 366] on div "Izvēlieties valsti" at bounding box center [257, 367] width 251 height 20
click at [189, 406] on div "Latvija" at bounding box center [272, 411] width 295 height 33
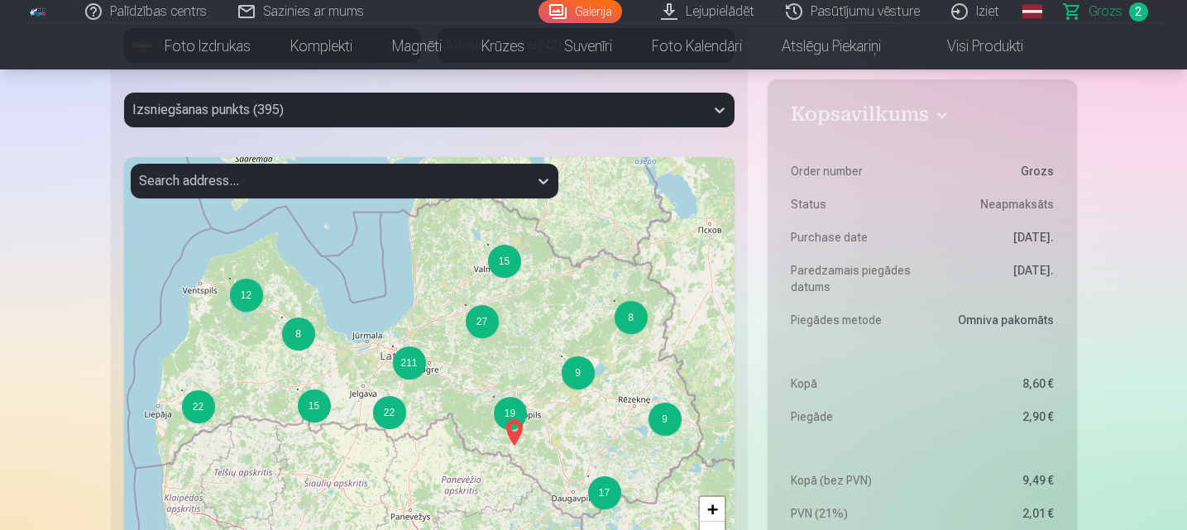
scroll to position [725, 0]
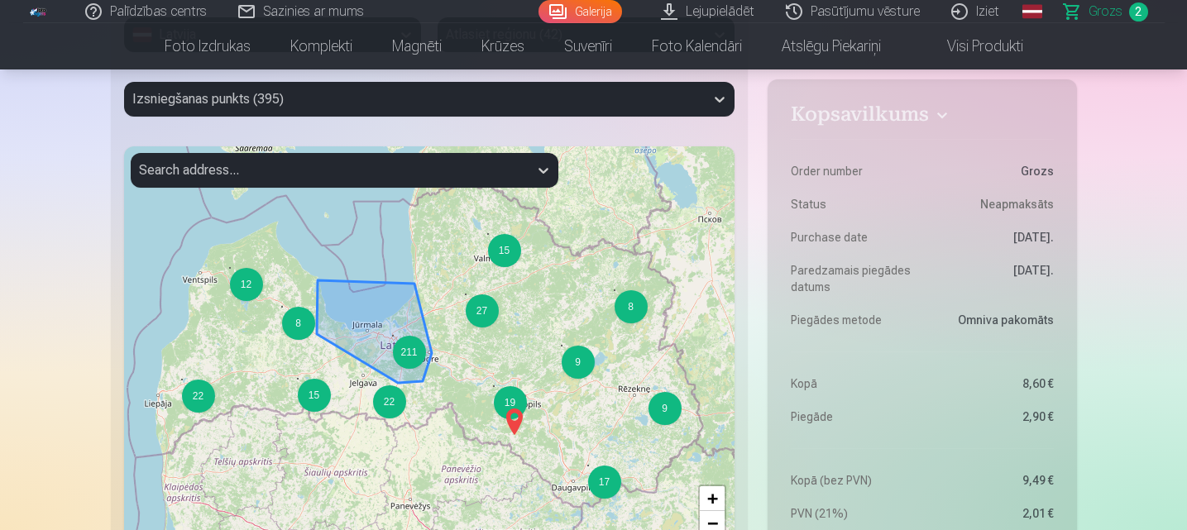
click at [401, 350] on div "211" at bounding box center [409, 352] width 33 height 33
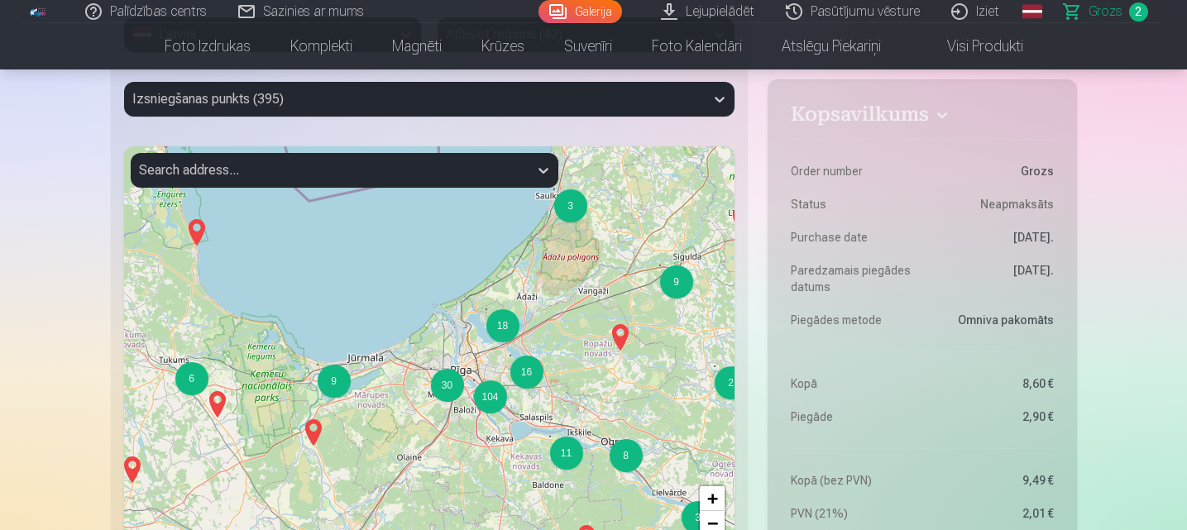
drag, startPoint x: 580, startPoint y: 444, endPoint x: 545, endPoint y: 456, distance: 36.6
click at [545, 456] on div "7 2 2 5 3 7 4 13 6 4 2 2 10 2 3 2 3 2 2 9 7 15 4 6 3 18 16 9 30 8 104 2 11 5 3 …" at bounding box center [429, 353] width 611 height 414
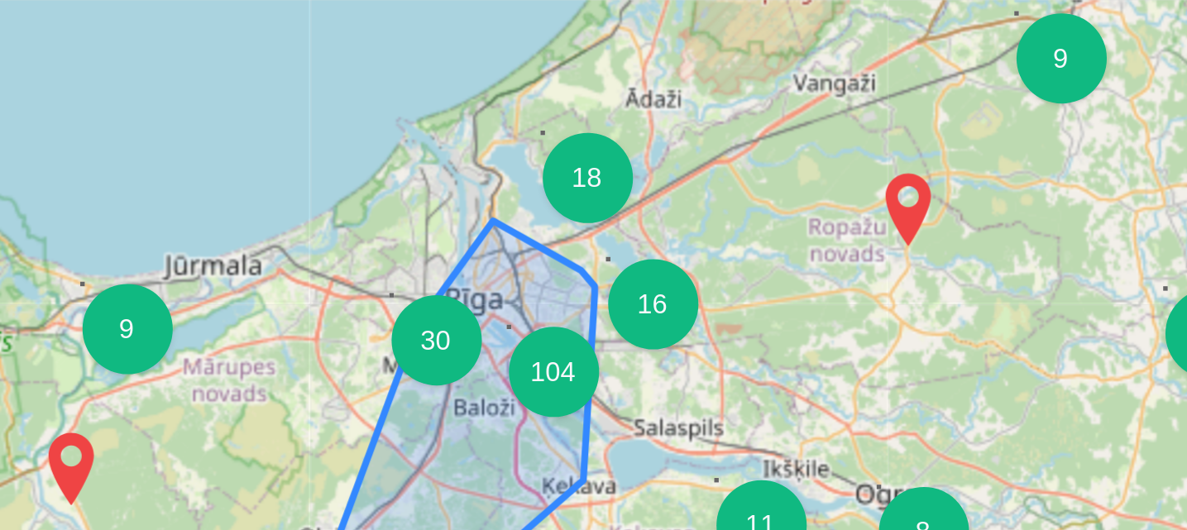
click at [496, 396] on div "104" at bounding box center [491, 402] width 33 height 33
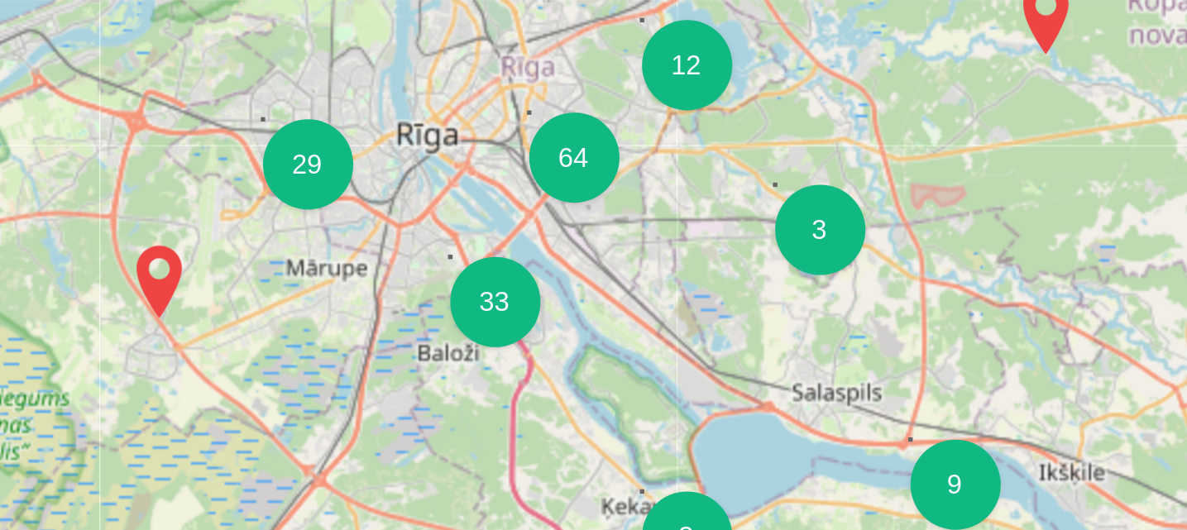
drag, startPoint x: 509, startPoint y: 383, endPoint x: 521, endPoint y: 429, distance: 48.0
click at [521, 429] on div "4 4 5 2 6 15 4 6 3 11 6 3 12 2 7 29 8 3 64 3 33 2 9 2 2 2 2 + − Leaflet | © Ope…" at bounding box center [429, 353] width 611 height 414
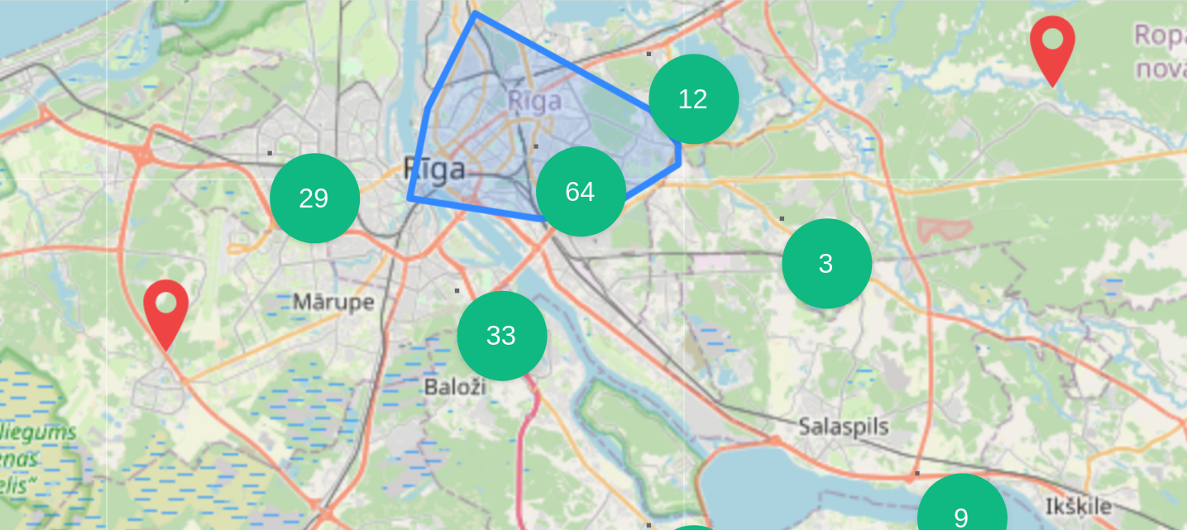
click at [502, 342] on div "64" at bounding box center [501, 335] width 33 height 33
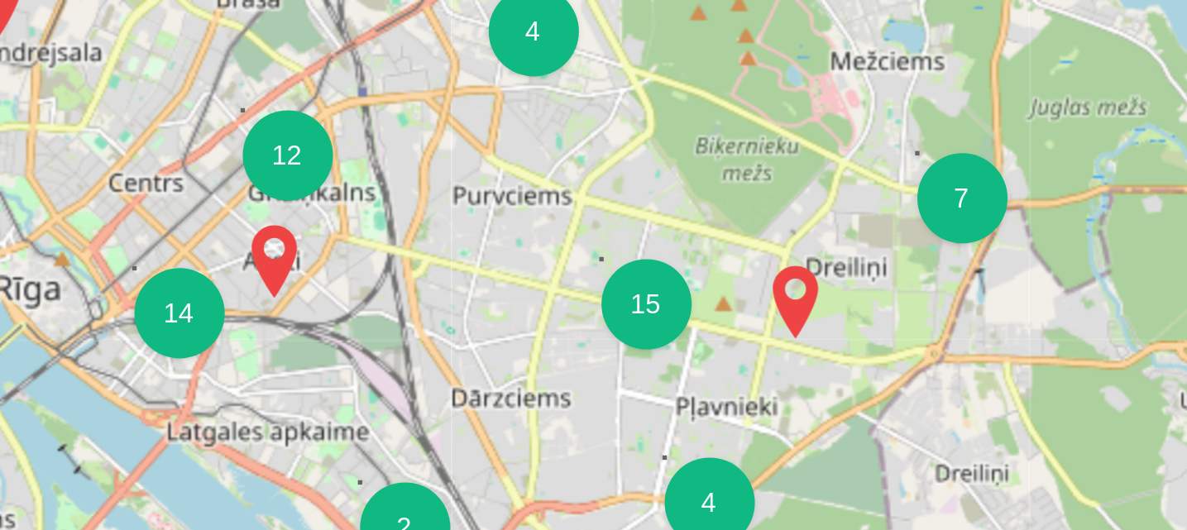
drag, startPoint x: 493, startPoint y: 376, endPoint x: 524, endPoint y: 319, distance: 65.5
click at [524, 319] on div "4 3 3 2 3 3 3 2 5 7 10 2 2 3 3 14 12 2 4 15 4 7 2 7 3 7 4 2 3 2 3 2 + − Leaflet…" at bounding box center [429, 353] width 611 height 414
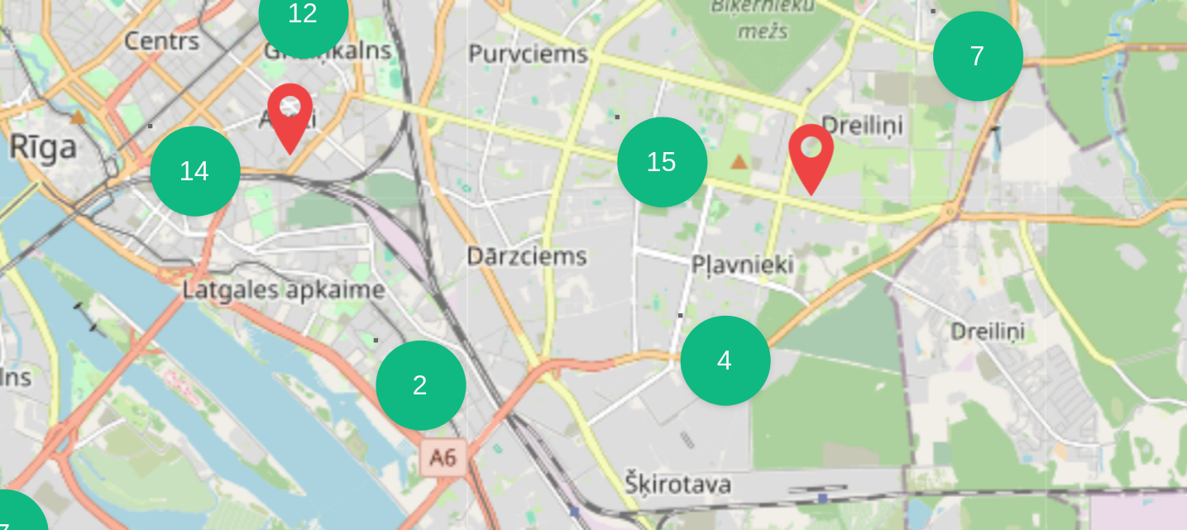
drag, startPoint x: 525, startPoint y: 350, endPoint x: 533, endPoint y: 296, distance: 54.3
click at [533, 296] on div "4 3 3 2 3 3 3 2 5 7 10 2 2 3 3 14 12 2 4 15 4 7 2 7 3 7 4 2 3 2 3 2 + − Leaflet…" at bounding box center [429, 353] width 611 height 414
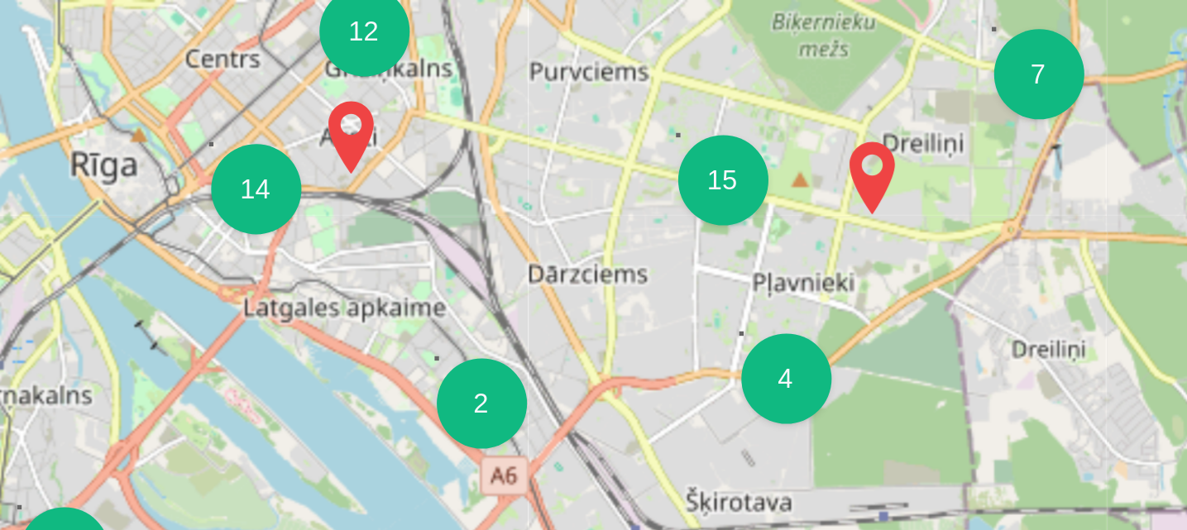
drag, startPoint x: 521, startPoint y: 376, endPoint x: 562, endPoint y: 387, distance: 41.9
click at [562, 387] on div "4 3 3 2 3 3 3 2 5 7 10 2 2 3 3 14 12 2 4 15 4 7 2 7 3 7 4 2 3 2 3 2 + − Leaflet…" at bounding box center [429, 353] width 611 height 414
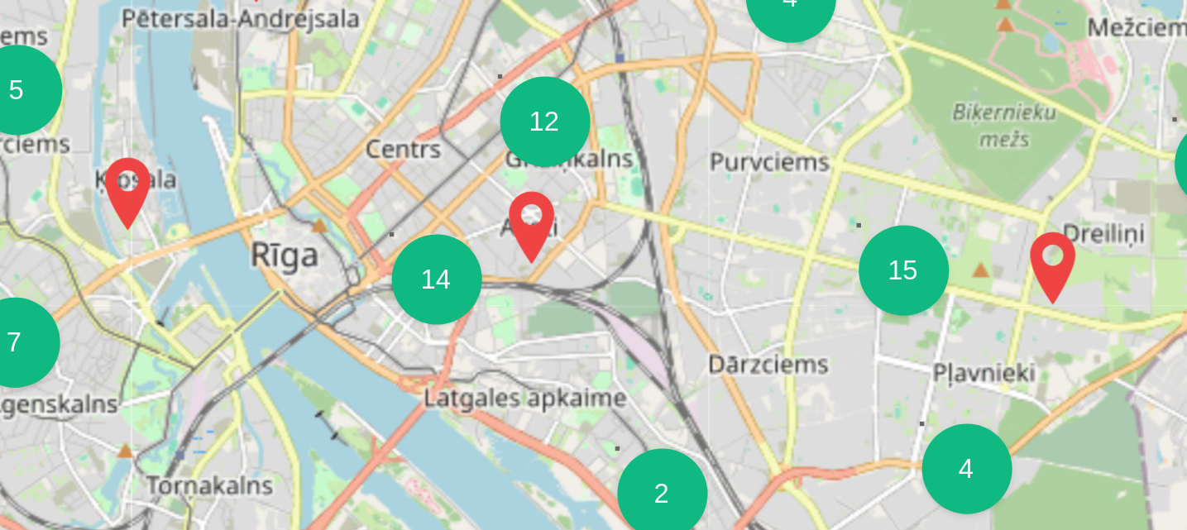
drag, startPoint x: 498, startPoint y: 353, endPoint x: 546, endPoint y: 393, distance: 62.3
click at [546, 393] on div "4 3 3 2 3 3 3 2 5 7 10 2 2 3 3 14 12 2 4 15 4 7 2 7 3 7 4 2 3 2 3 2 + − Leaflet…" at bounding box center [429, 353] width 611 height 414
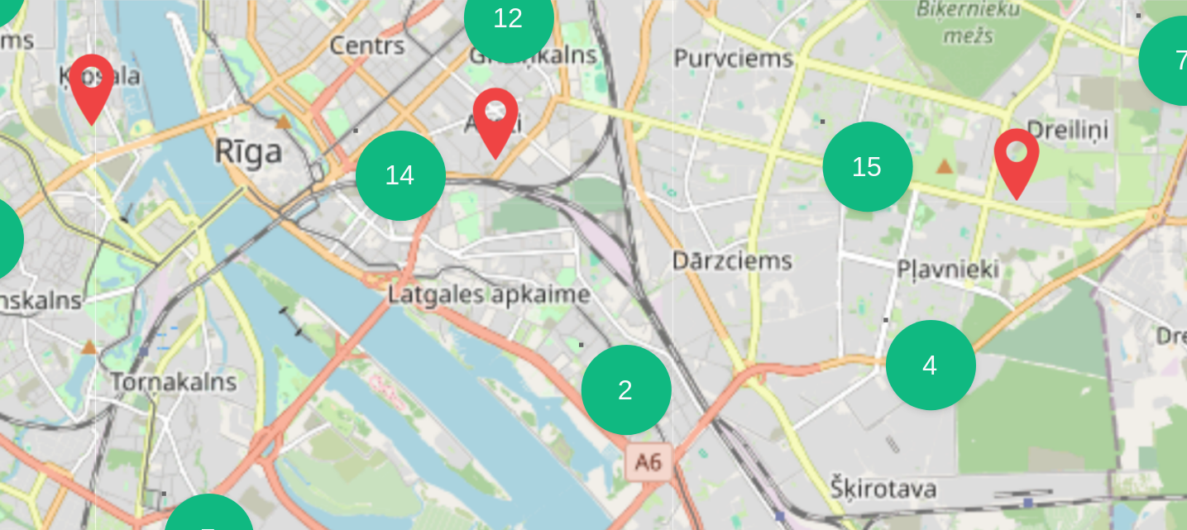
drag, startPoint x: 487, startPoint y: 405, endPoint x: 472, endPoint y: 356, distance: 51.3
click at [472, 356] on div "4 3 3 2 3 3 3 2 5 7 10 2 2 3 3 14 12 2 4 15 4 7 2 7 3 7 4 2 3 2 3 2 + − Leaflet…" at bounding box center [429, 353] width 611 height 414
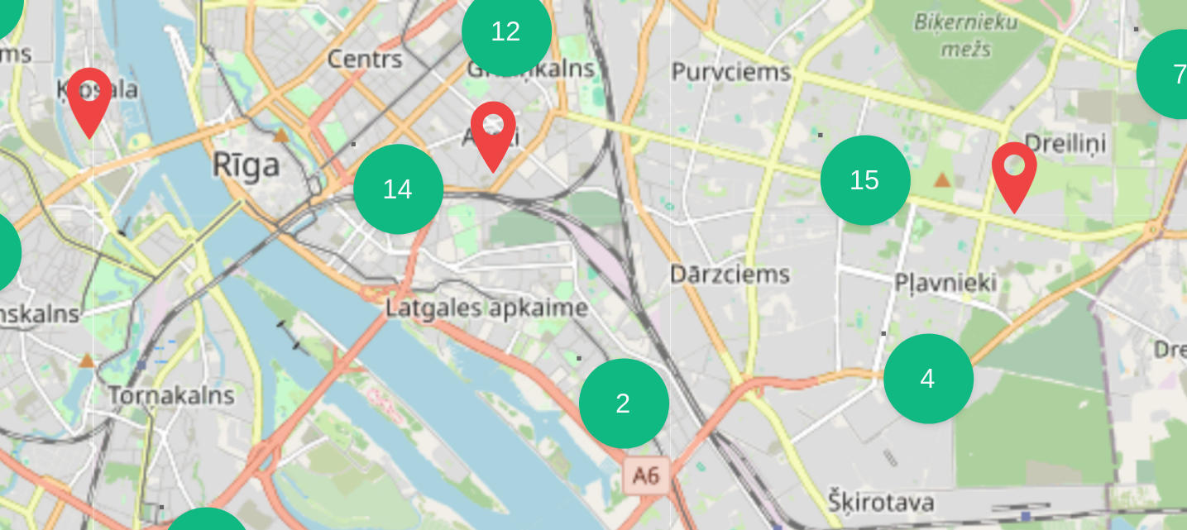
drag, startPoint x: 502, startPoint y: 367, endPoint x: 506, endPoint y: 381, distance: 15.3
click at [506, 381] on div "4 3 3 2 3 3 3 2 5 7 10 2 2 3 3 14 12 2 4 15 4 7 2 7 3 7 4 2 3 2 3 2 + − Leaflet…" at bounding box center [429, 353] width 611 height 414
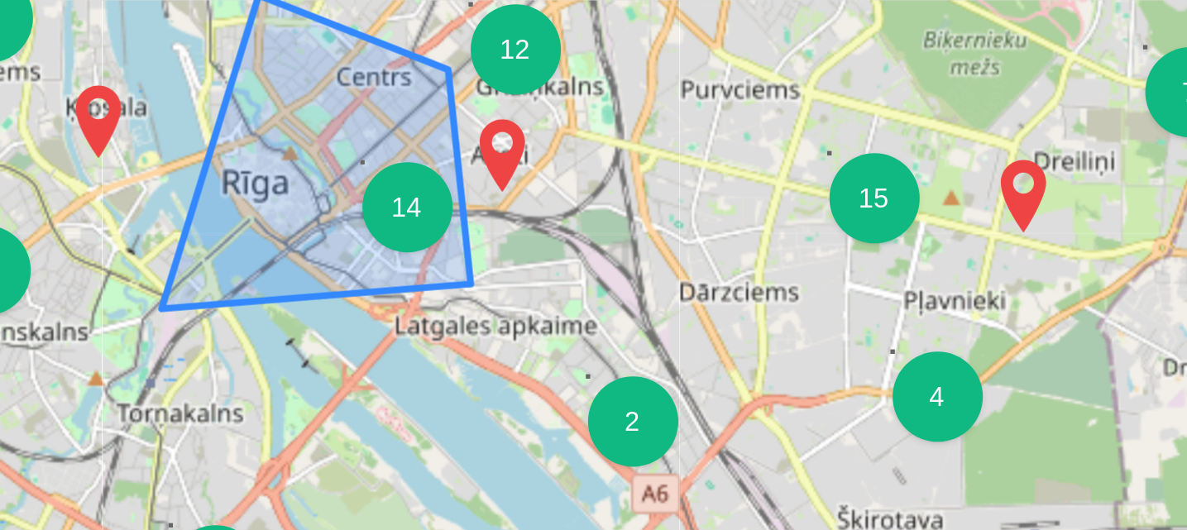
click at [446, 347] on div "14" at bounding box center [438, 341] width 33 height 33
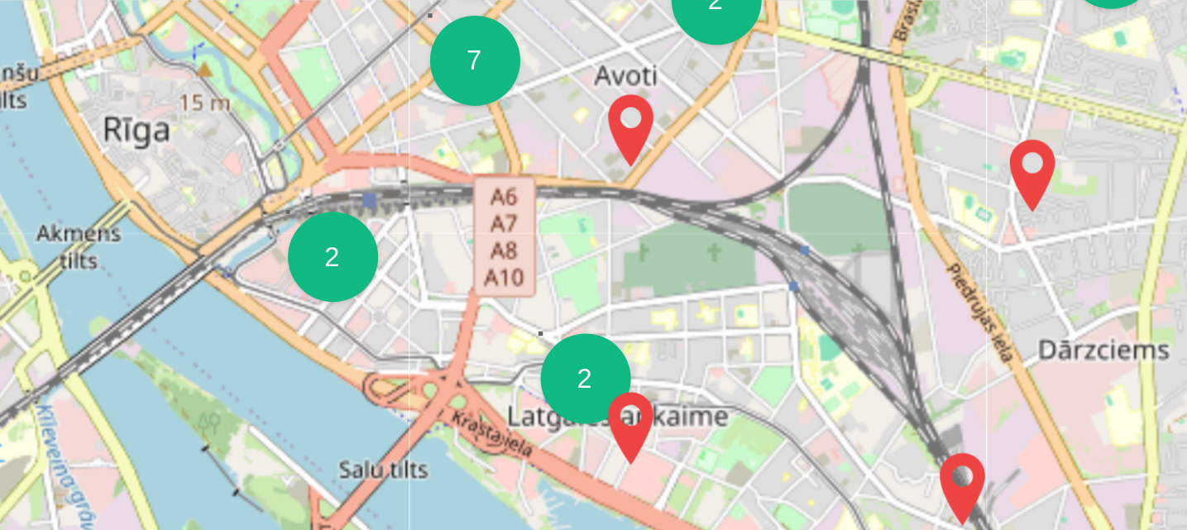
drag, startPoint x: 492, startPoint y: 387, endPoint x: 446, endPoint y: 324, distance: 78.1
click at [446, 324] on div "2 3 3 2 3 3 4 5 2 2 2 2 7 2 2 3 2 3 4 3 3 6 2 2 2 2 3 2 4 3 2 2 3 2 + − Leaflet…" at bounding box center [429, 353] width 611 height 414
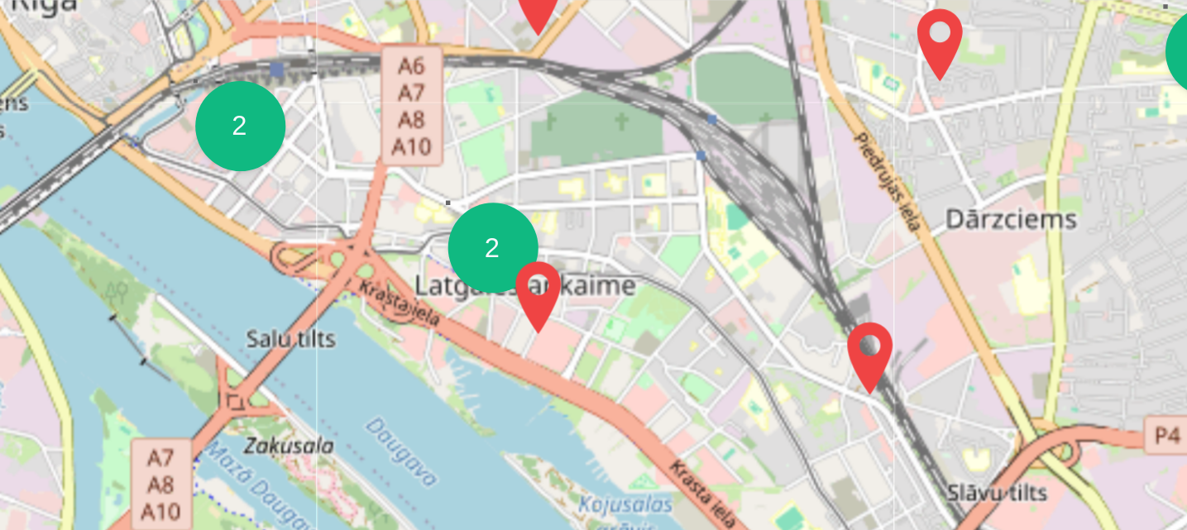
drag, startPoint x: 509, startPoint y: 376, endPoint x: 475, endPoint y: 328, distance: 58.1
click at [475, 328] on div "2 3 3 2 3 3 4 5 2 2 2 2 7 2 2 3 2 3 4 3 3 6 2 2 2 2 3 2 4 3 2 2 3 2 + − Leaflet…" at bounding box center [429, 353] width 611 height 414
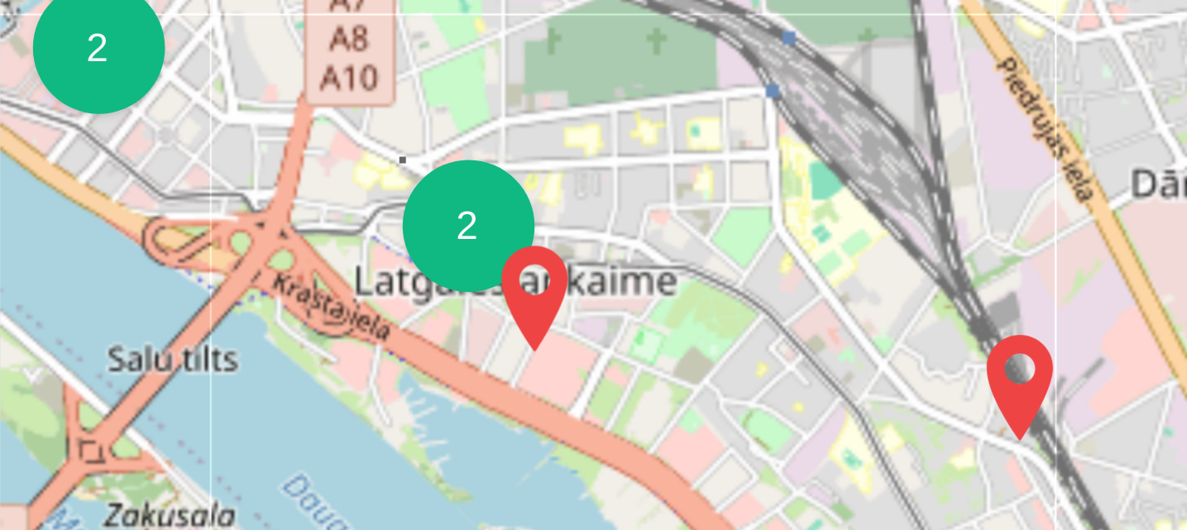
click at [472, 361] on img at bounding box center [485, 375] width 26 height 40
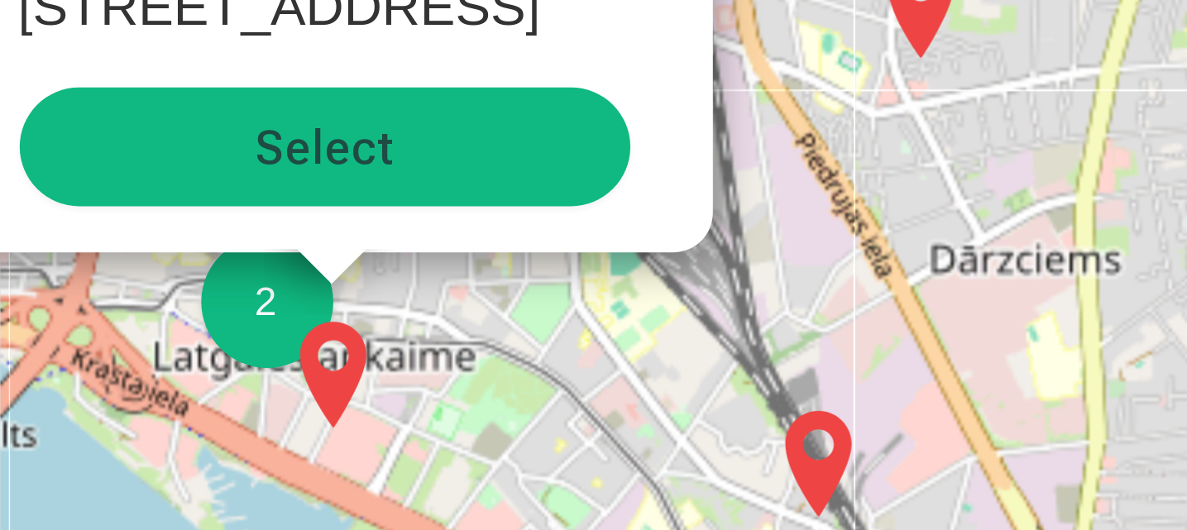
drag, startPoint x: 516, startPoint y: 366, endPoint x: 521, endPoint y: 420, distance: 54.8
click at [521, 420] on div "2 3 3 2 3 3 4 5 2 2 2 2 7 2 2 3 2 3 4 3 3 6 2 2 2 2 3 2 4 3 2 2 3 2 Rīgas T/[ST…" at bounding box center [429, 353] width 611 height 414
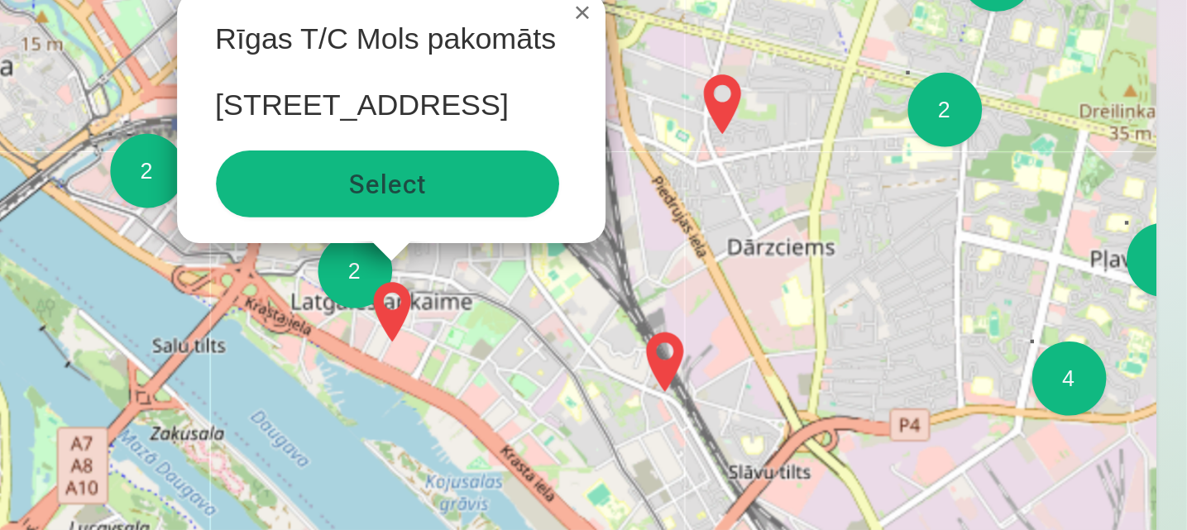
drag, startPoint x: 513, startPoint y: 404, endPoint x: 462, endPoint y: 350, distance: 74.3
click at [462, 350] on div "2 3 3 2 3 3 4 5 2 2 2 2 7 2 2 3 2 3 4 3 3 6 2 2 2 2 3 2 4 3 2 2 3 2 Rīgas T/[ST…" at bounding box center [429, 353] width 611 height 414
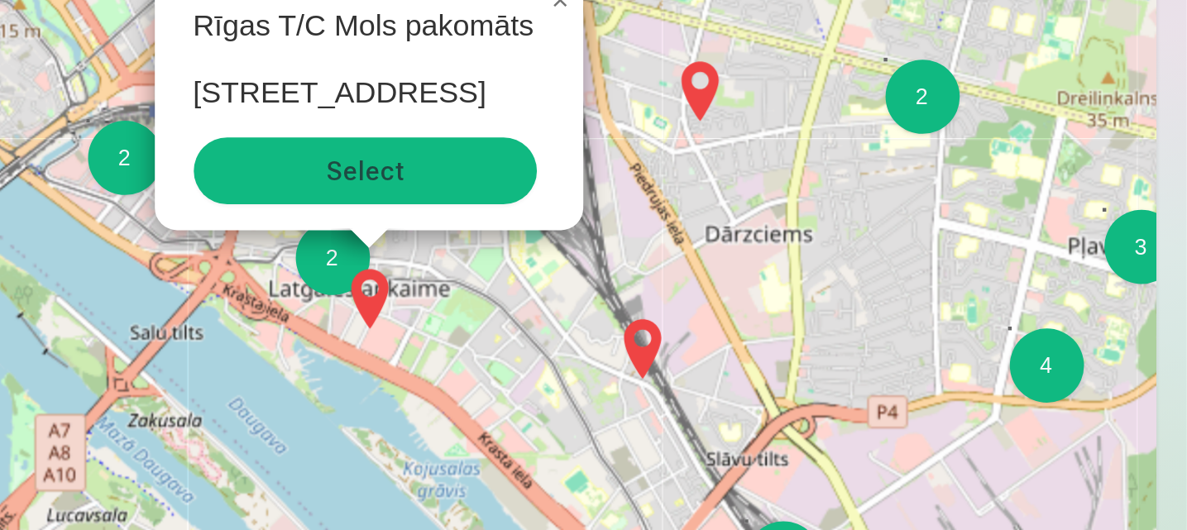
click at [382, 334] on img at bounding box center [383, 339] width 26 height 40
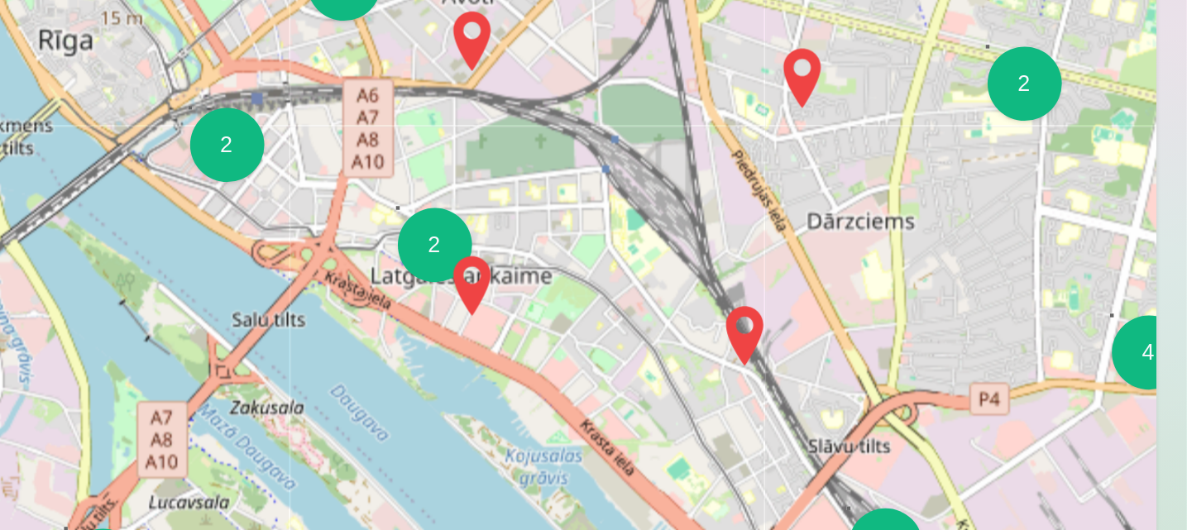
click at [430, 336] on img at bounding box center [429, 334] width 26 height 40
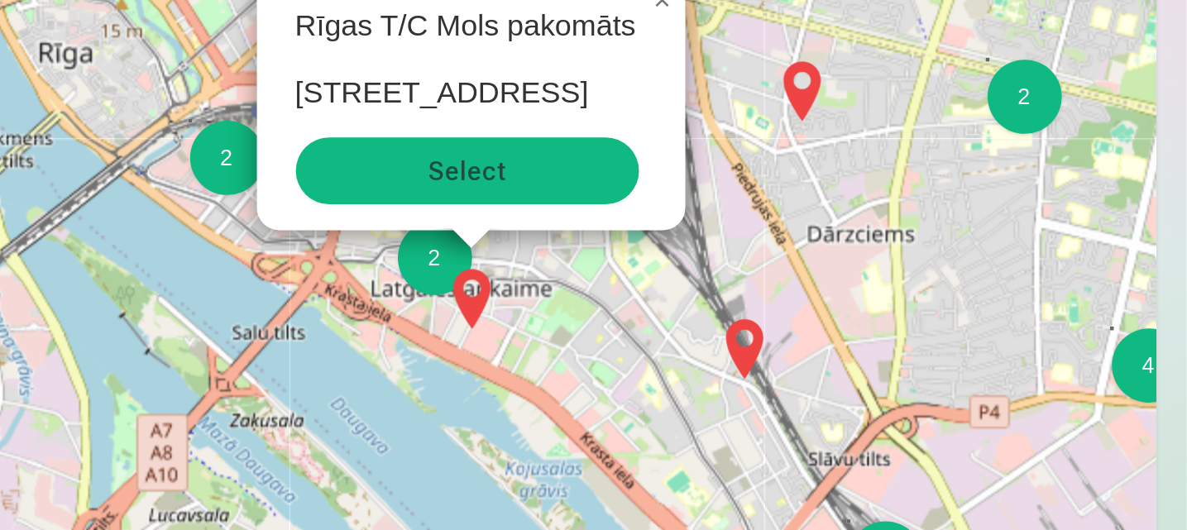
click at [557, 351] on img at bounding box center [551, 362] width 26 height 40
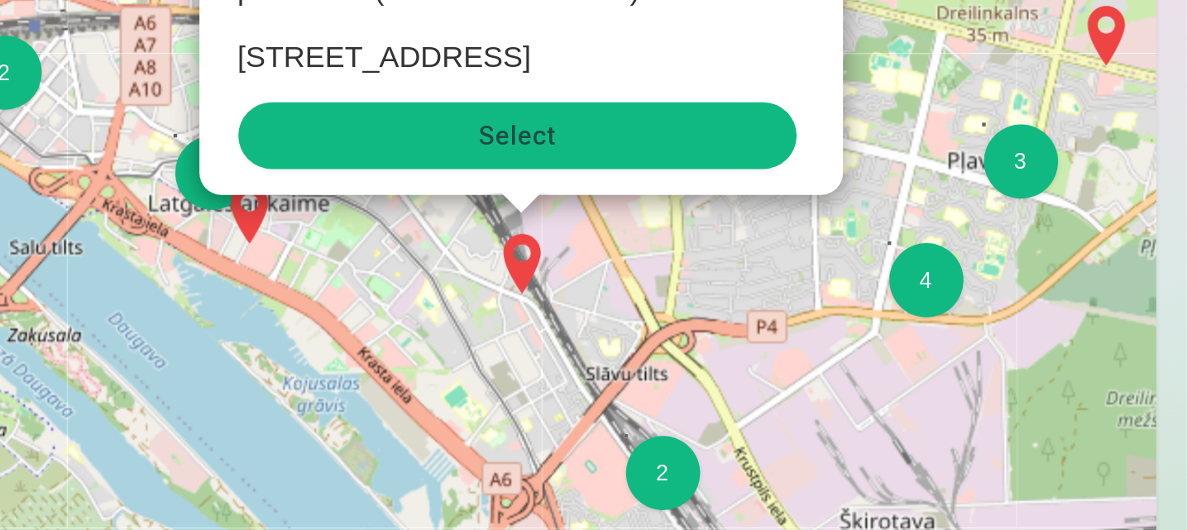
drag, startPoint x: 527, startPoint y: 367, endPoint x: 532, endPoint y: 305, distance: 62.2
click at [532, 305] on div "2 3 3 2 3 3 4 5 2 2 2 2 7 2 2 3 2 3 4 3 3 6 2 2 2 2 3 2 4 3 2 2 3 2 [GEOGRAPHIC…" at bounding box center [429, 353] width 611 height 414
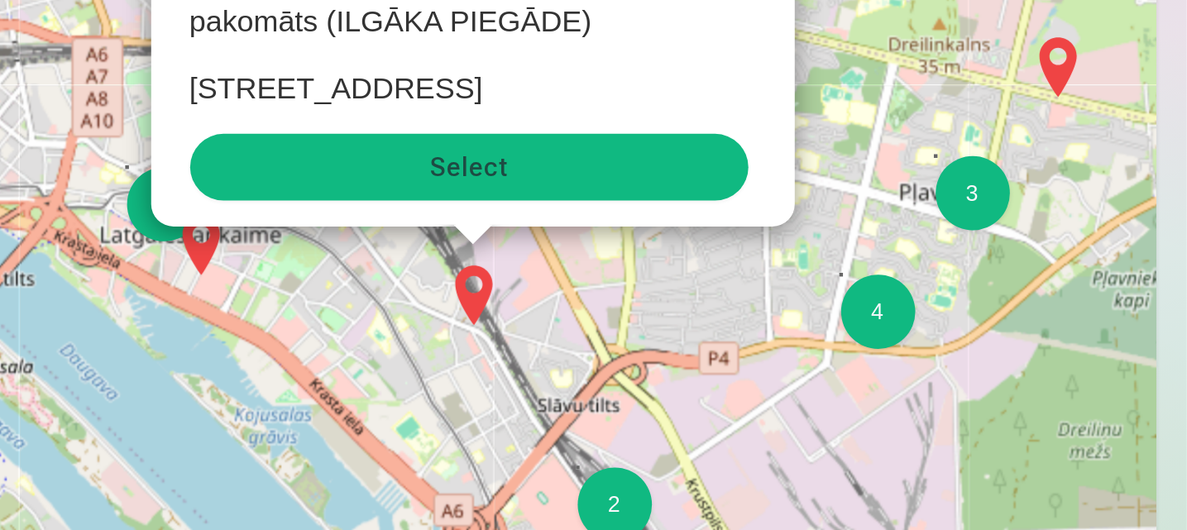
drag, startPoint x: 554, startPoint y: 375, endPoint x: 530, endPoint y: 278, distance: 99.7
click at [530, 278] on div "2 3 3 2 3 3 4 5 2 2 2 2 7 2 2 3 2 3 4 3 3 6 2 2 2 2 3 2 4 3 2 2 3 2 [GEOGRAPHIC…" at bounding box center [429, 353] width 611 height 414
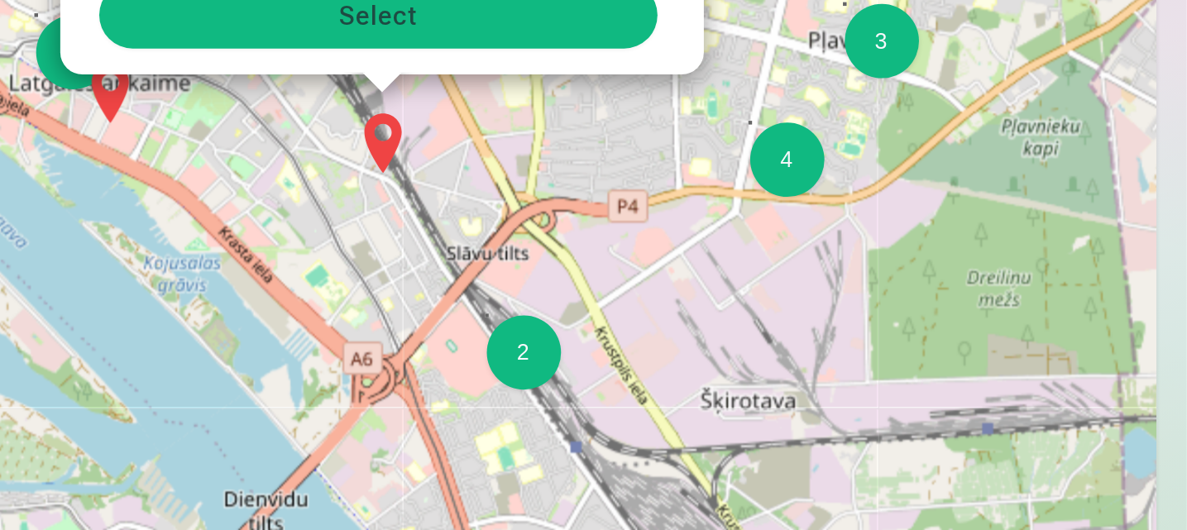
drag, startPoint x: 409, startPoint y: 385, endPoint x: 386, endPoint y: 291, distance: 96.3
click at [386, 291] on div "2 3 3 2 3 3 4 5 2 2 2 7 2 2 3 2 3 4 3 3 6 2 2 2 2 3 2 4 3 2 2 3 2 2 [GEOGRAPHIC…" at bounding box center [429, 353] width 611 height 414
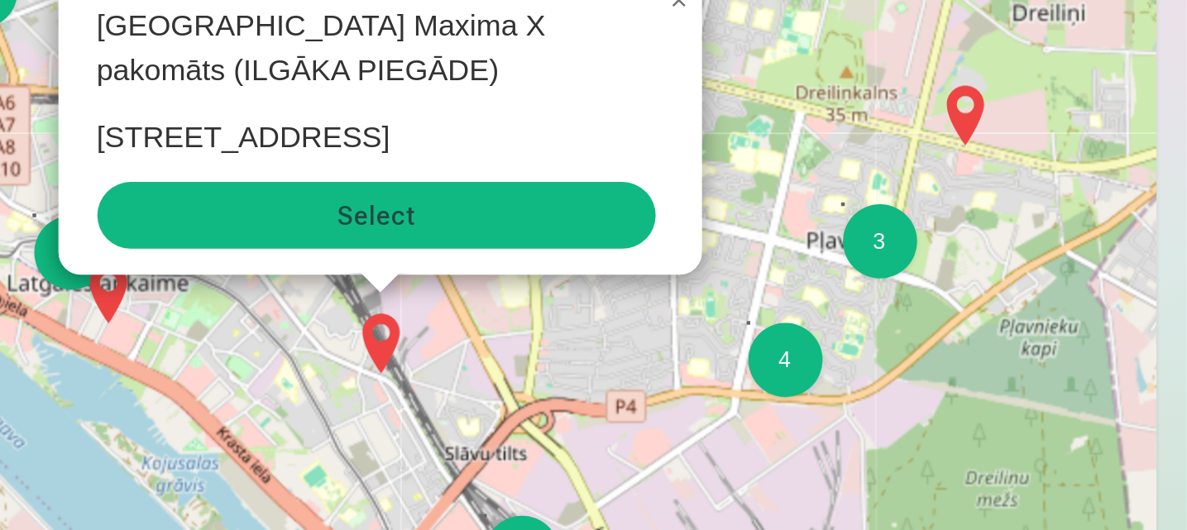
click at [453, 442] on div "2" at bounding box center [451, 452] width 33 height 33
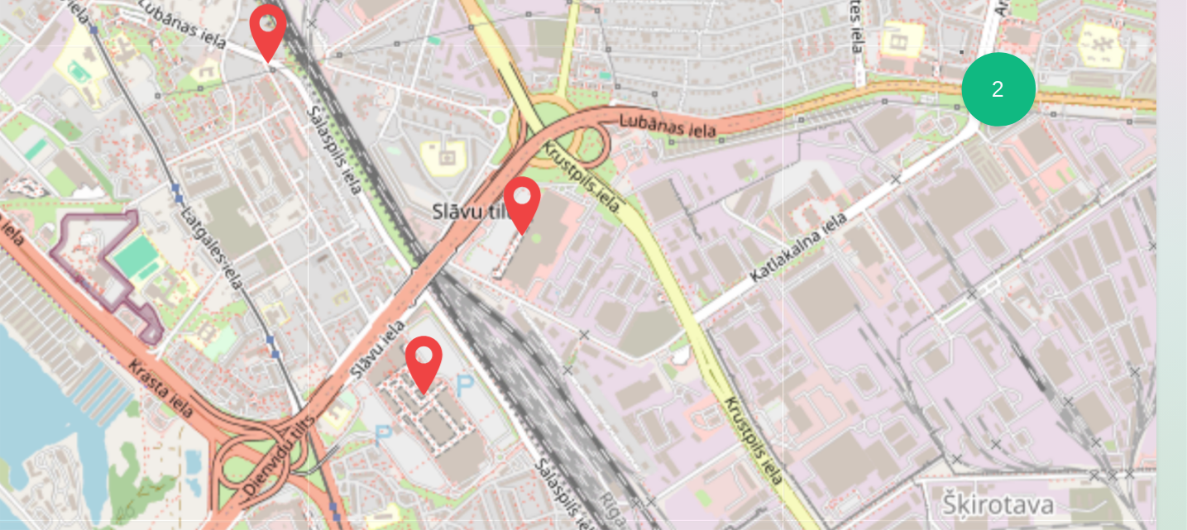
click at [405, 366] on img at bounding box center [408, 369] width 26 height 40
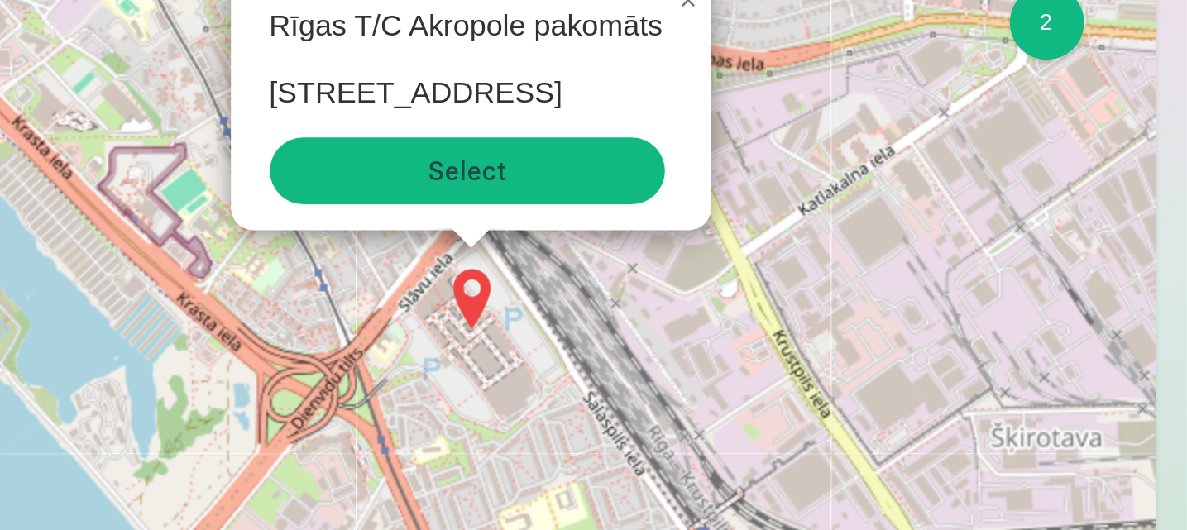
click at [415, 286] on button "Select" at bounding box center [427, 282] width 176 height 30
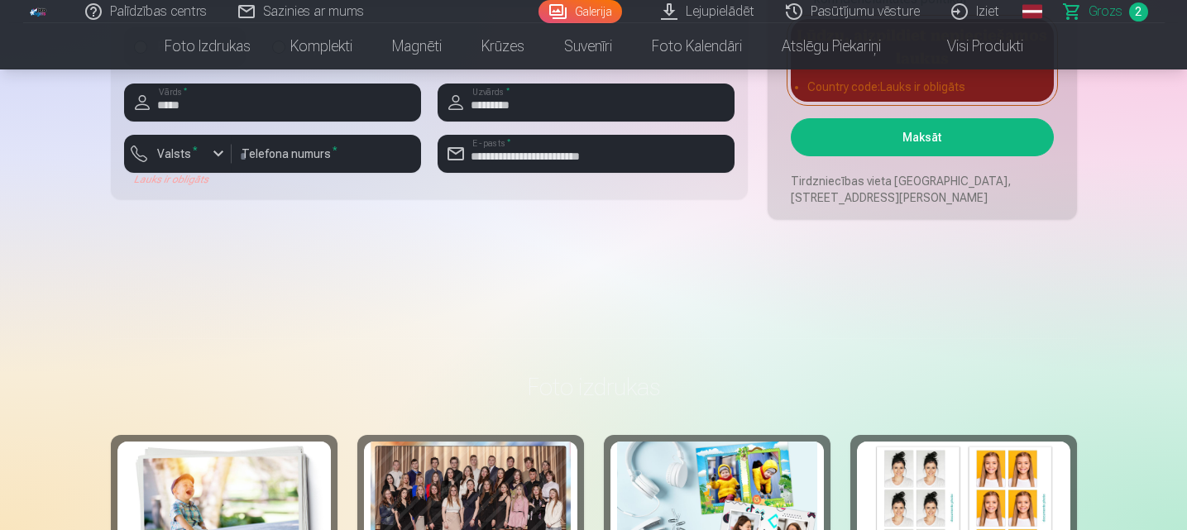
scroll to position [1323, 0]
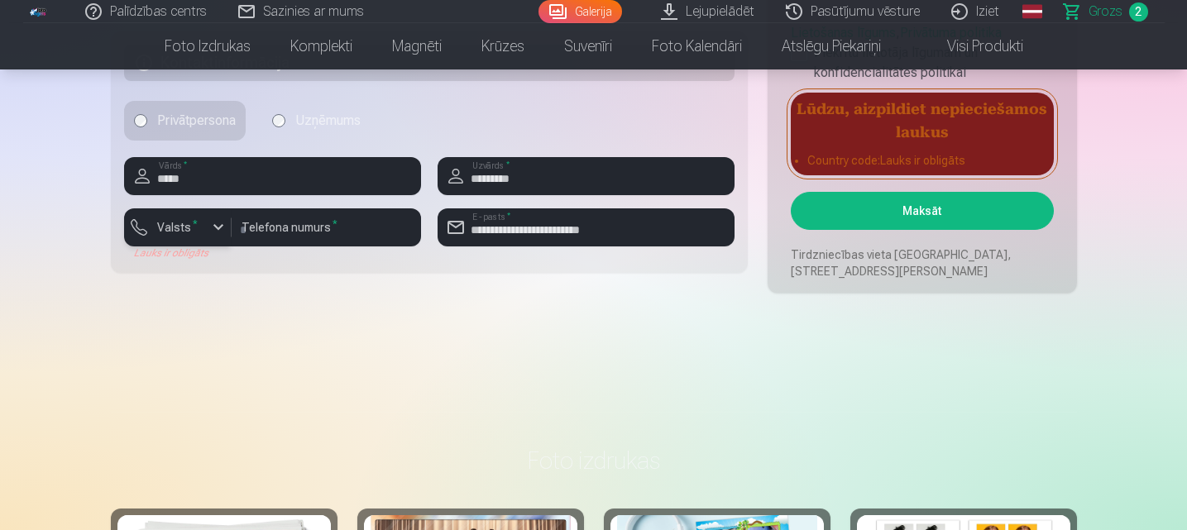
click at [193, 240] on button "Valsts *" at bounding box center [178, 227] width 108 height 38
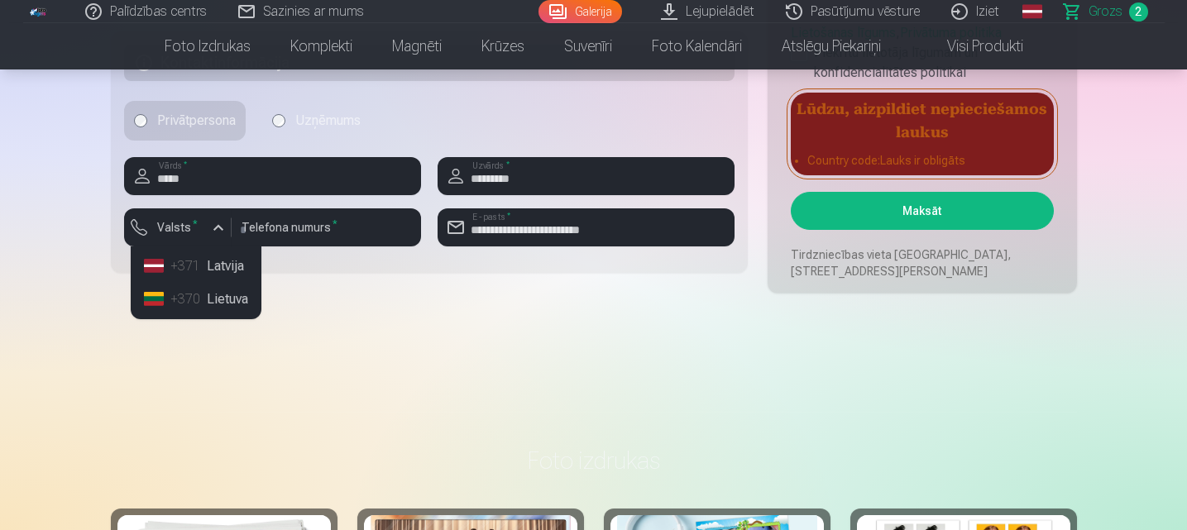
click at [209, 259] on li "+371 Latvija" at bounding box center [195, 266] width 117 height 33
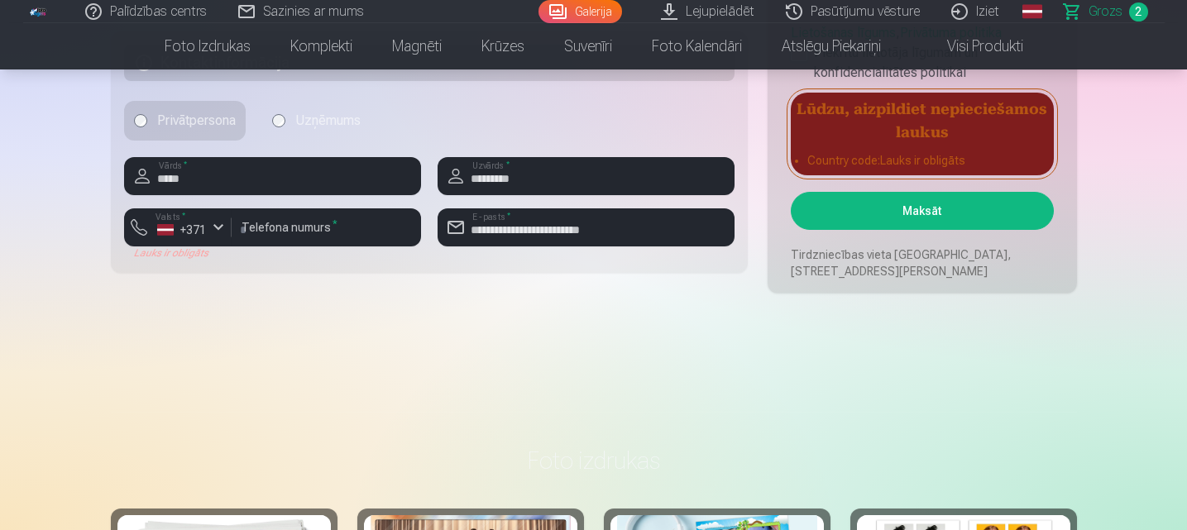
drag, startPoint x: 1186, startPoint y: 143, endPoint x: 1188, endPoint y: 122, distance: 20.8
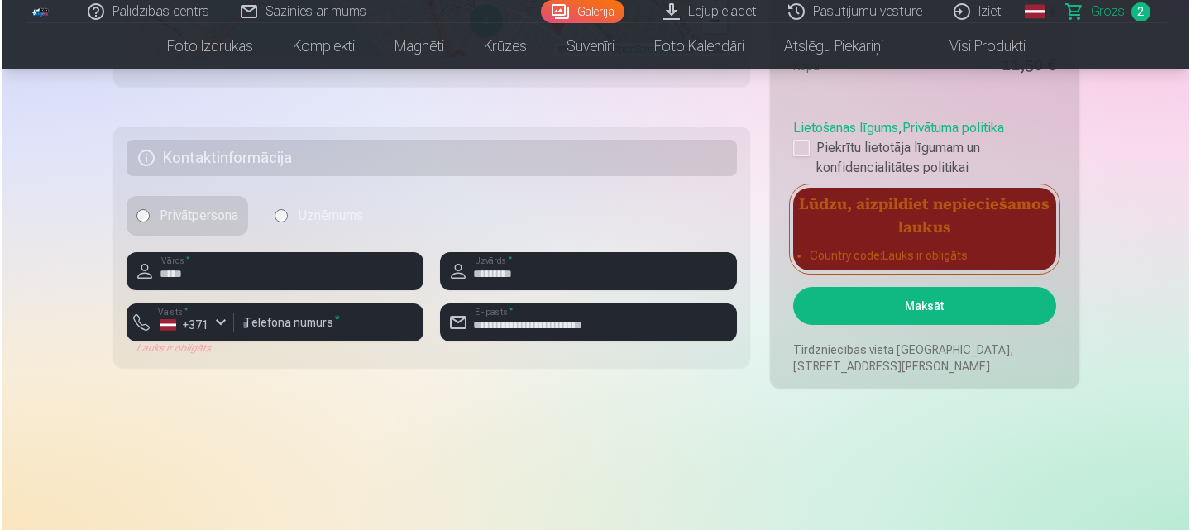
scroll to position [1211, 0]
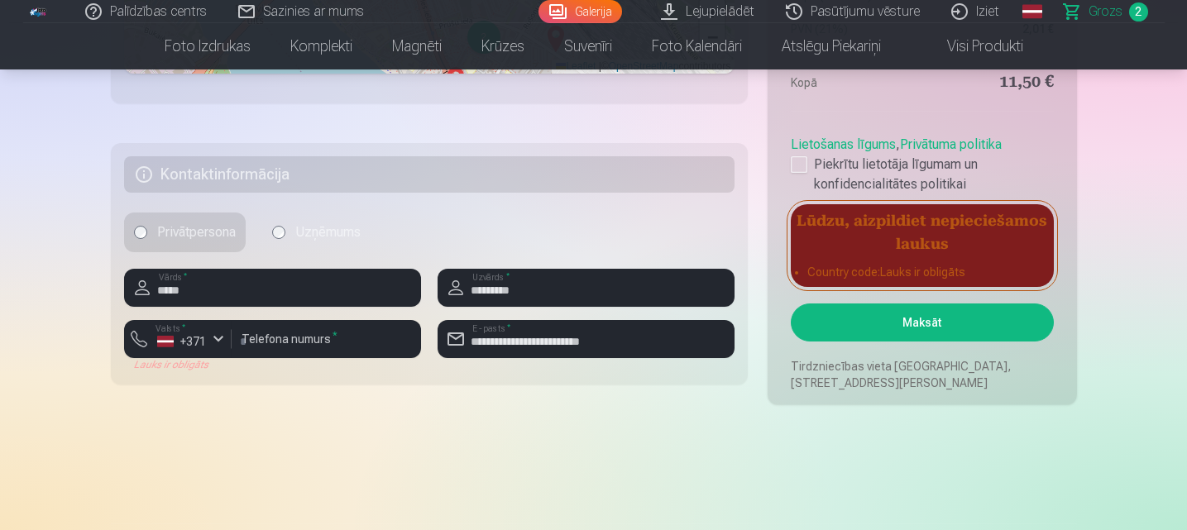
click at [980, 322] on button "Maksāt" at bounding box center [922, 323] width 262 height 38
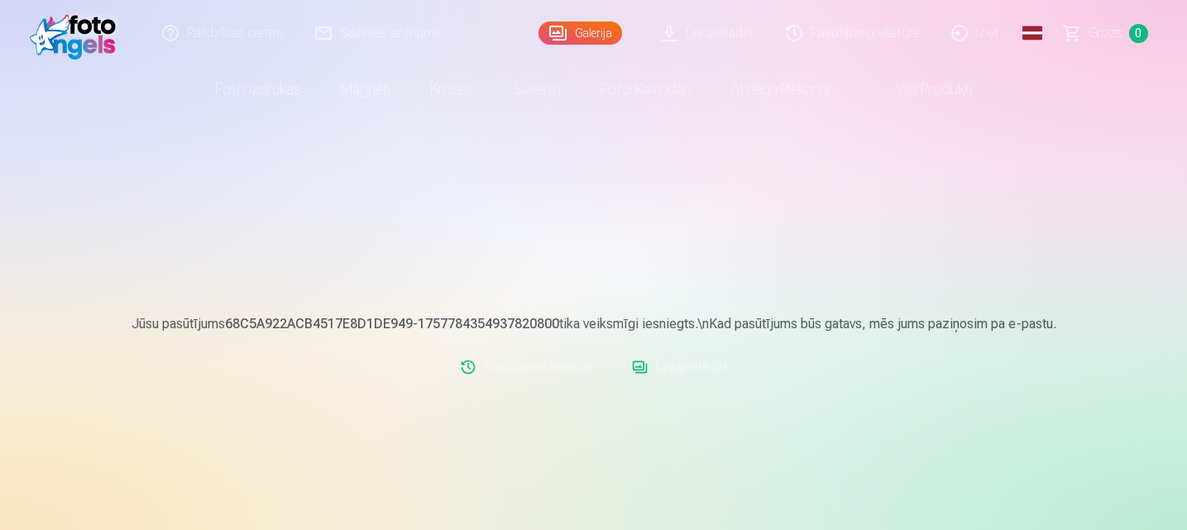
click at [644, 372] on link "Lejupielādēt" at bounding box center [679, 367] width 108 height 33
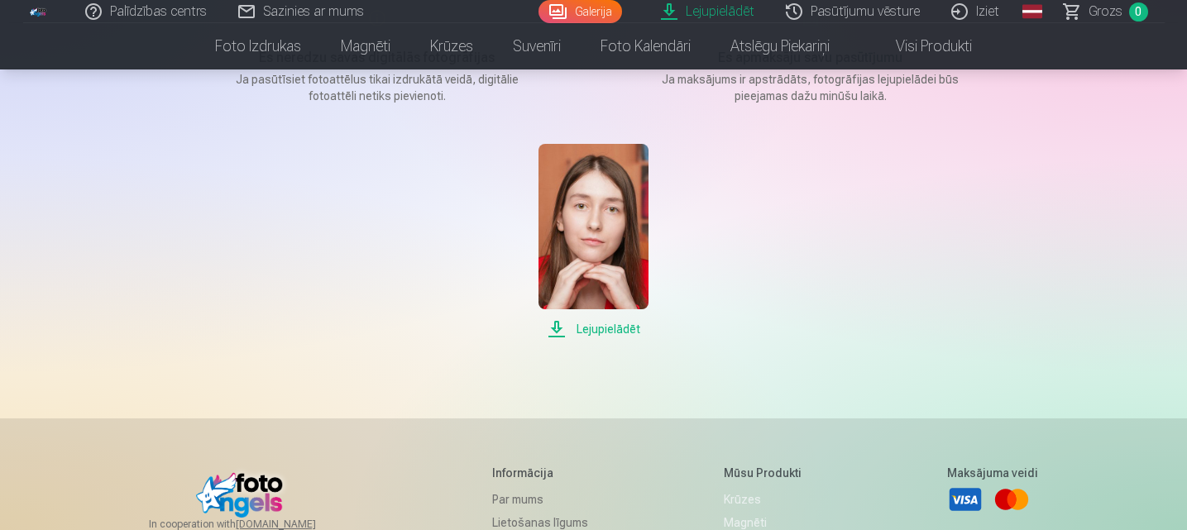
scroll to position [298, 0]
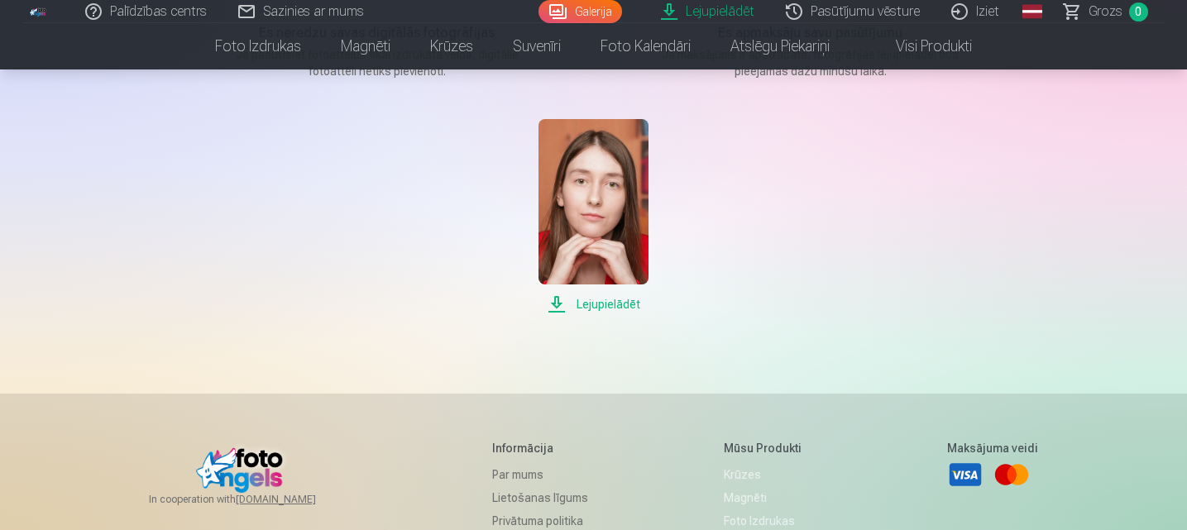
click at [597, 303] on span "Lejupielādēt" at bounding box center [594, 305] width 110 height 20
click at [562, 309] on span "Lejupielādēt" at bounding box center [594, 305] width 110 height 20
click at [848, 4] on link "Pasūtījumu vēsture" at bounding box center [853, 11] width 165 height 23
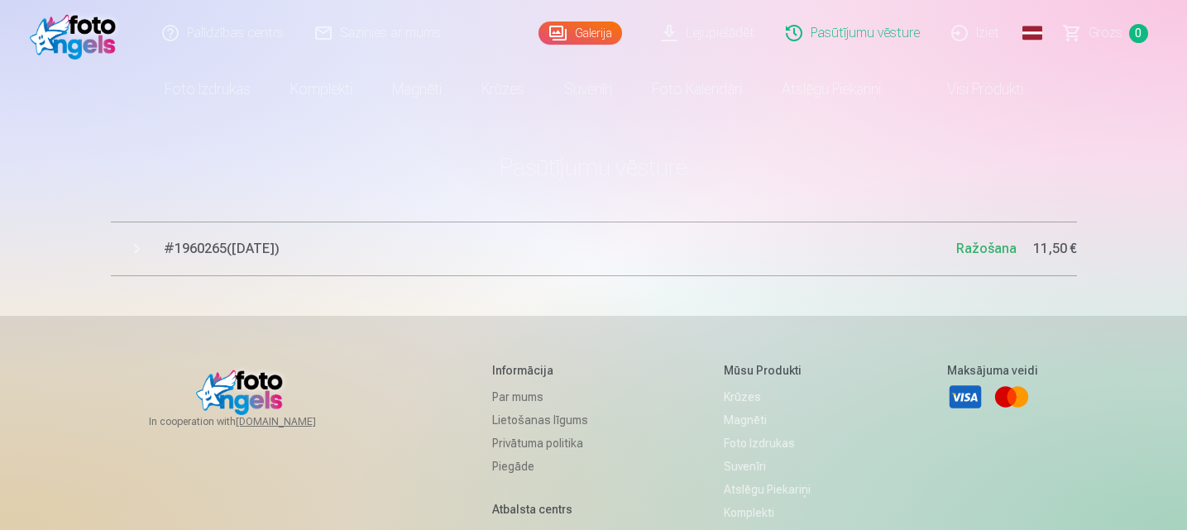
click at [247, 252] on span "# 1960265 ( 13.09.2025 )" at bounding box center [560, 249] width 793 height 20
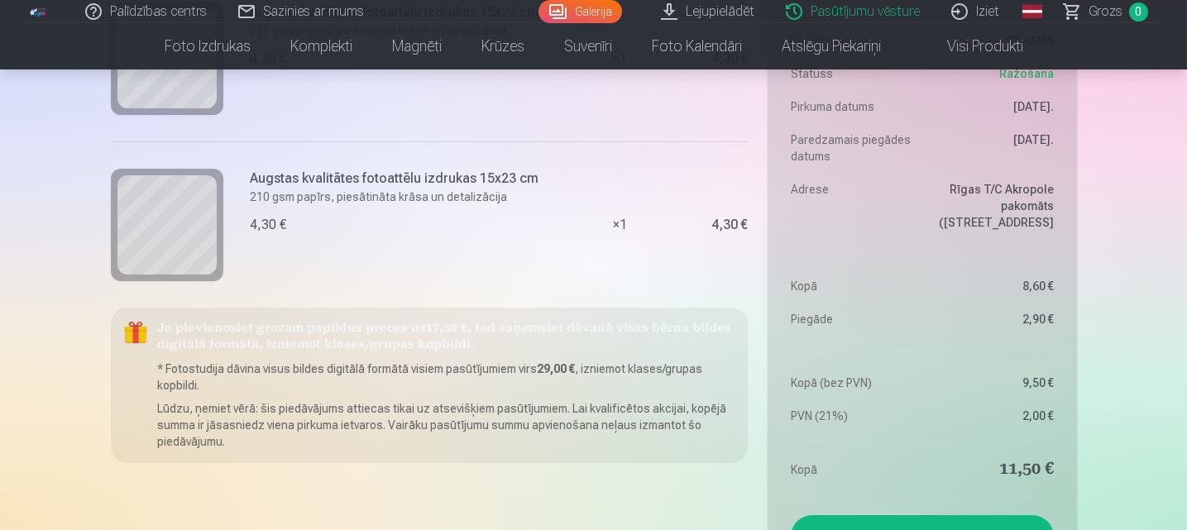
scroll to position [364, 0]
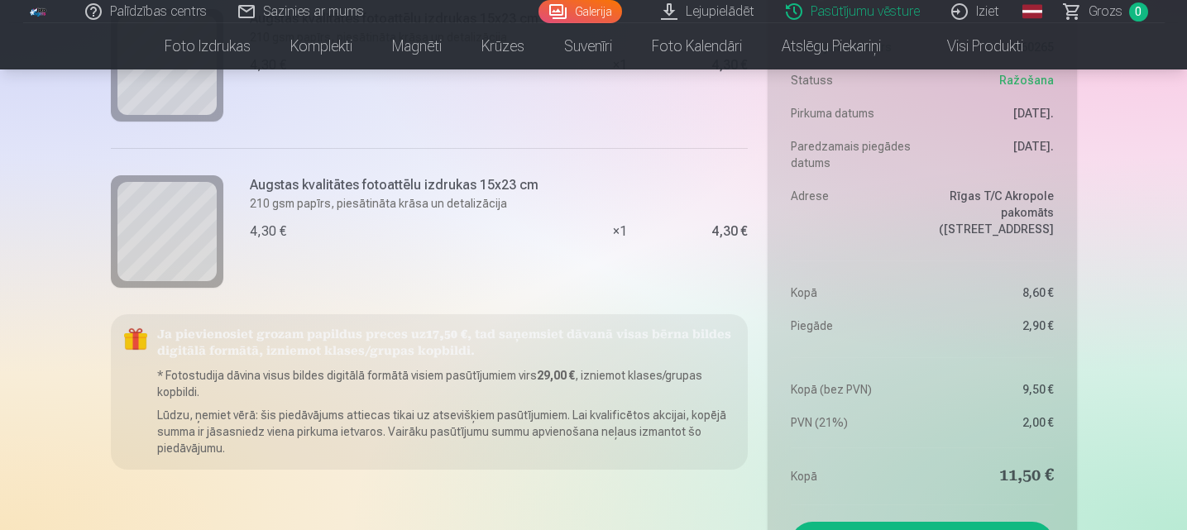
click at [636, 343] on div "Ja pievienosiet grozam papildus preces uz 17,50 € , tad saņemsiet dāvanā visas …" at bounding box center [430, 392] width 638 height 156
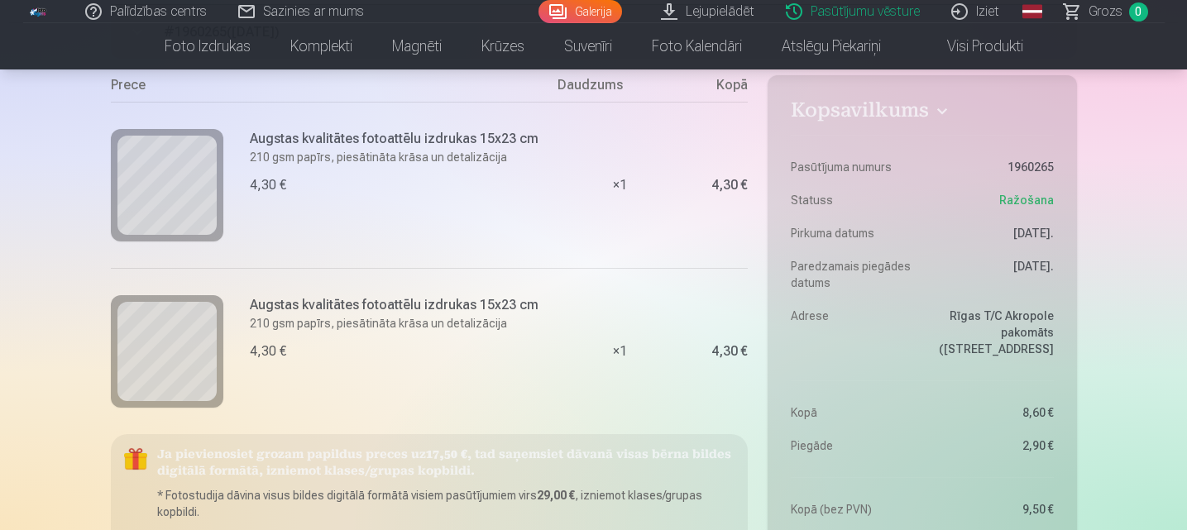
scroll to position [232, 0]
